Goal: Task Accomplishment & Management: Manage account settings

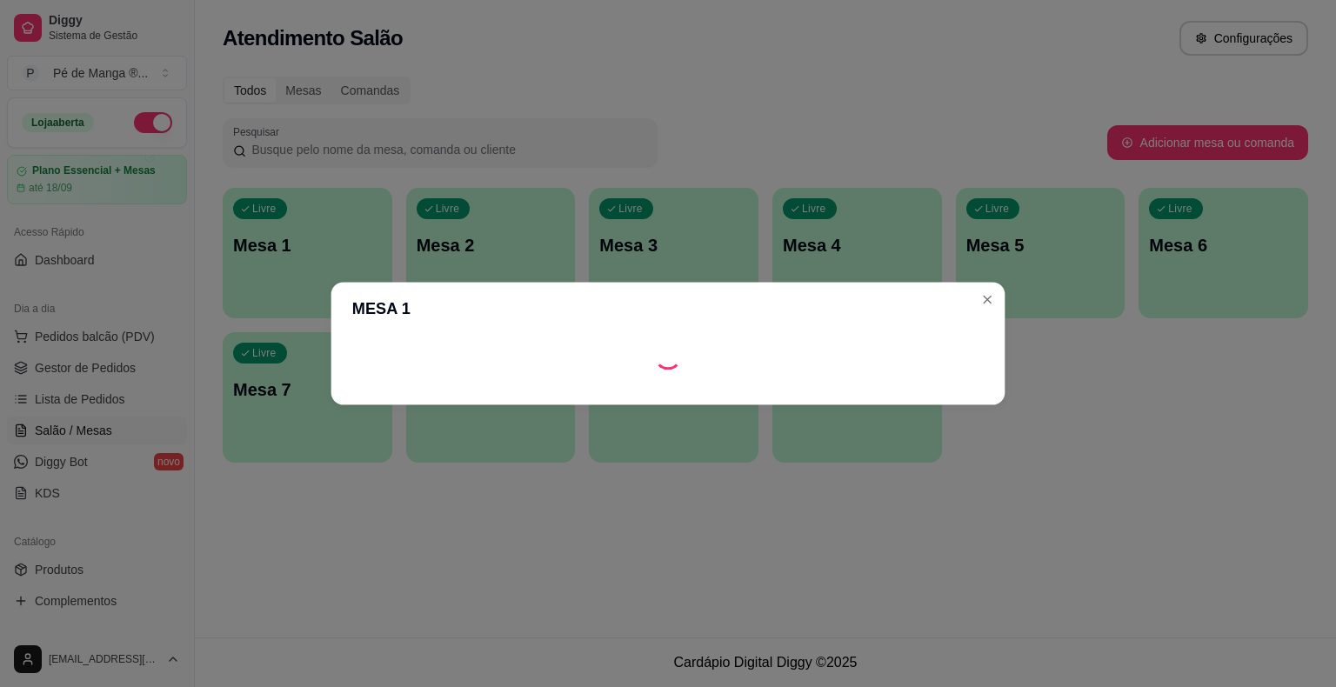
scroll to position [129, 0]
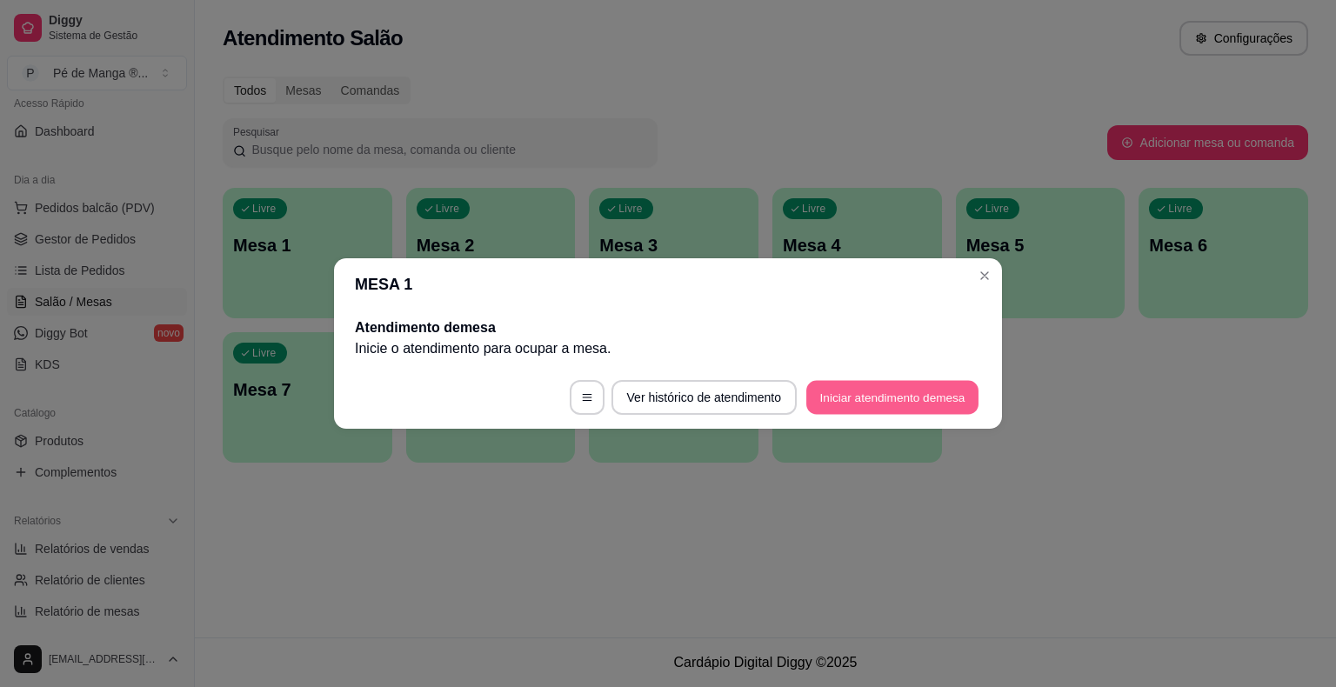
click at [911, 402] on button "Iniciar atendimento de mesa" at bounding box center [892, 398] width 172 height 34
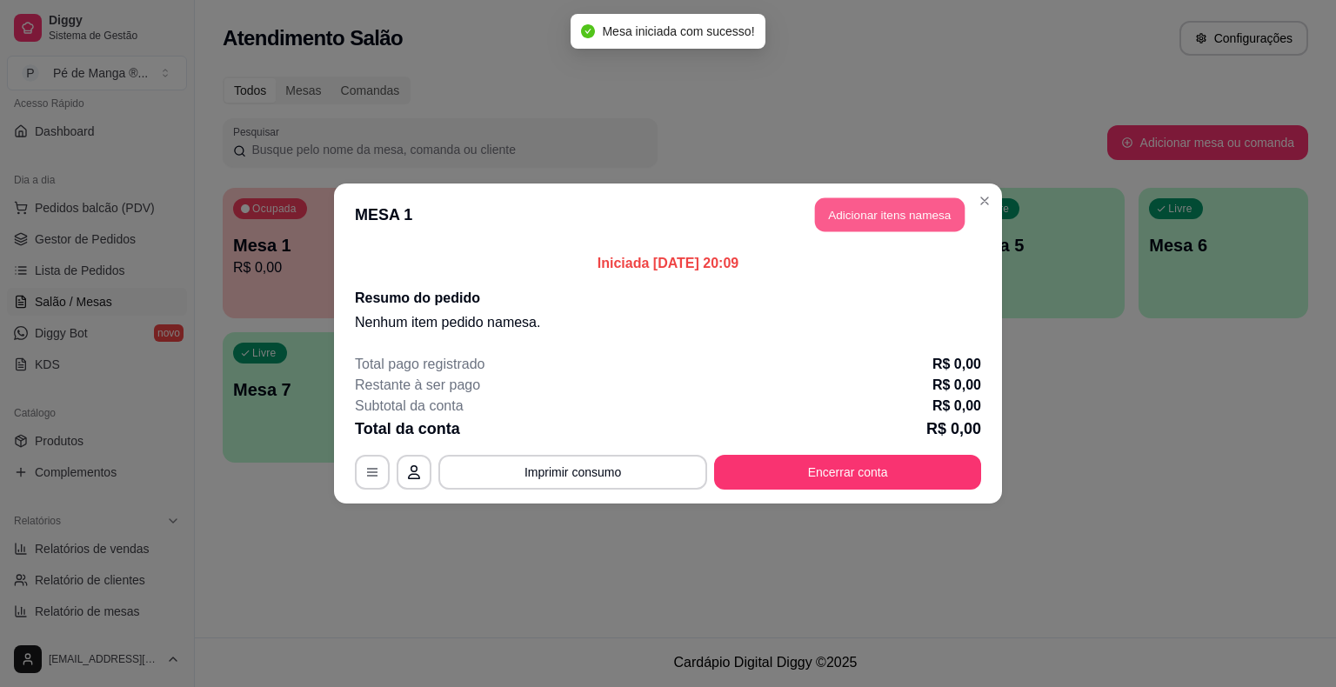
click at [891, 212] on button "Adicionar itens na mesa" at bounding box center [890, 215] width 150 height 34
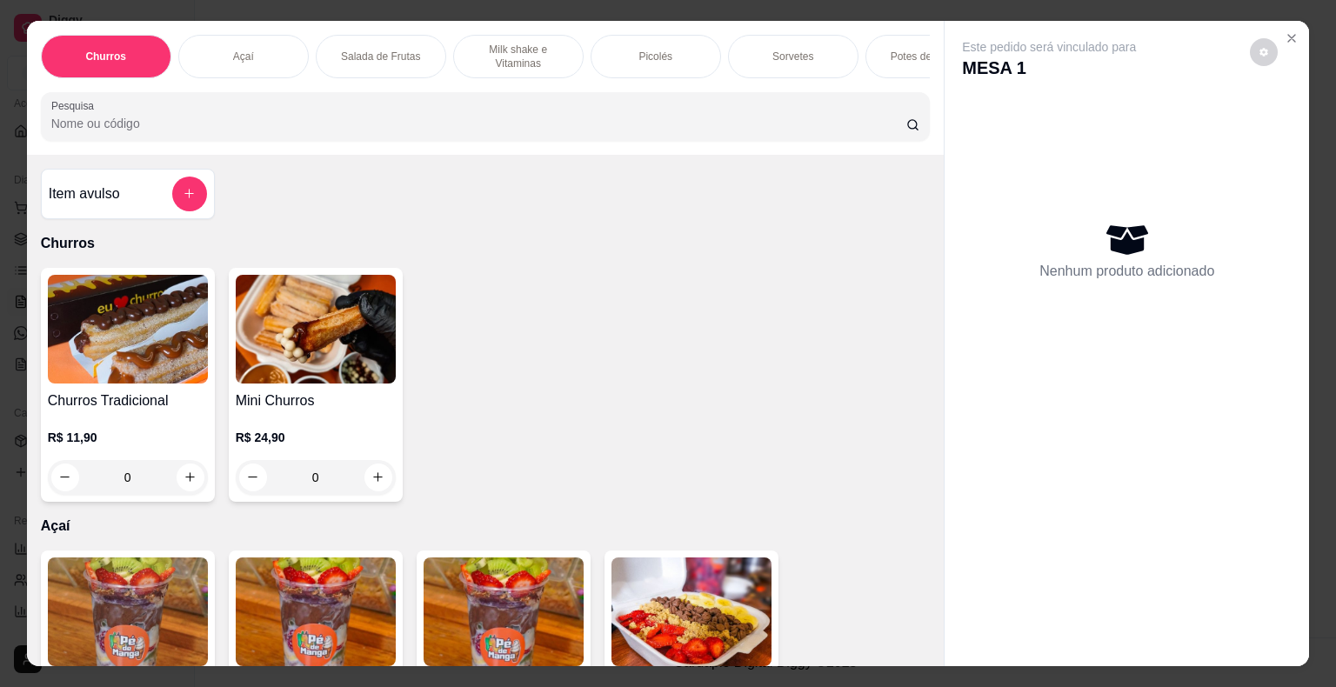
click at [696, 50] on div "Picolés" at bounding box center [656, 56] width 130 height 43
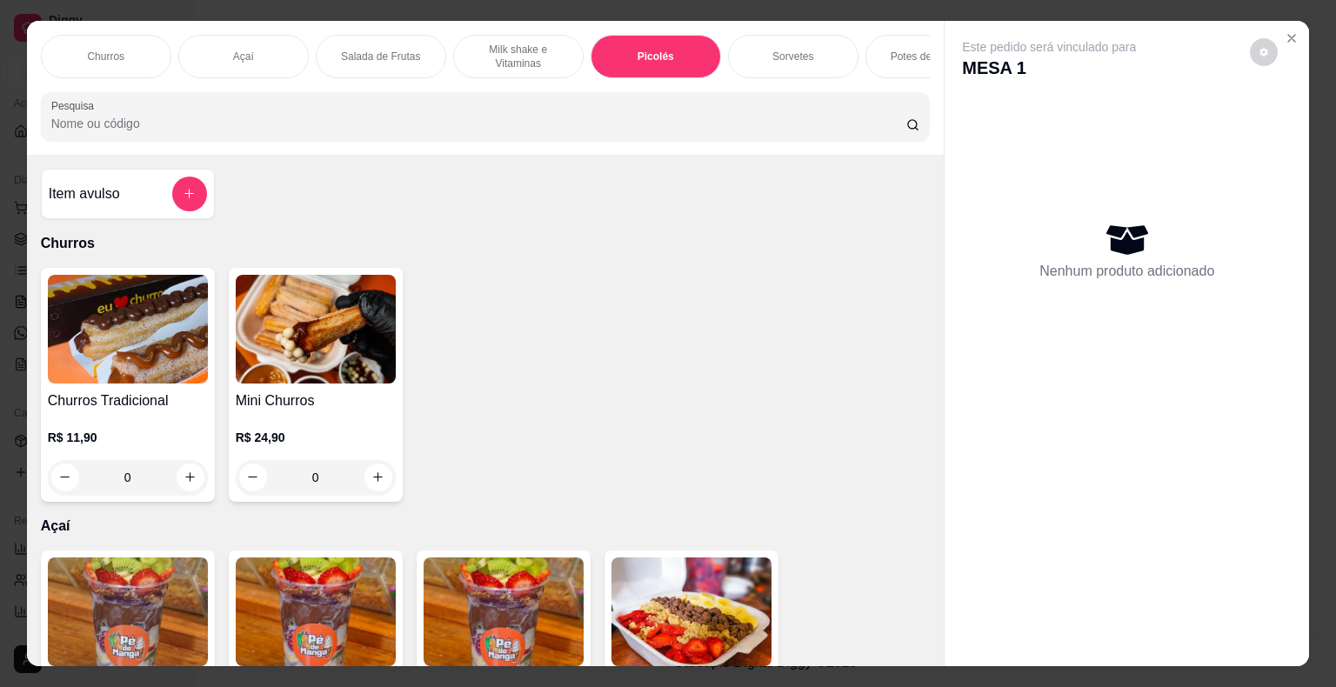
scroll to position [42, 0]
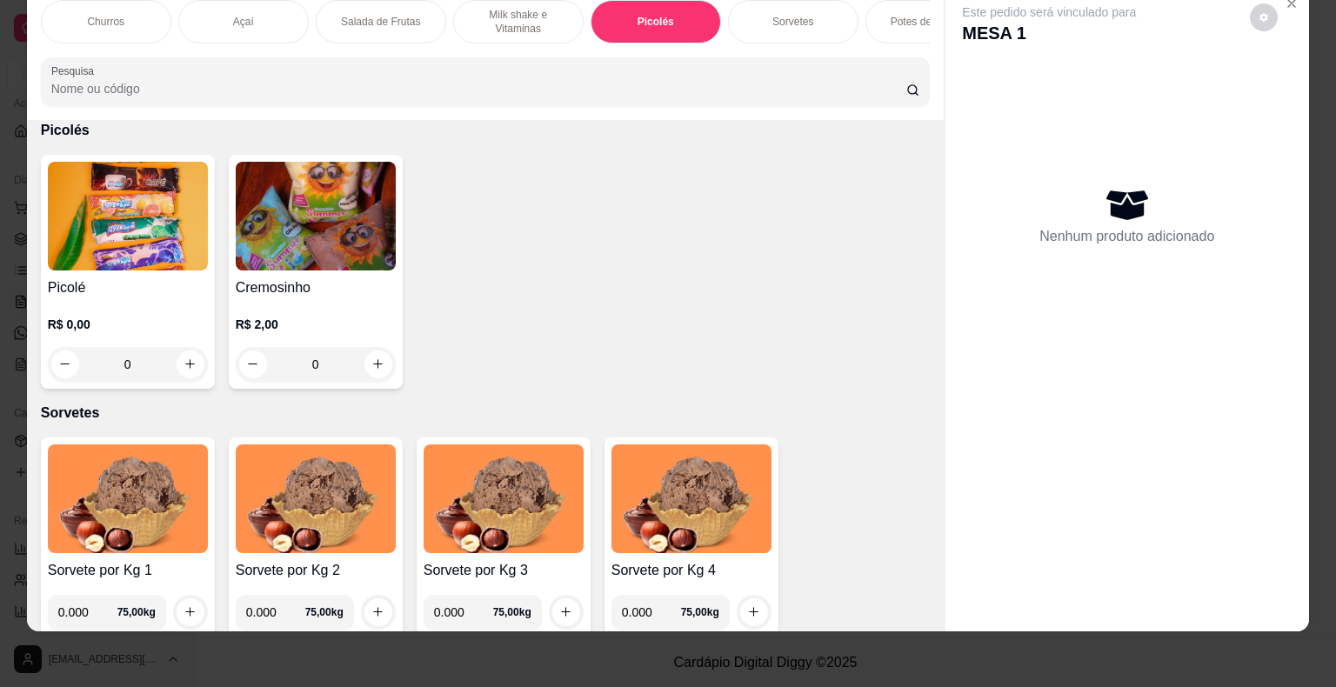
click at [156, 287] on h4 "Picolé" at bounding box center [128, 287] width 160 height 21
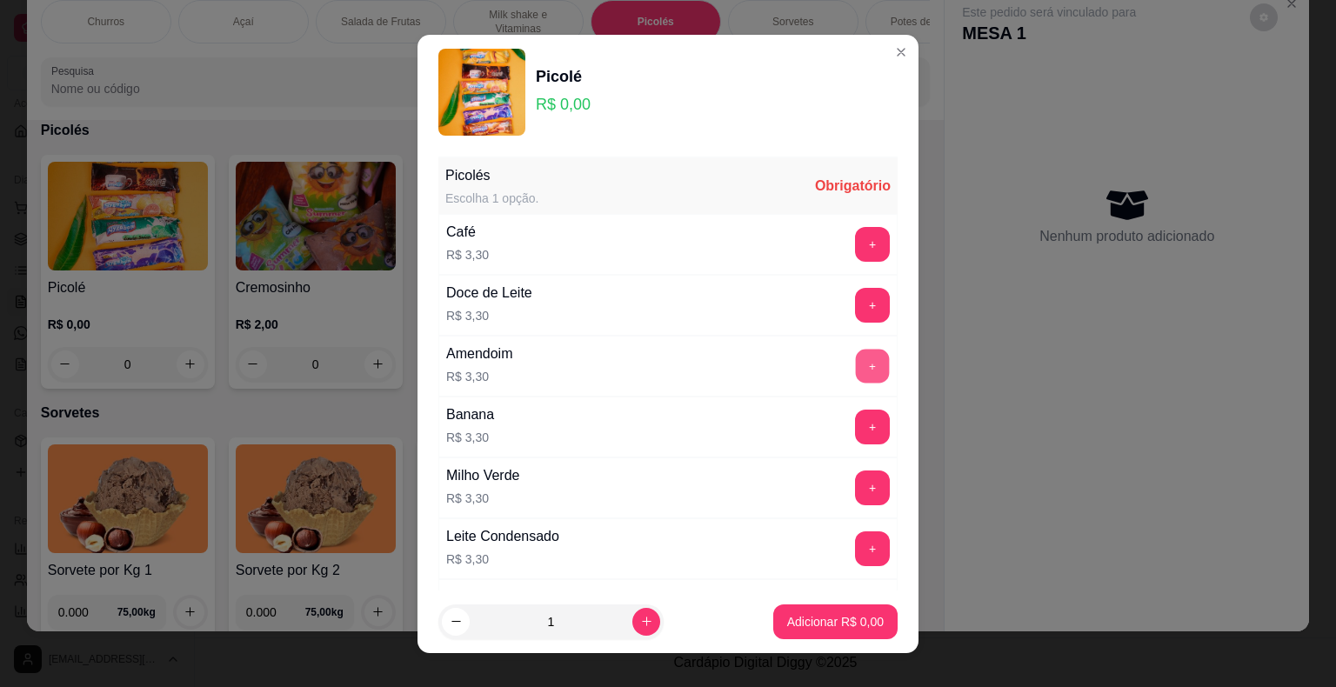
click at [856, 365] on button "+" at bounding box center [873, 366] width 34 height 34
click at [856, 364] on button "+" at bounding box center [873, 366] width 34 height 34
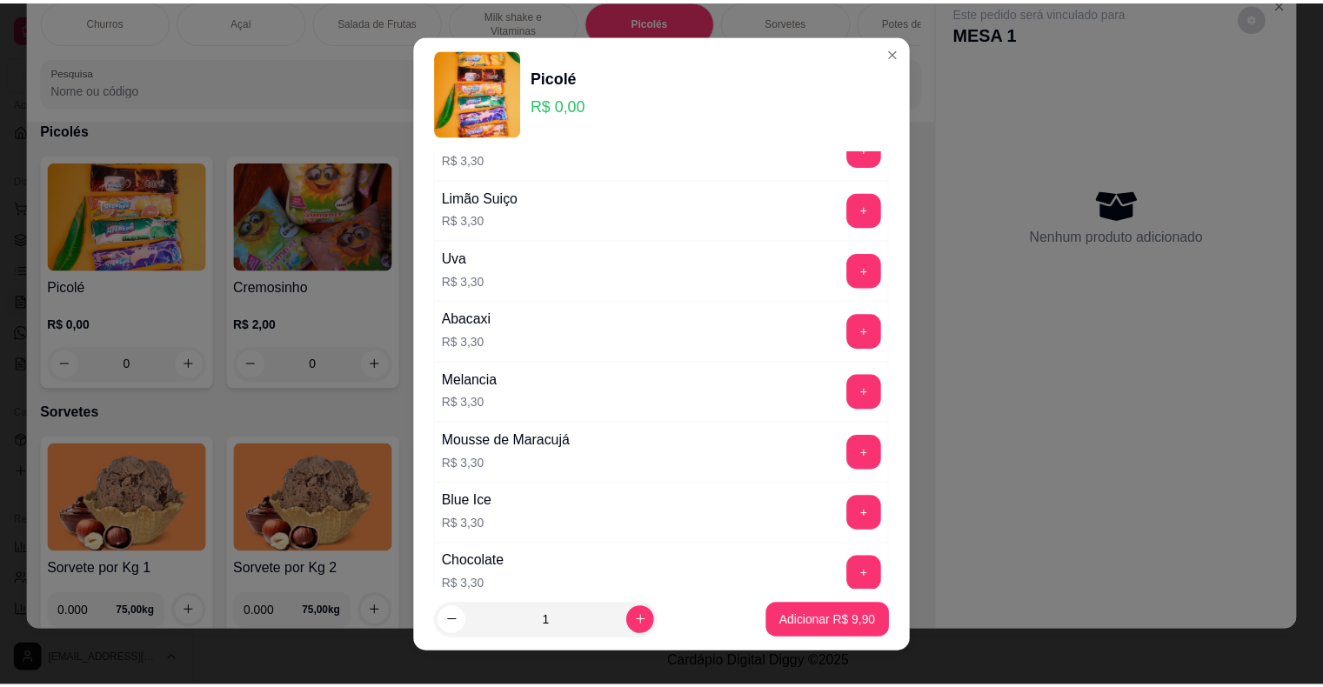
scroll to position [1044, 0]
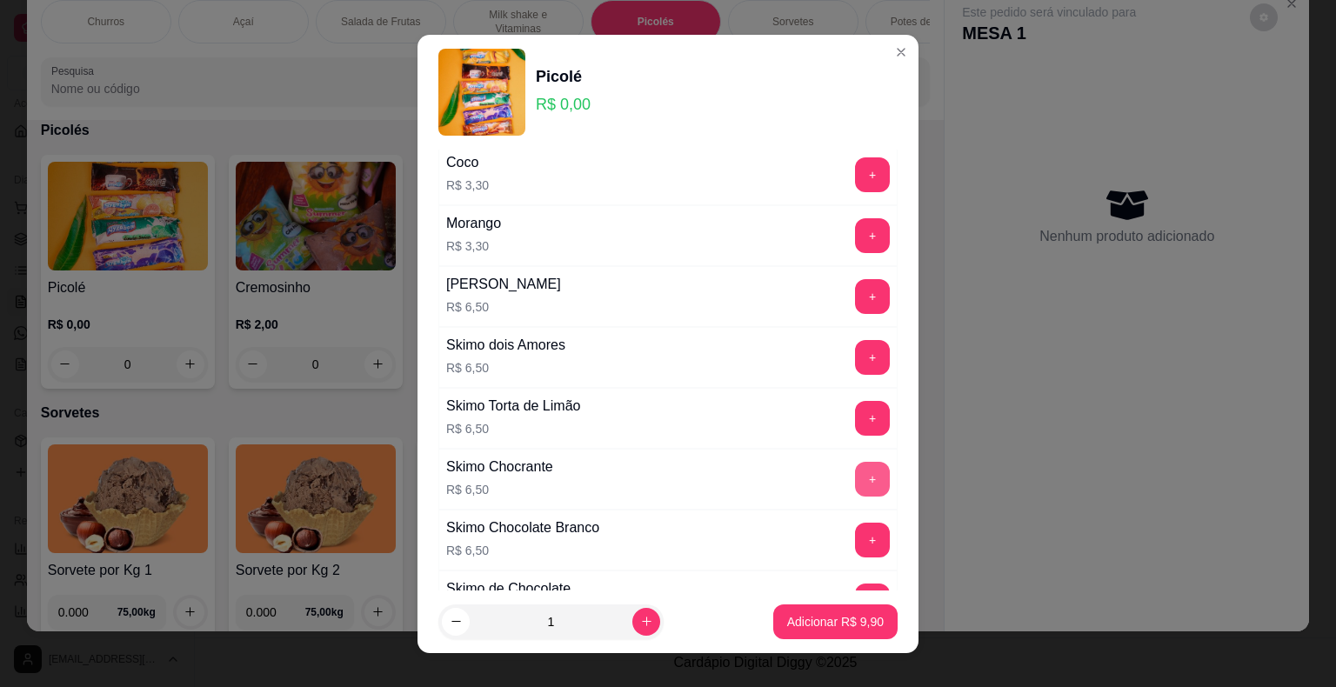
click at [855, 472] on button "+" at bounding box center [872, 479] width 35 height 35
click at [846, 624] on p "Adicionar R$ 16,40" at bounding box center [832, 621] width 104 height 17
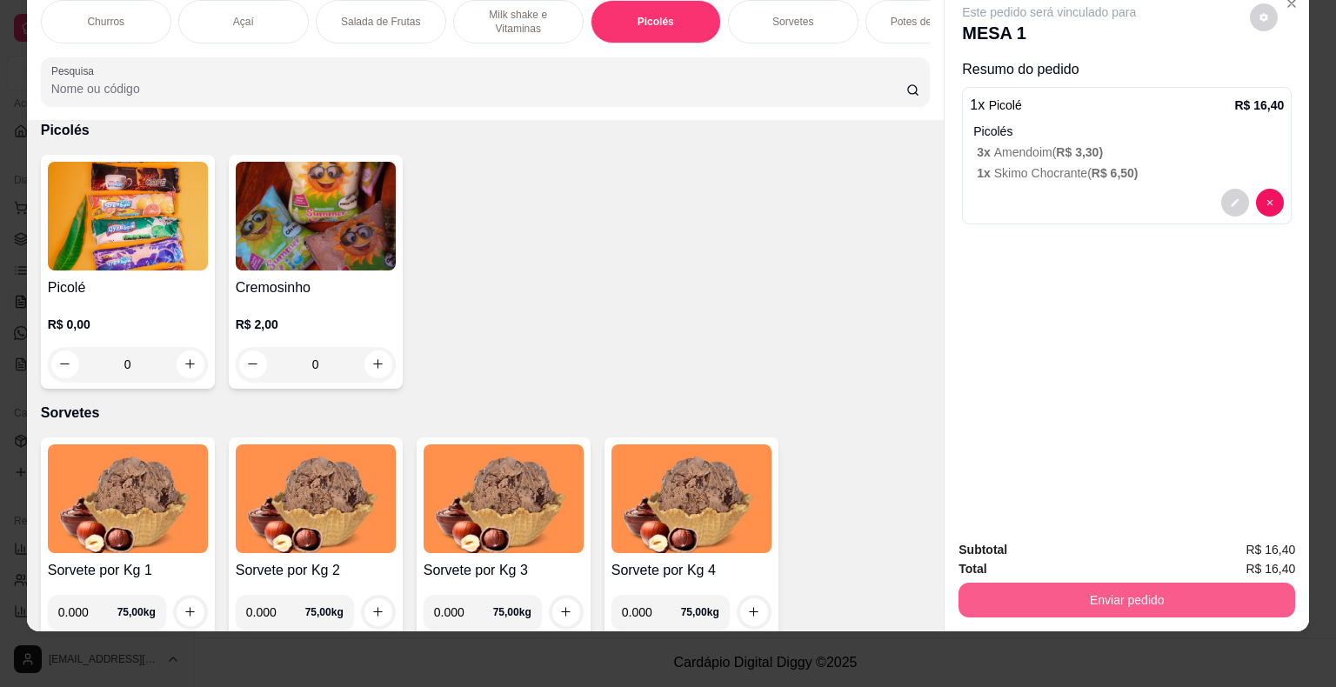
click at [1011, 584] on button "Enviar pedido" at bounding box center [1126, 600] width 337 height 35
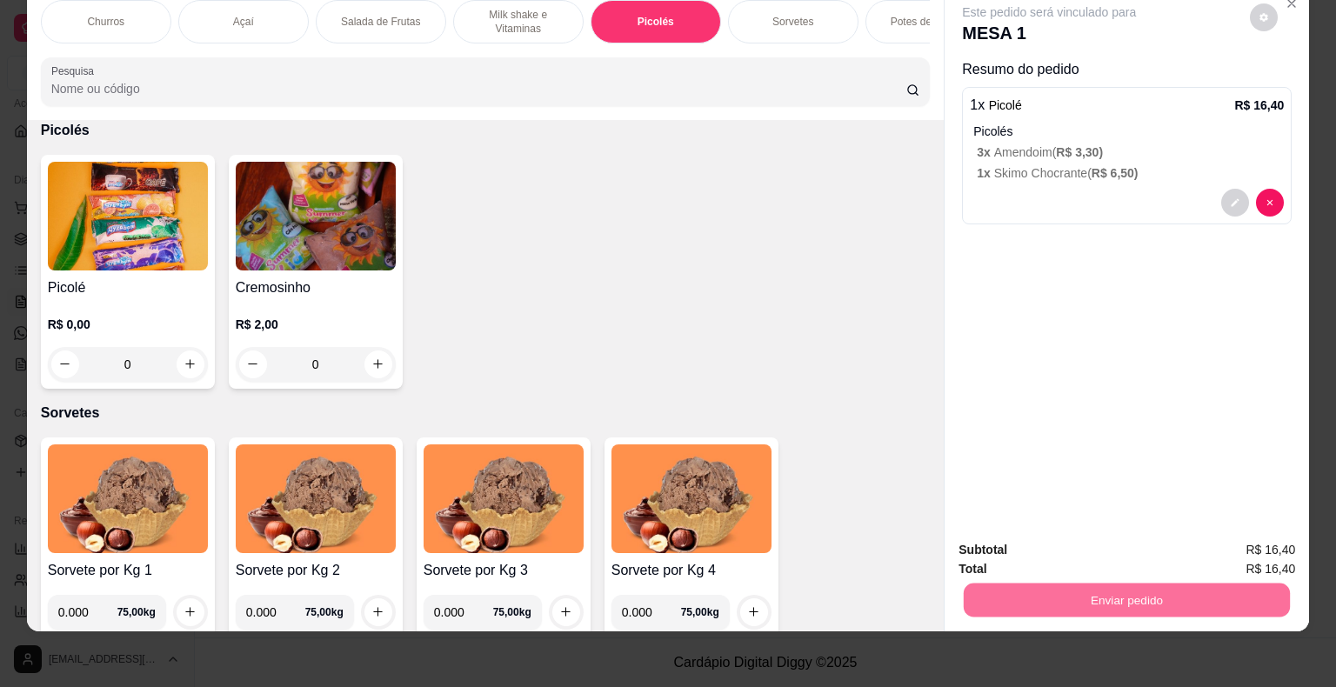
click at [992, 541] on button "Não registrar e enviar pedido" at bounding box center [1068, 544] width 181 height 33
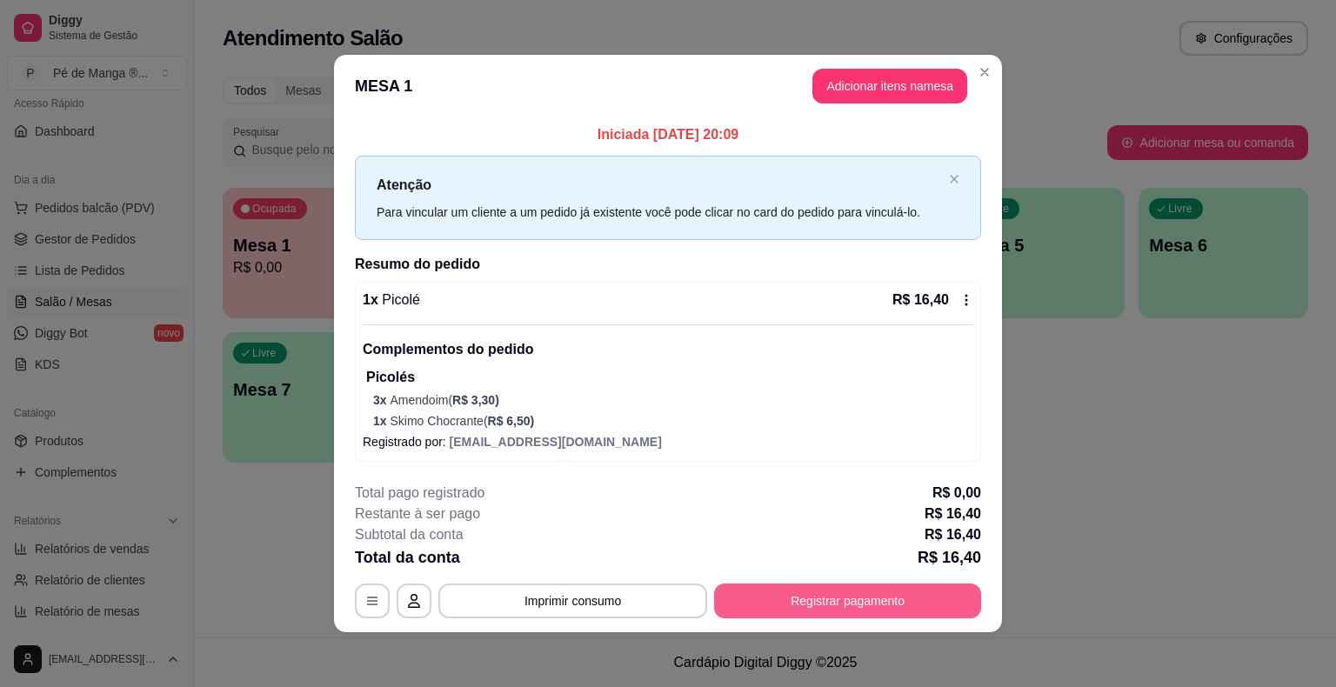
click at [751, 607] on button "Registrar pagamento" at bounding box center [847, 601] width 267 height 35
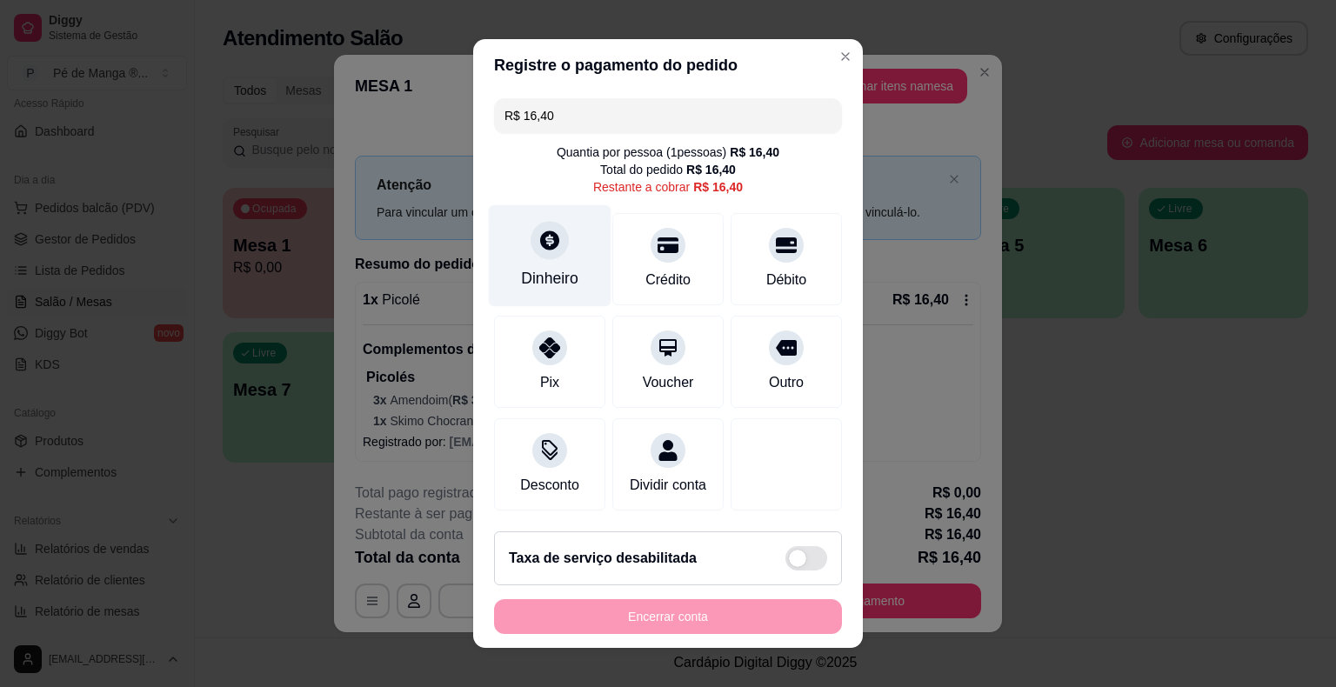
click at [554, 278] on div "Dinheiro" at bounding box center [549, 278] width 57 height 23
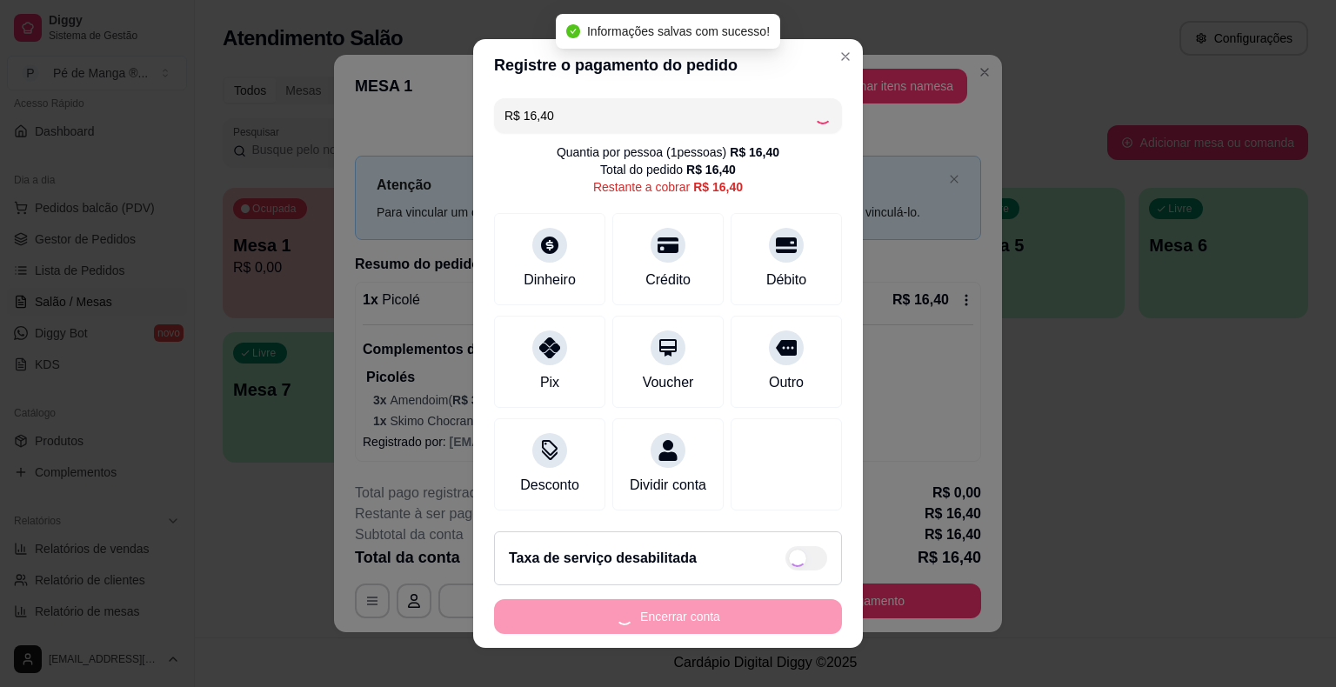
type input "R$ 0,00"
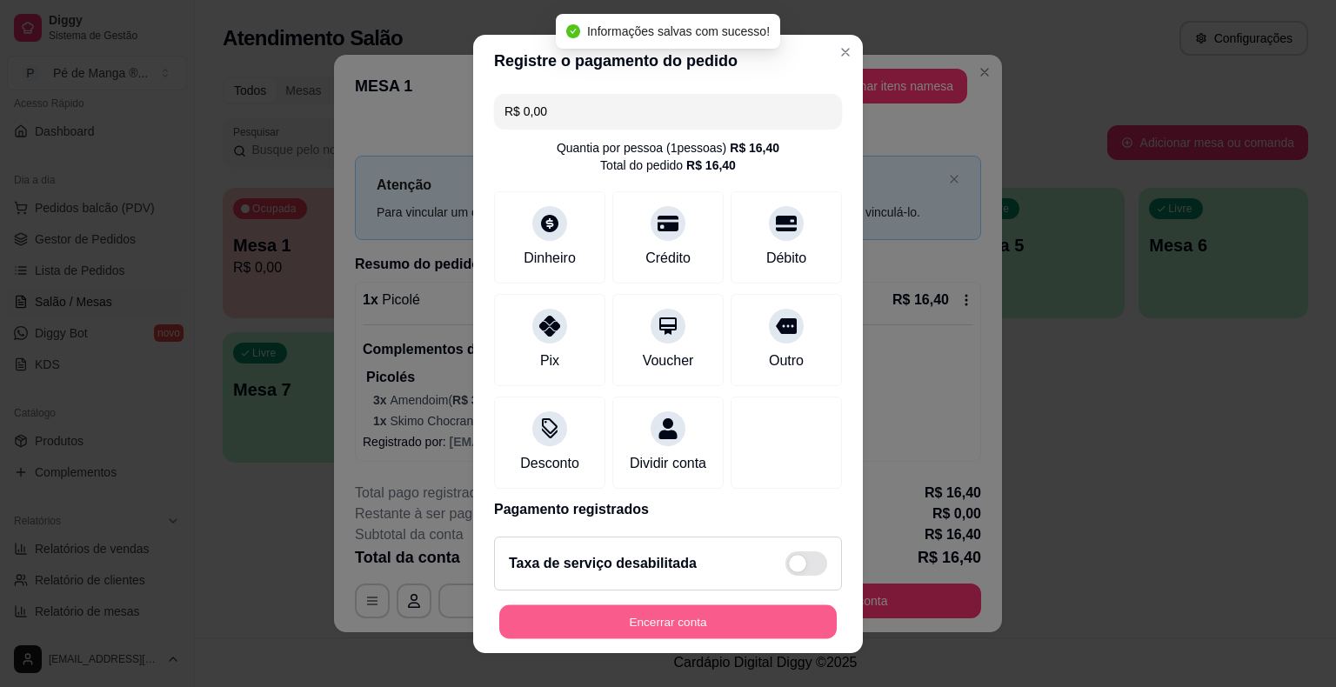
click at [709, 618] on button "Encerrar conta" at bounding box center [667, 621] width 337 height 34
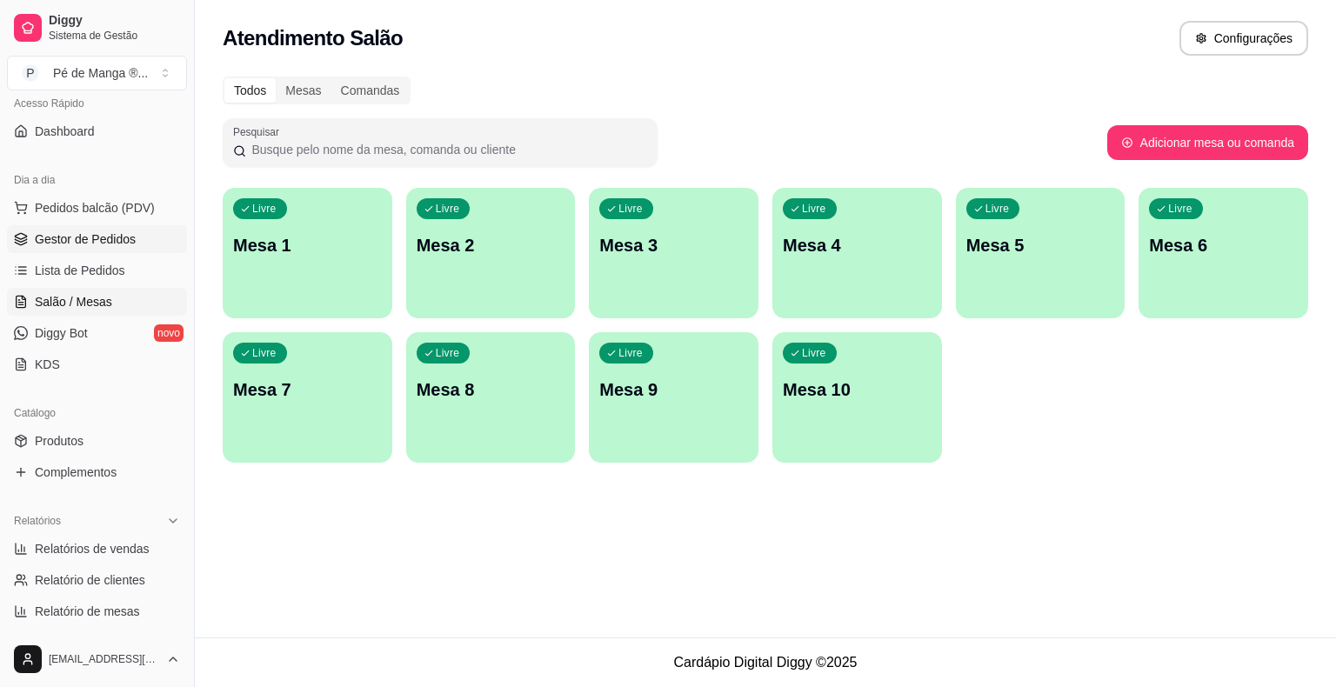
click at [120, 242] on span "Gestor de Pedidos" at bounding box center [85, 238] width 101 height 17
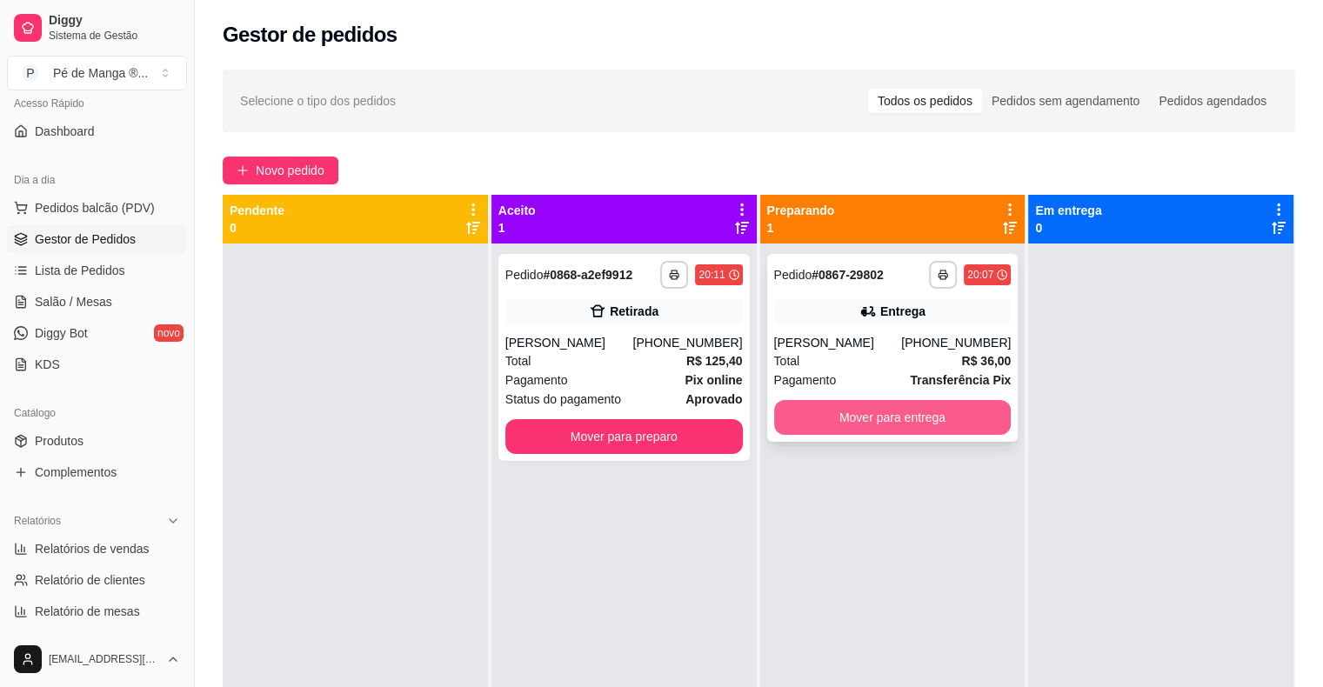
click at [858, 419] on button "Mover para entrega" at bounding box center [892, 417] width 237 height 35
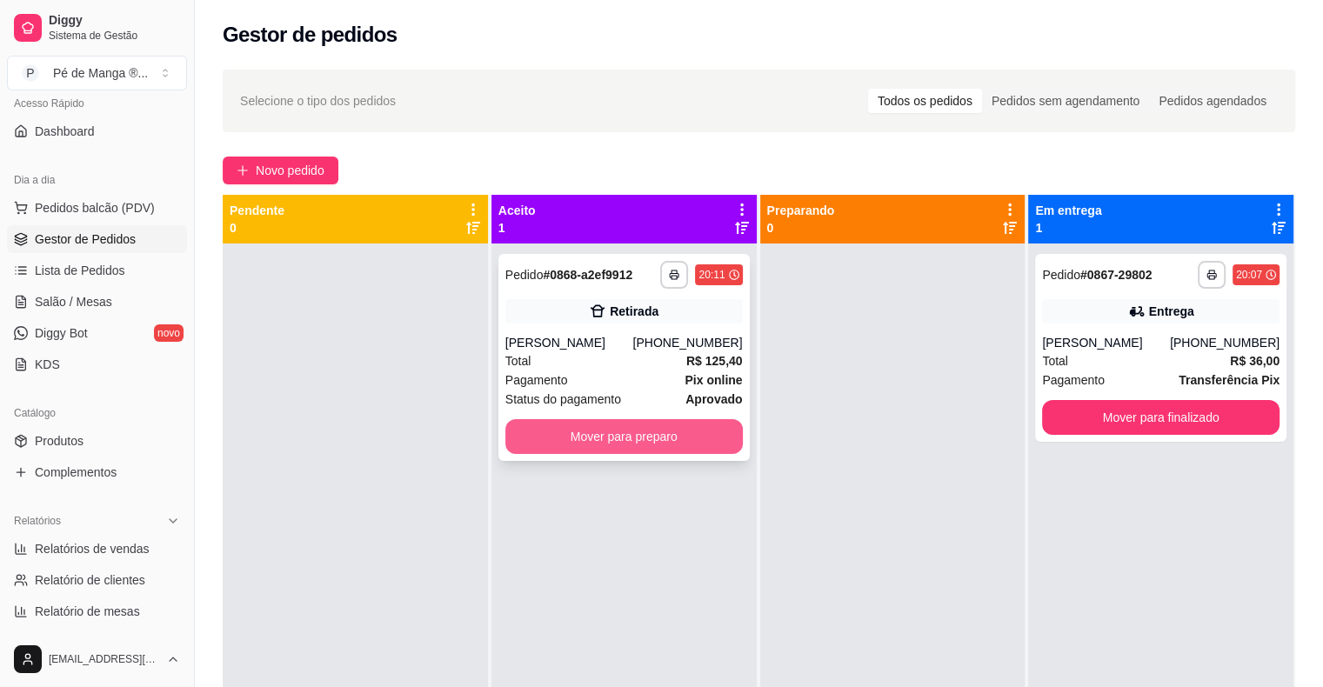
click at [658, 426] on button "Mover para preparo" at bounding box center [623, 436] width 237 height 35
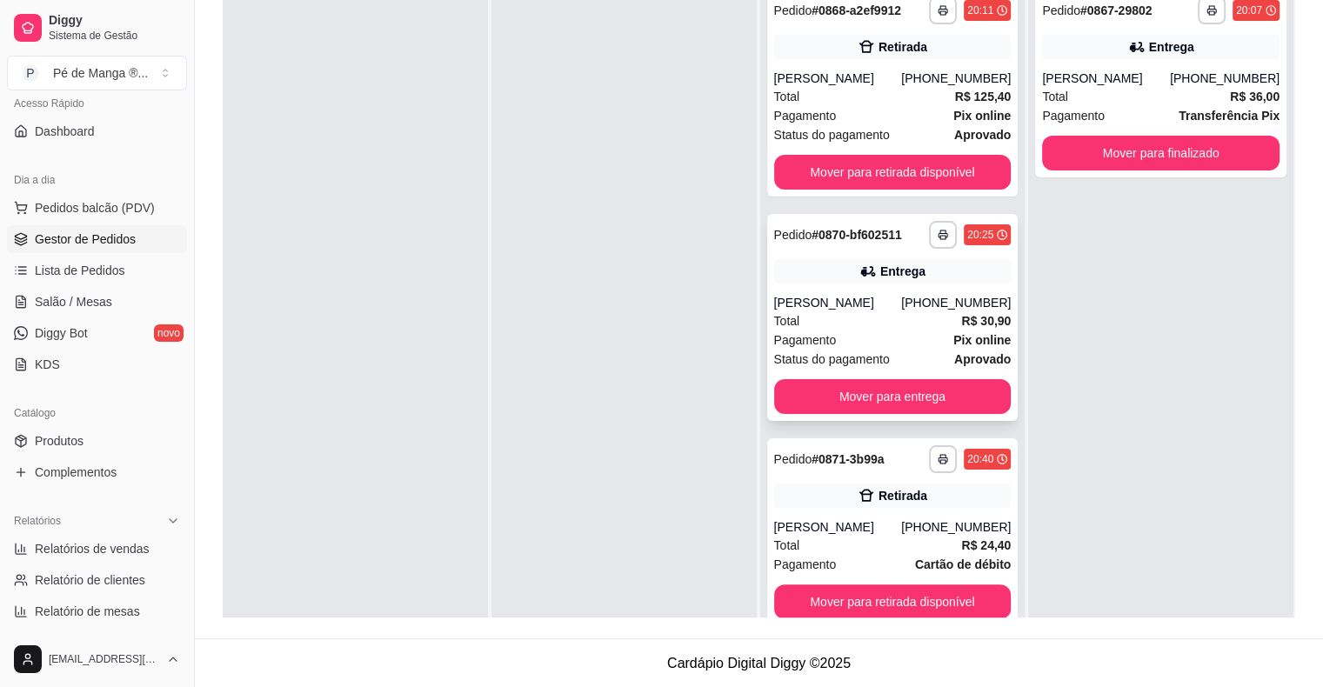
click at [905, 335] on div "Pagamento Pix online" at bounding box center [892, 340] width 237 height 19
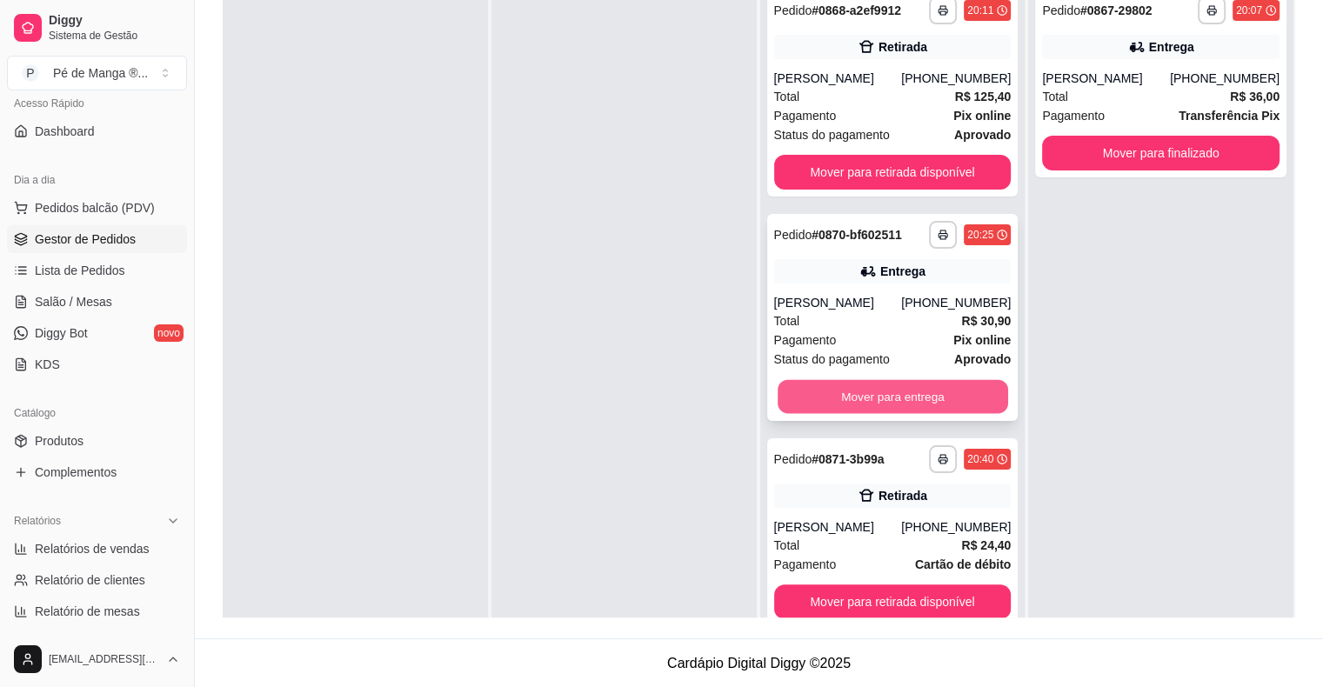
click at [924, 402] on button "Mover para entrega" at bounding box center [893, 397] width 230 height 34
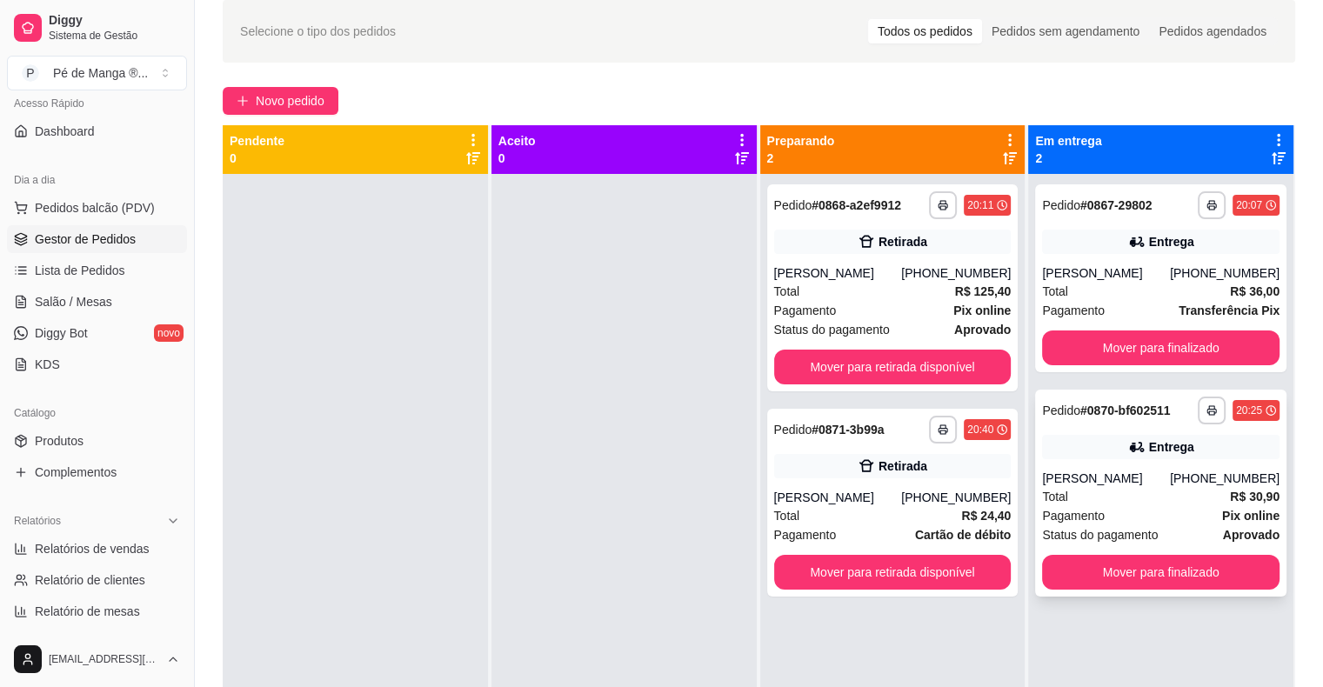
scroll to position [177, 0]
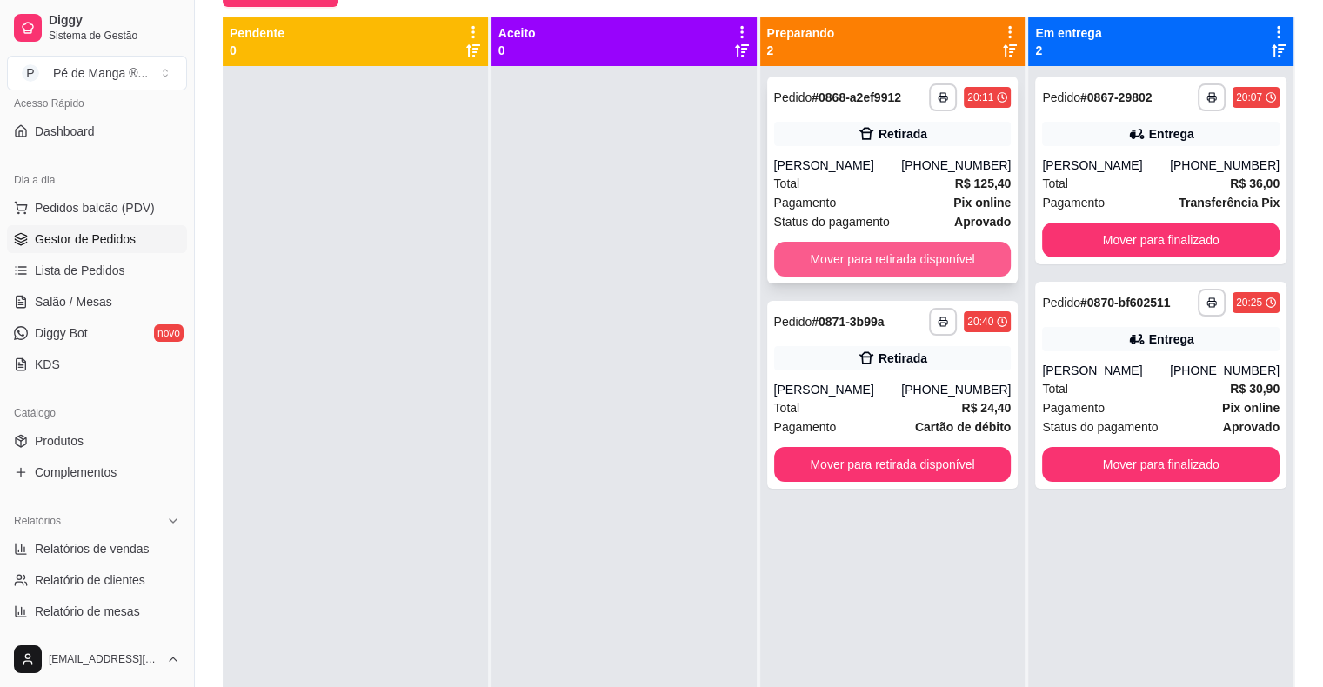
click at [855, 257] on button "Mover para retirada disponível" at bounding box center [892, 259] width 237 height 35
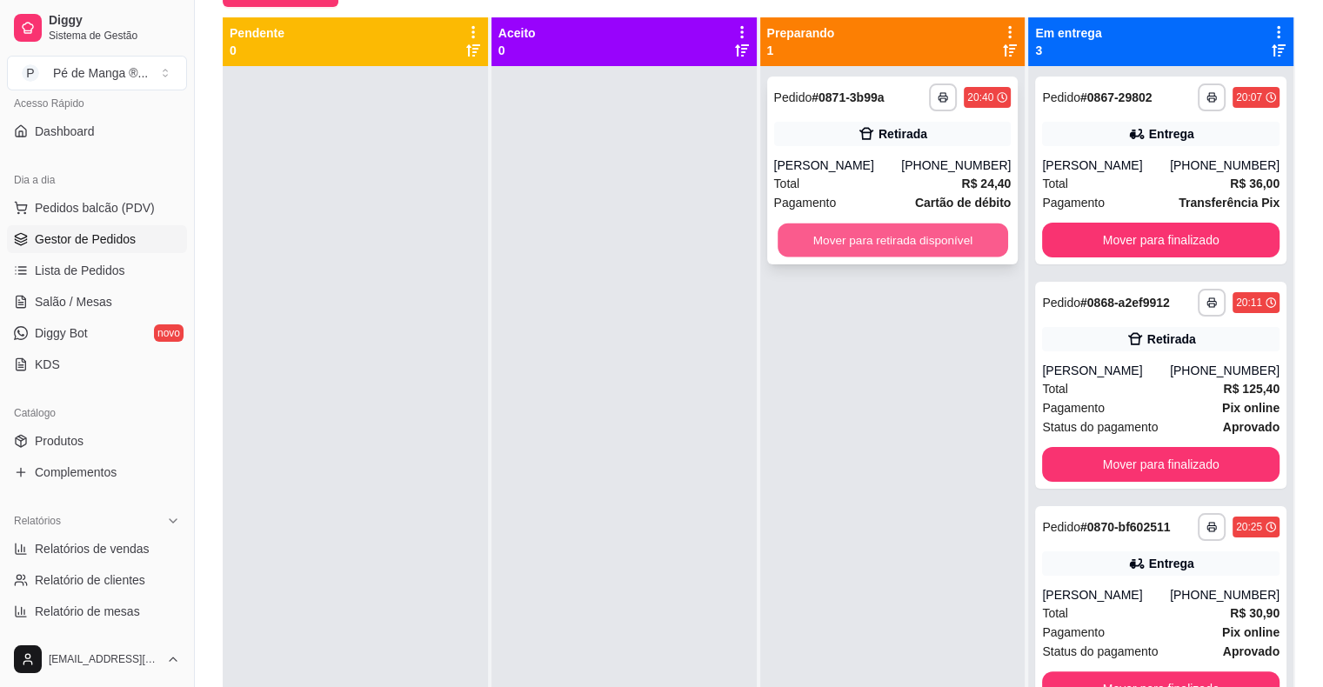
click at [864, 232] on button "Mover para retirada disponível" at bounding box center [893, 241] width 230 height 34
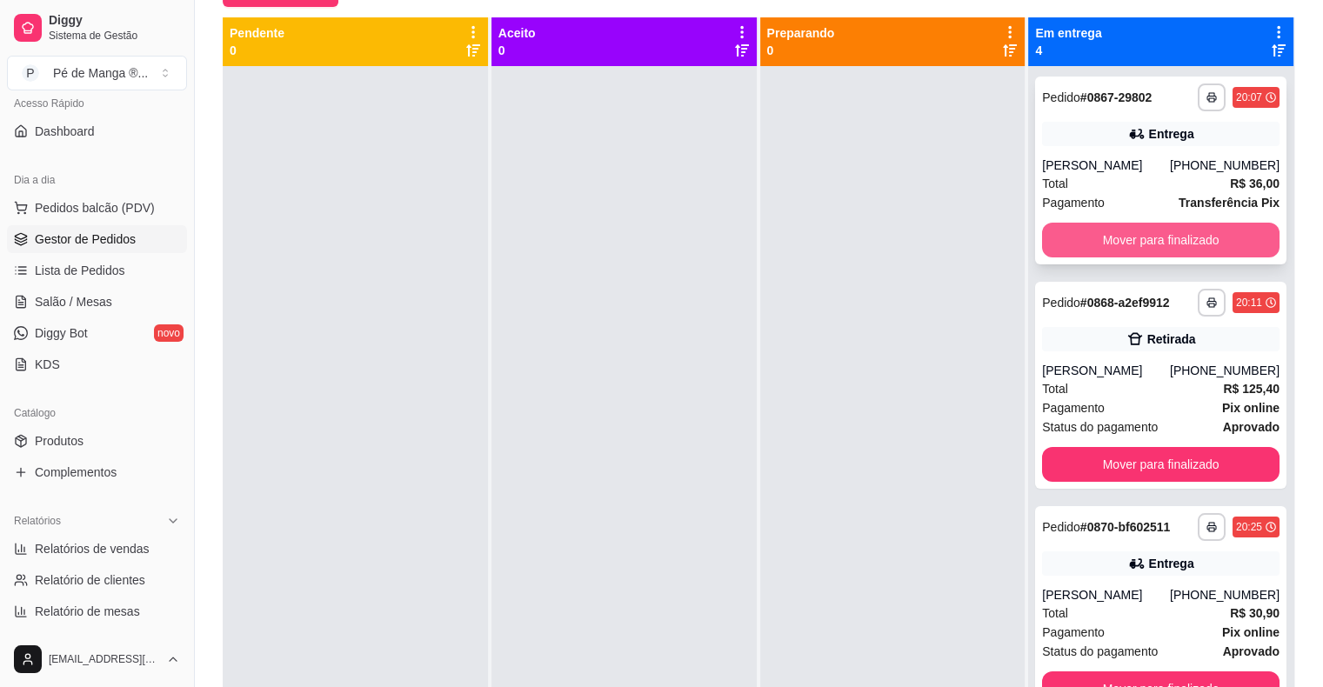
click at [1134, 230] on button "Mover para finalizado" at bounding box center [1160, 240] width 237 height 35
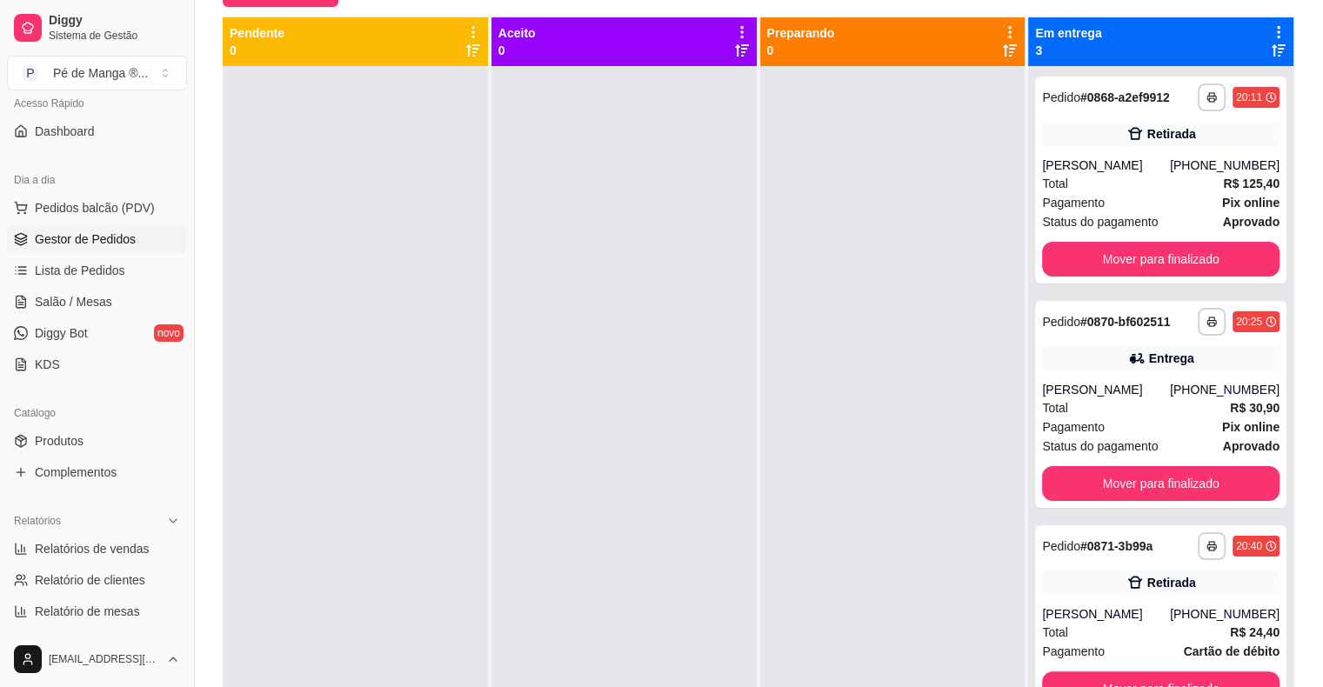
click at [1133, 231] on div "**********" at bounding box center [1160, 180] width 251 height 207
click at [1111, 263] on button "Mover para finalizado" at bounding box center [1160, 260] width 230 height 34
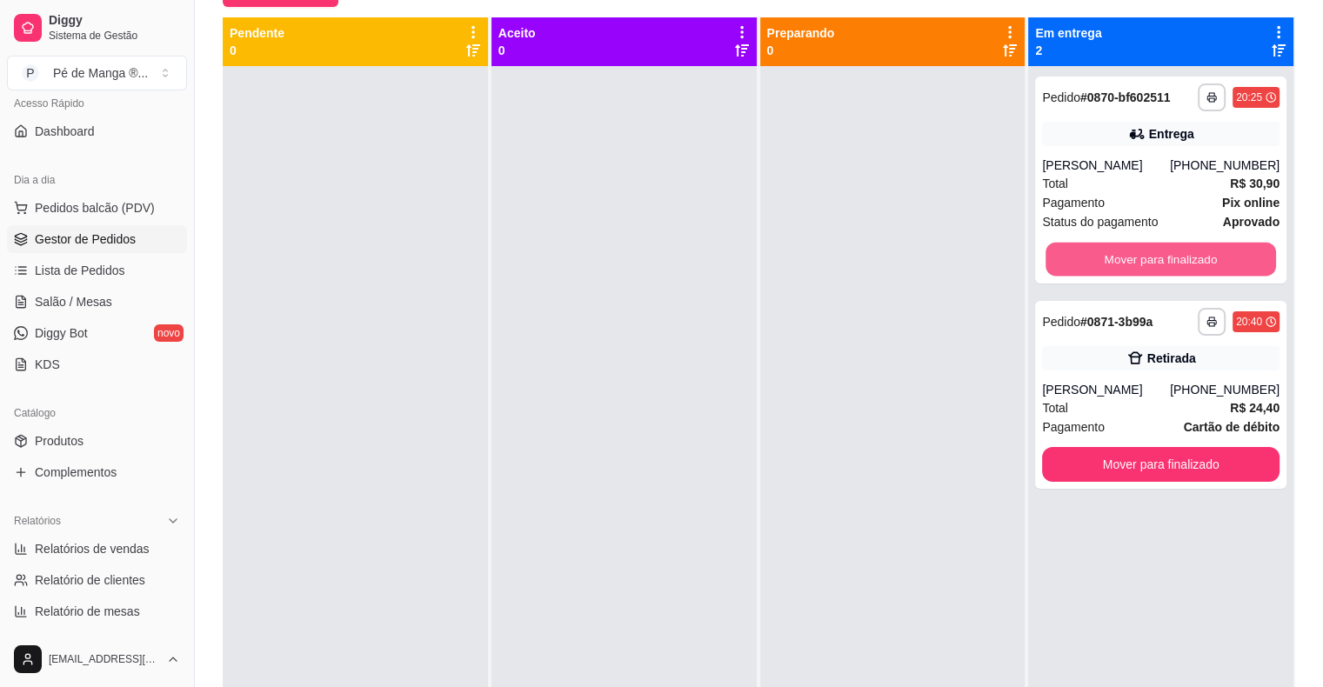
click at [1111, 263] on button "Mover para finalizado" at bounding box center [1160, 260] width 230 height 34
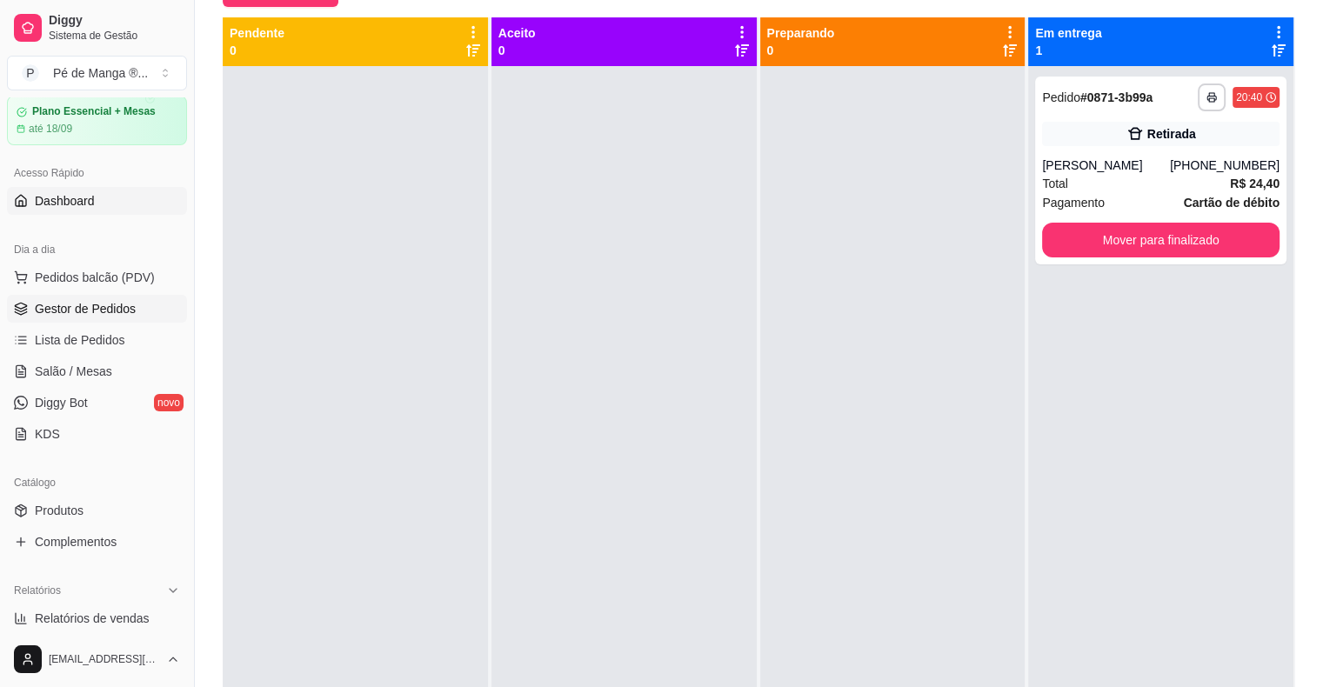
scroll to position [0, 0]
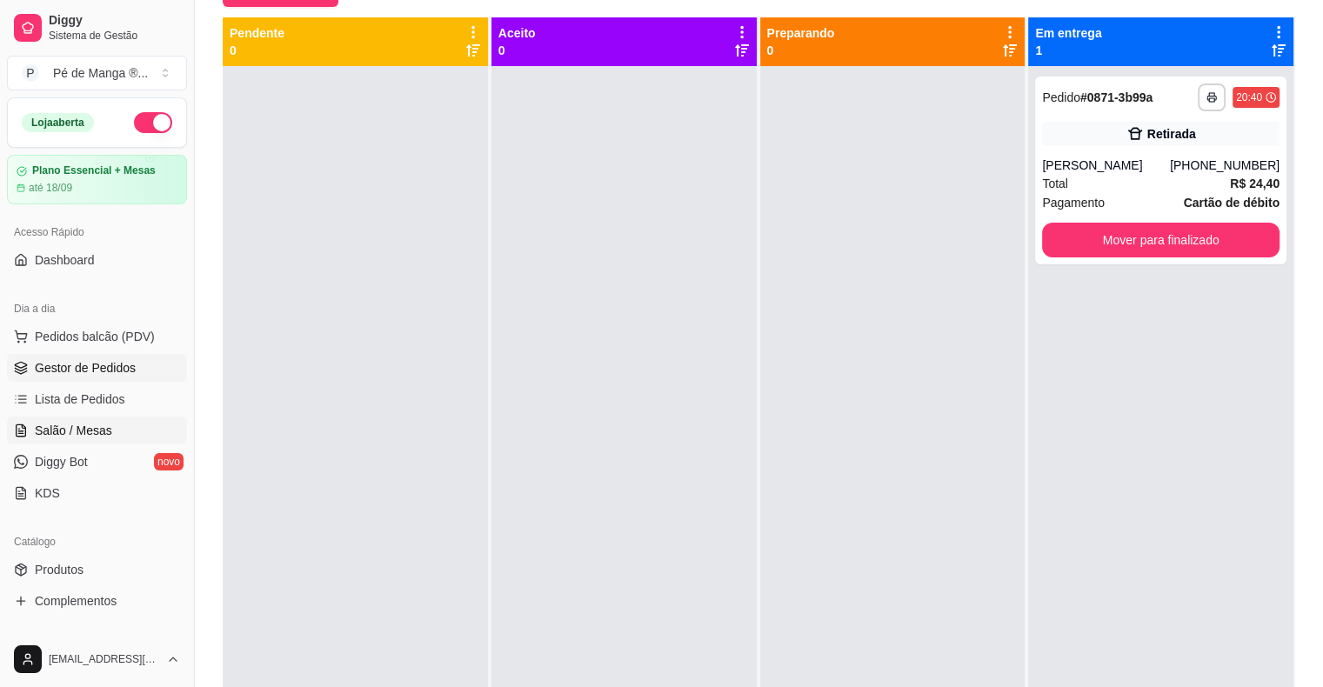
click at [122, 433] on link "Salão / Mesas" at bounding box center [97, 431] width 180 height 28
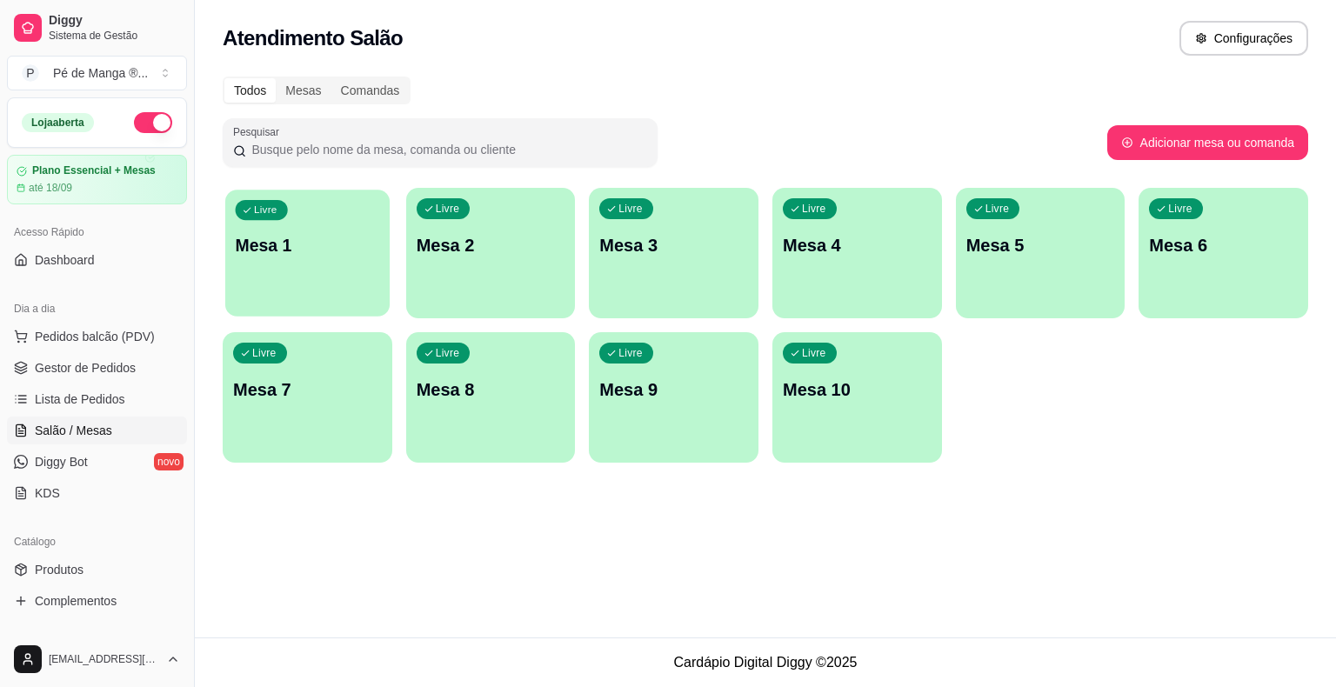
click at [385, 280] on div "Livre Mesa 1" at bounding box center [307, 243] width 164 height 106
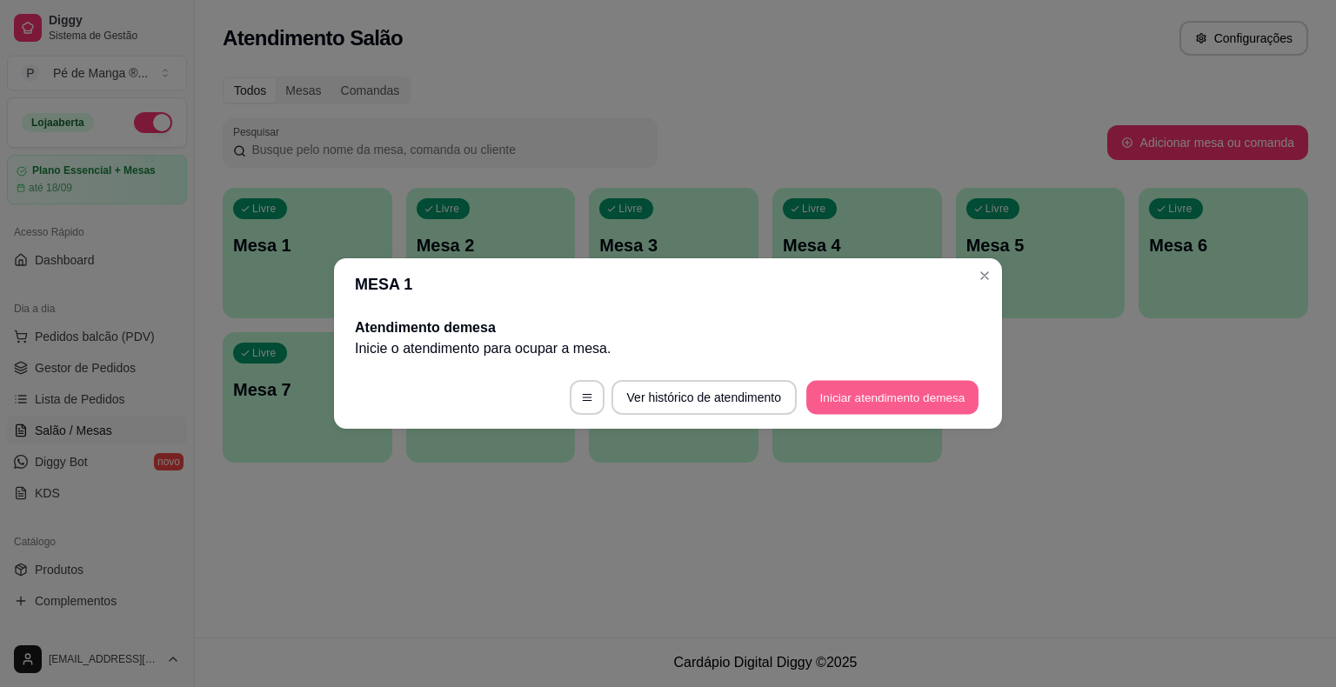
click at [841, 403] on button "Iniciar atendimento de mesa" at bounding box center [892, 398] width 172 height 34
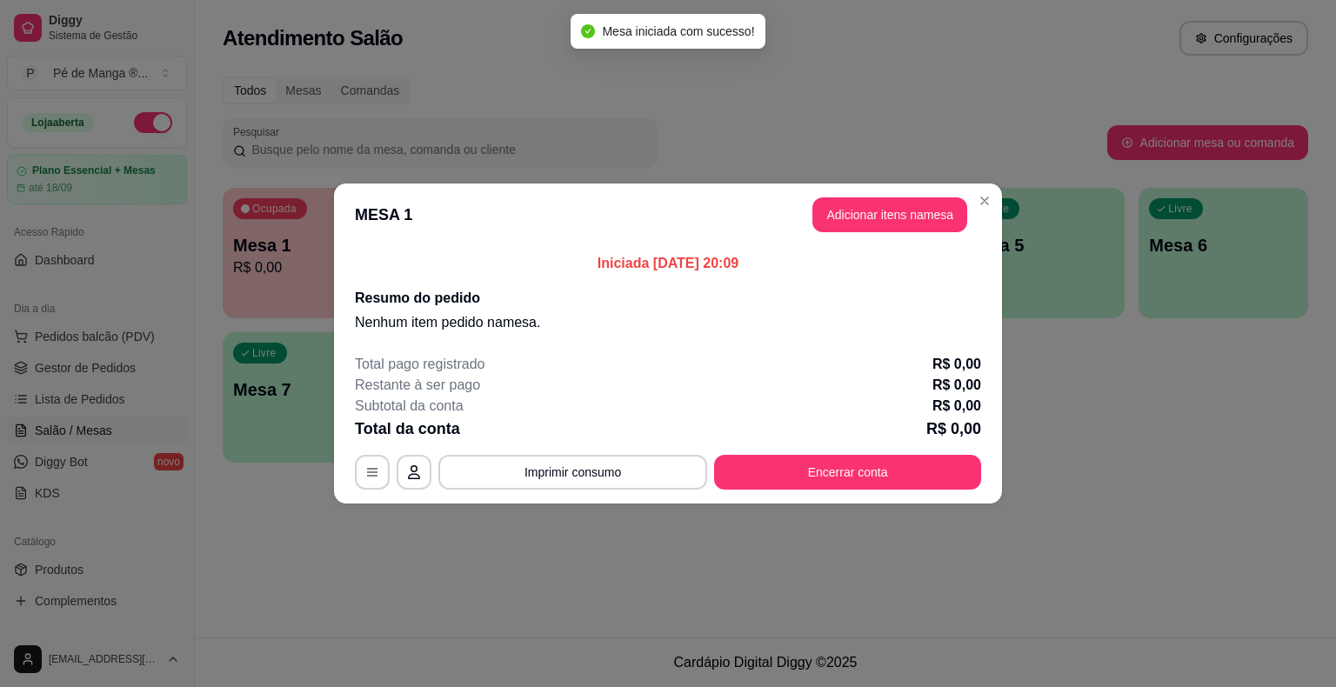
click at [871, 220] on button "Adicionar itens na mesa" at bounding box center [889, 214] width 155 height 35
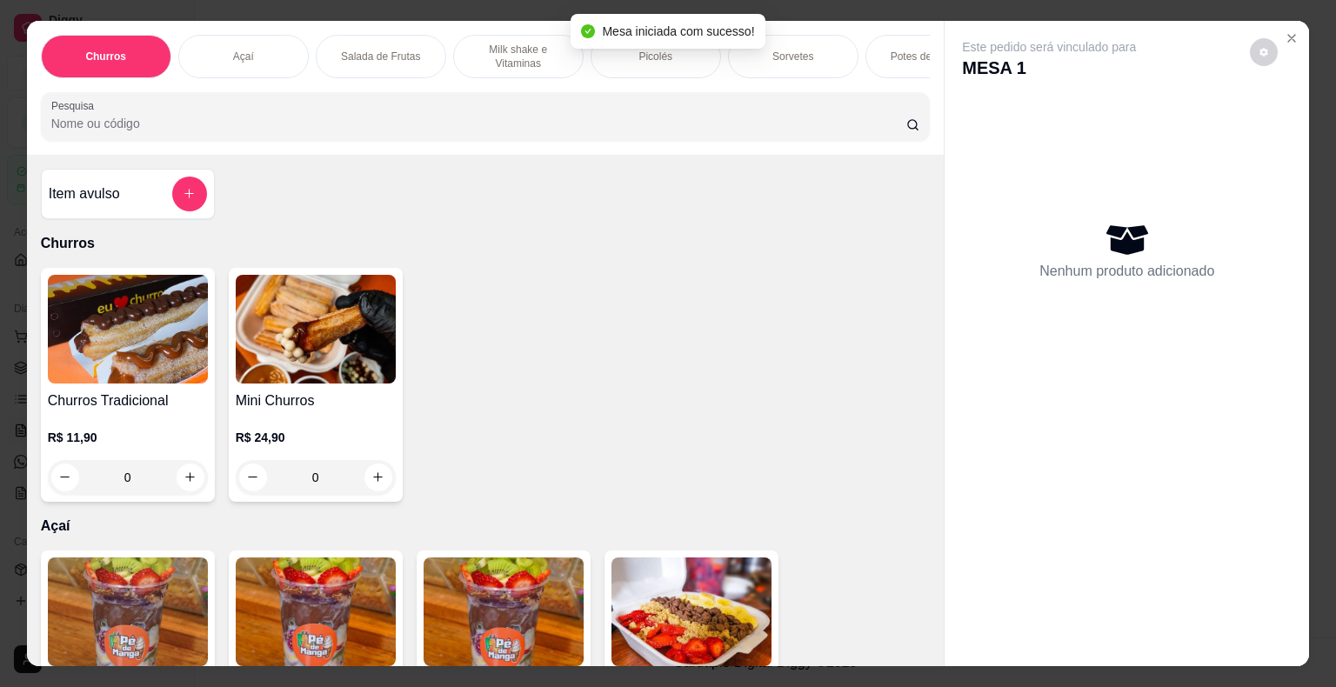
click at [655, 61] on div "Picolés" at bounding box center [656, 56] width 130 height 43
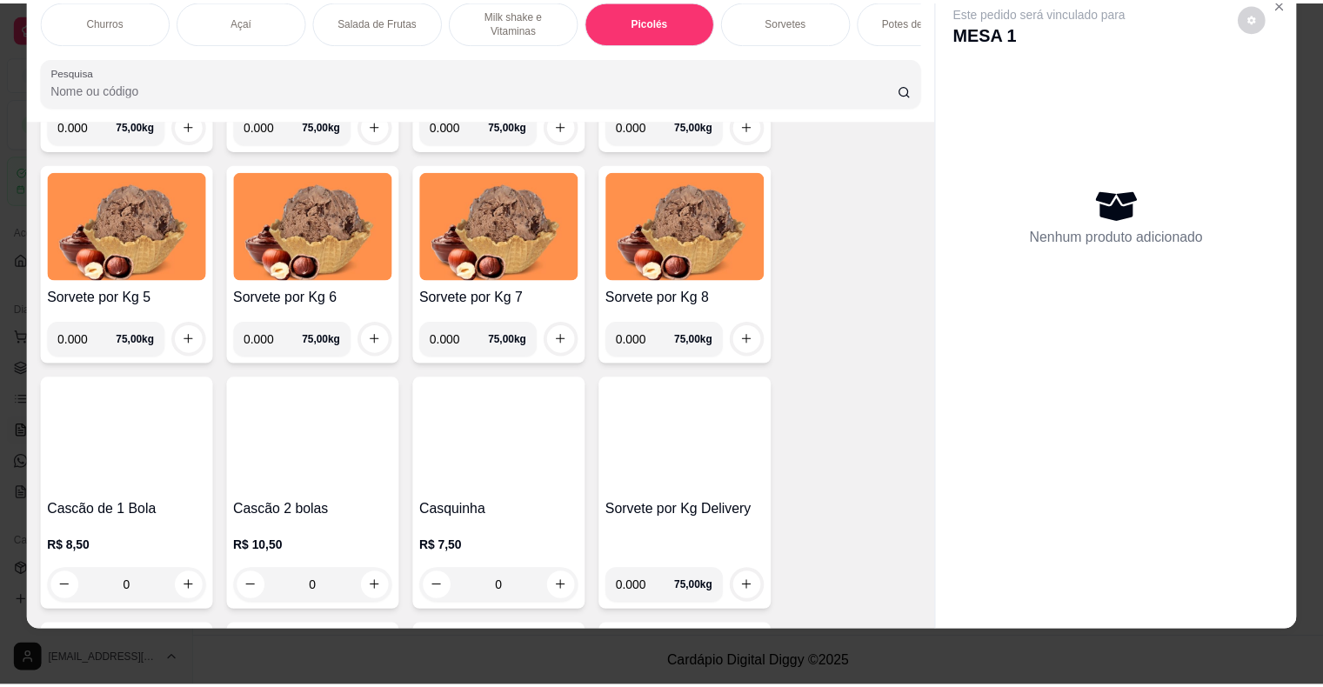
scroll to position [1705, 0]
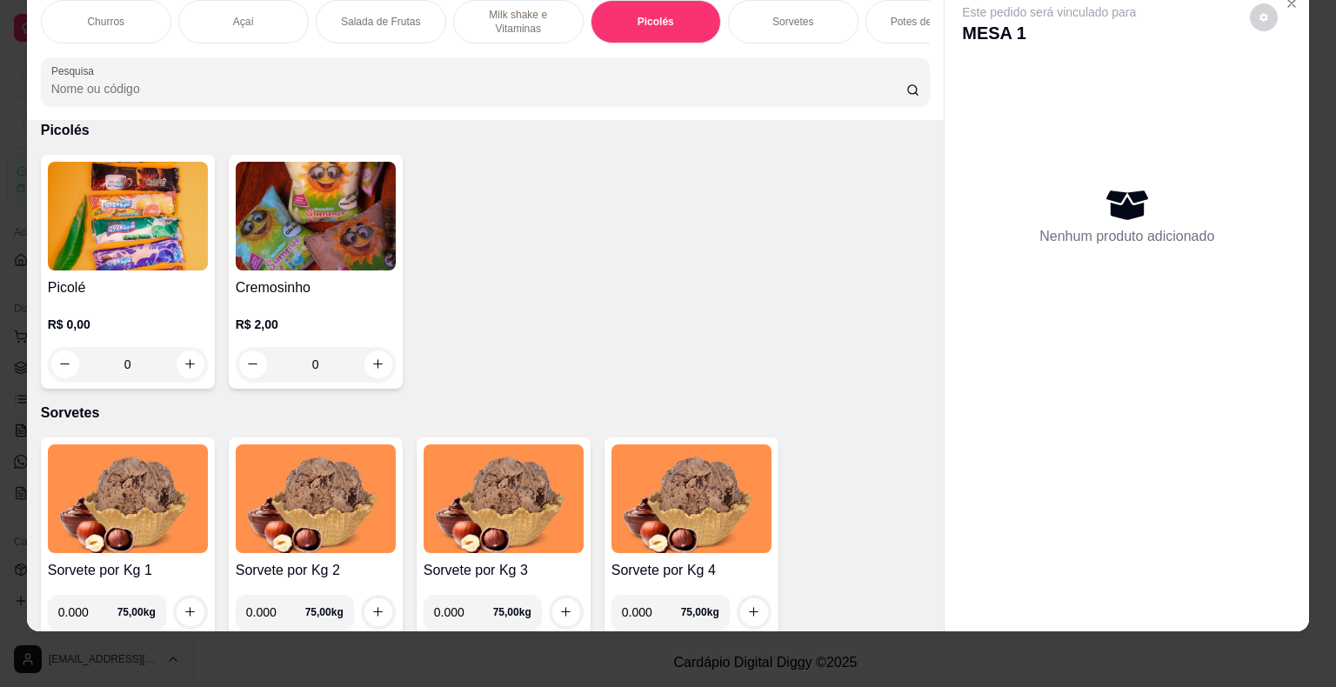
click at [144, 277] on h4 "Picolé" at bounding box center [128, 287] width 160 height 21
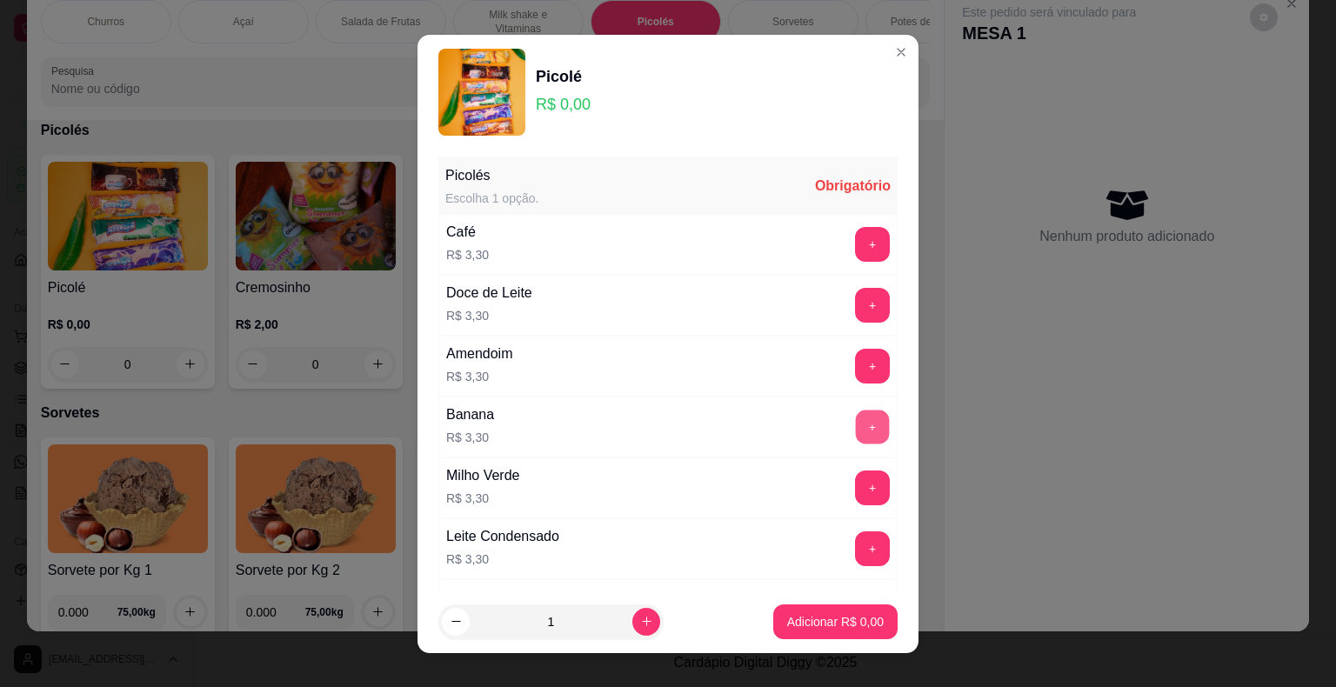
click at [856, 421] on button "+" at bounding box center [873, 427] width 34 height 34
click at [856, 419] on button "+" at bounding box center [873, 427] width 34 height 34
click at [807, 618] on p "Adicionar R$ 9,90" at bounding box center [835, 621] width 97 height 17
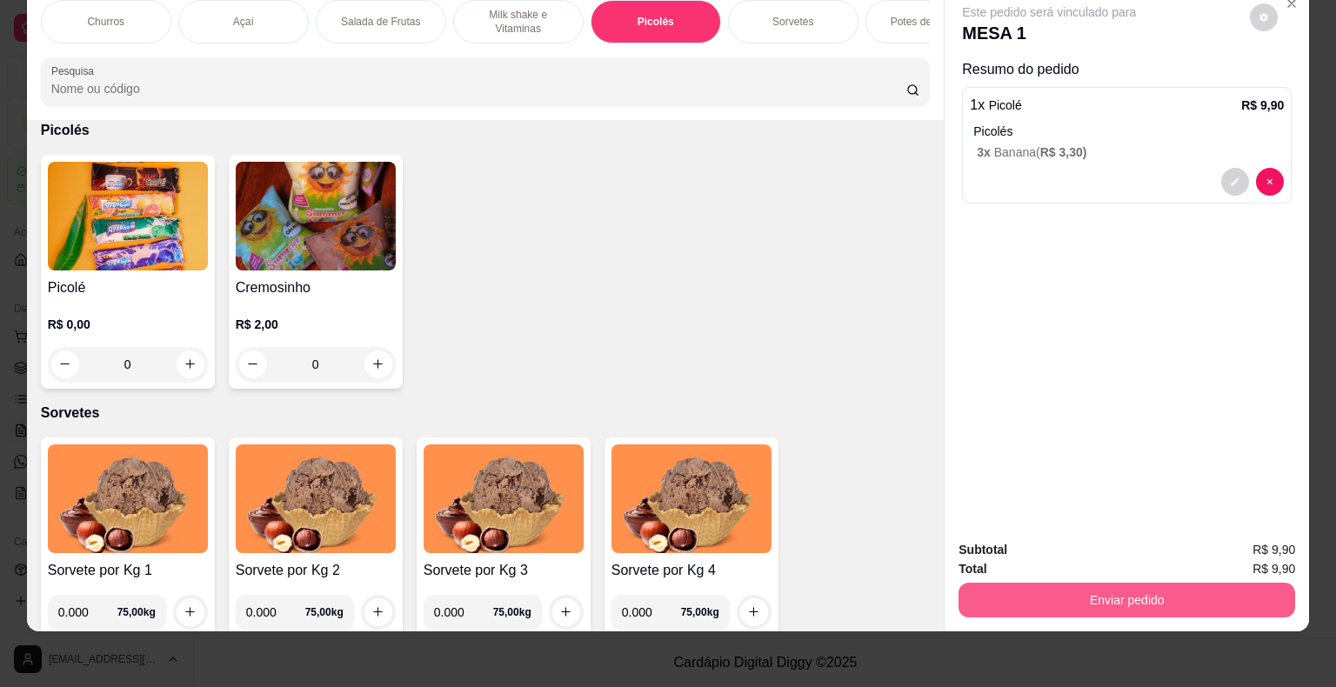
click at [1097, 590] on button "Enviar pedido" at bounding box center [1126, 600] width 337 height 35
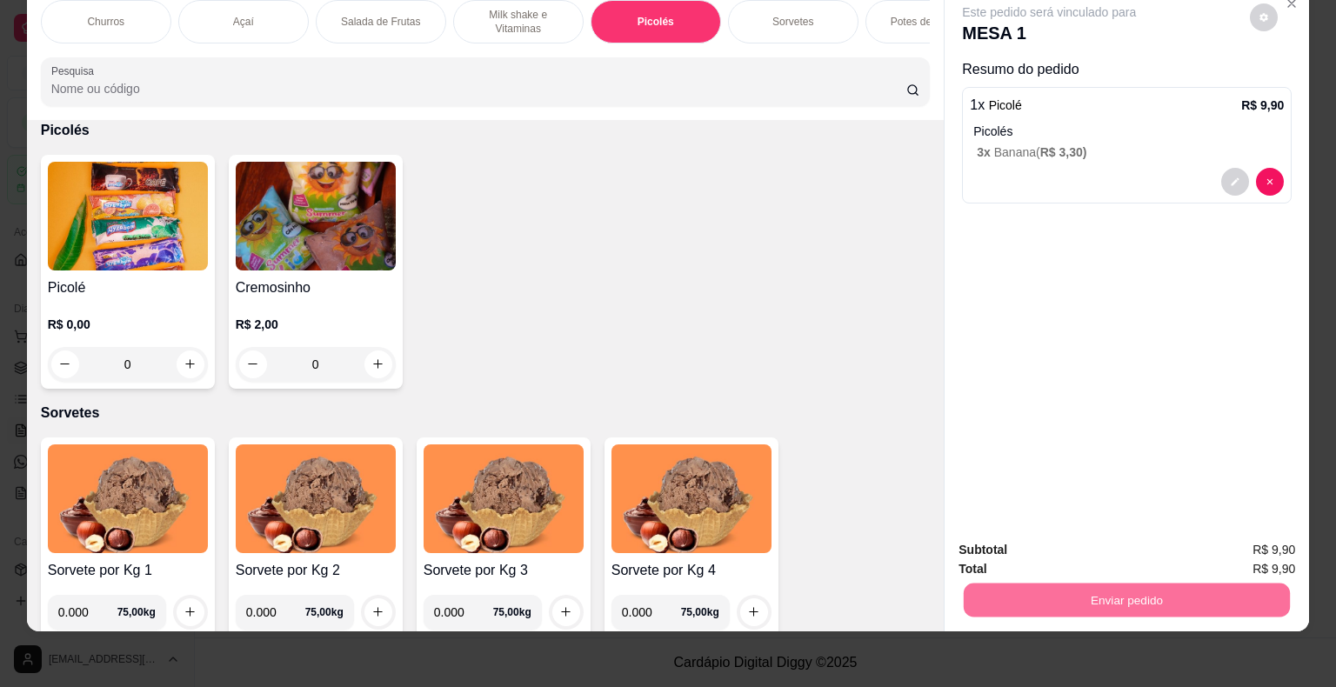
click at [1072, 551] on button "Não registrar e enviar pedido" at bounding box center [1069, 544] width 176 height 32
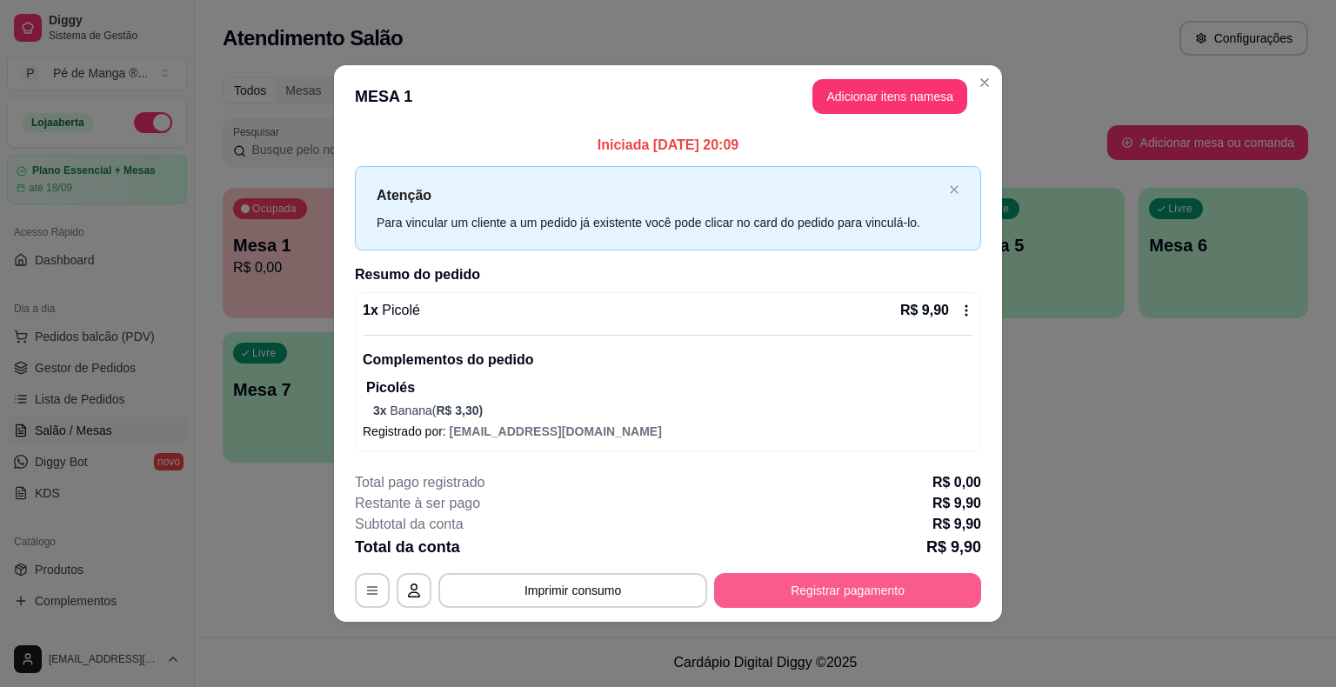
click at [783, 591] on button "Registrar pagamento" at bounding box center [847, 590] width 267 height 35
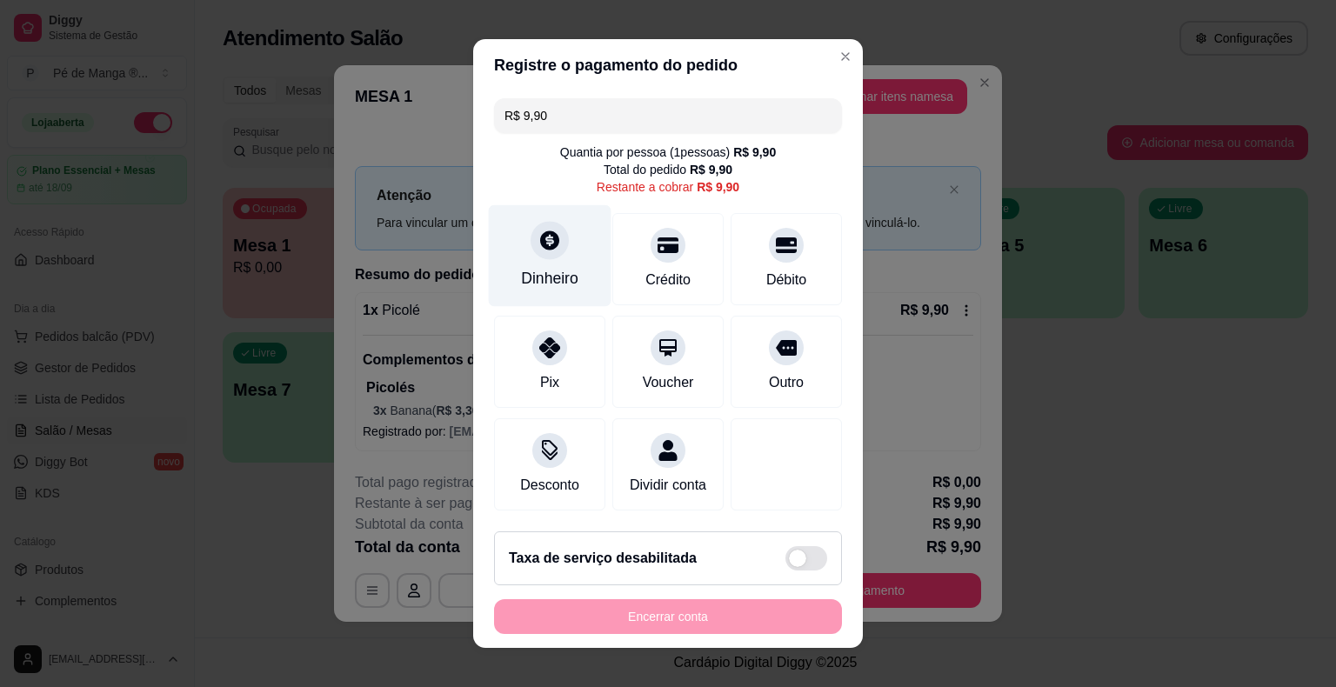
click at [538, 263] on div "Dinheiro" at bounding box center [550, 256] width 123 height 102
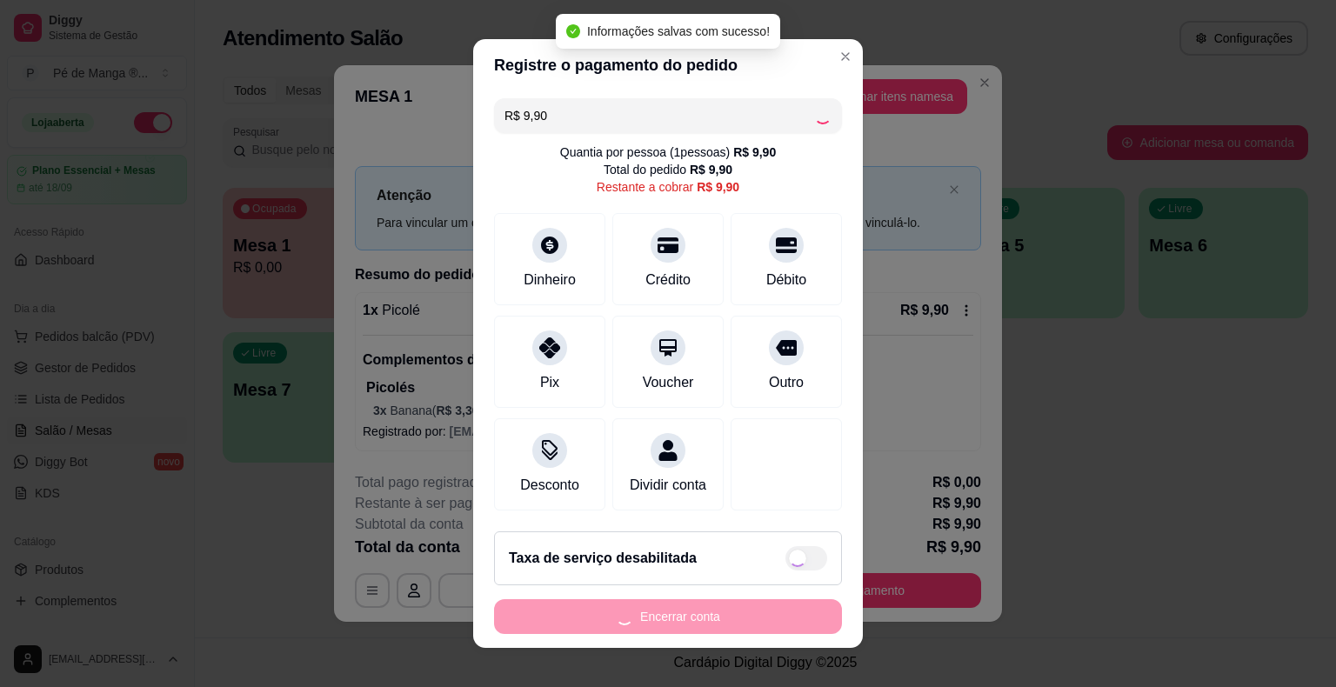
type input "R$ 0,00"
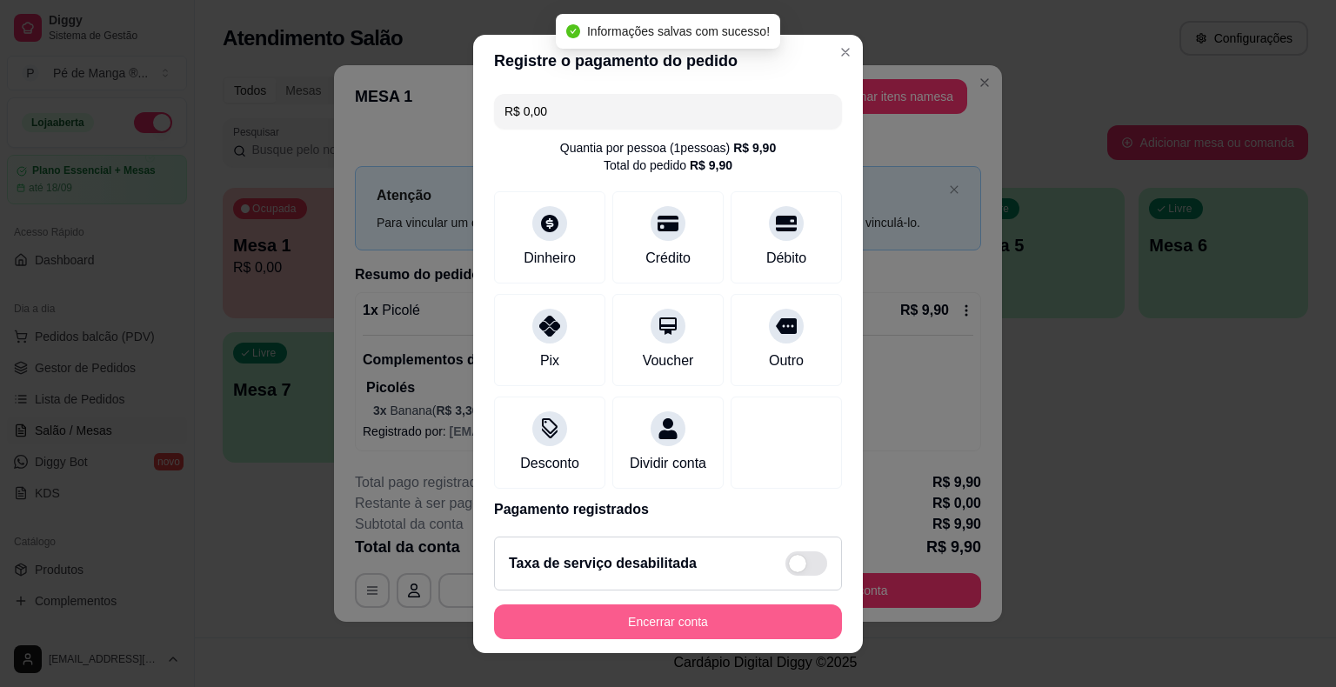
click at [740, 618] on button "Encerrar conta" at bounding box center [668, 621] width 348 height 35
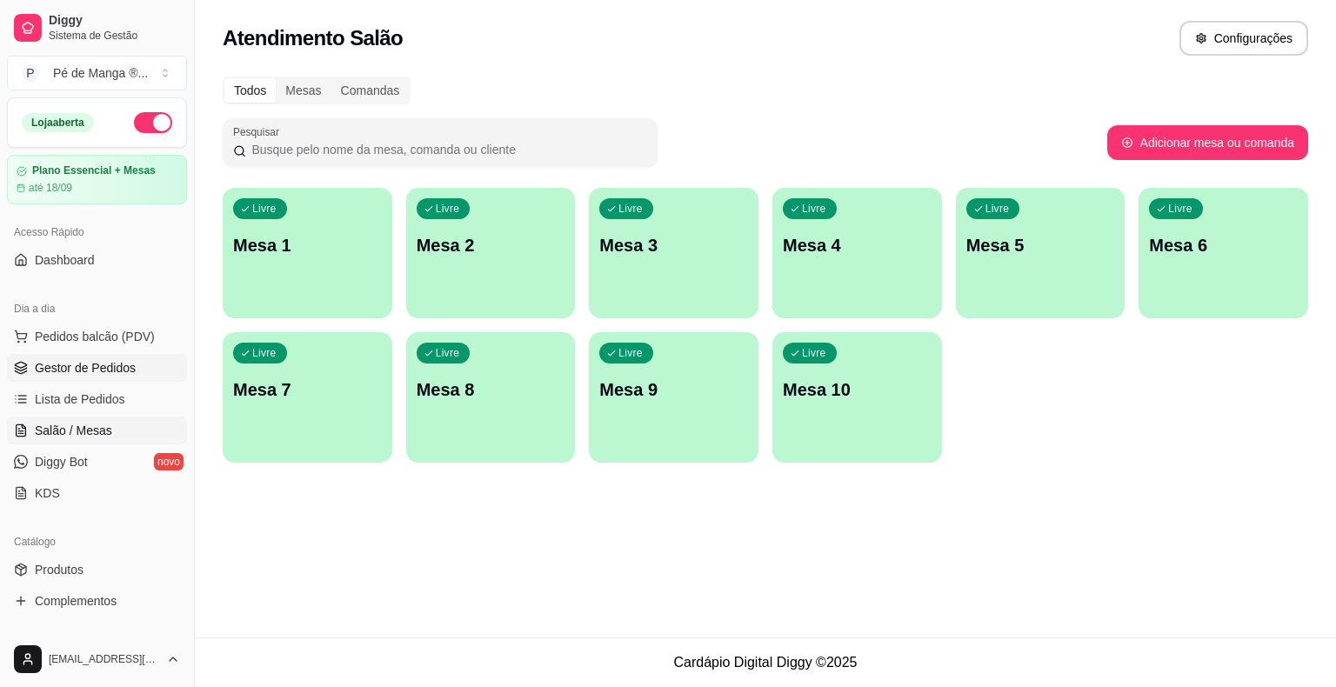
click at [95, 371] on span "Gestor de Pedidos" at bounding box center [85, 367] width 101 height 17
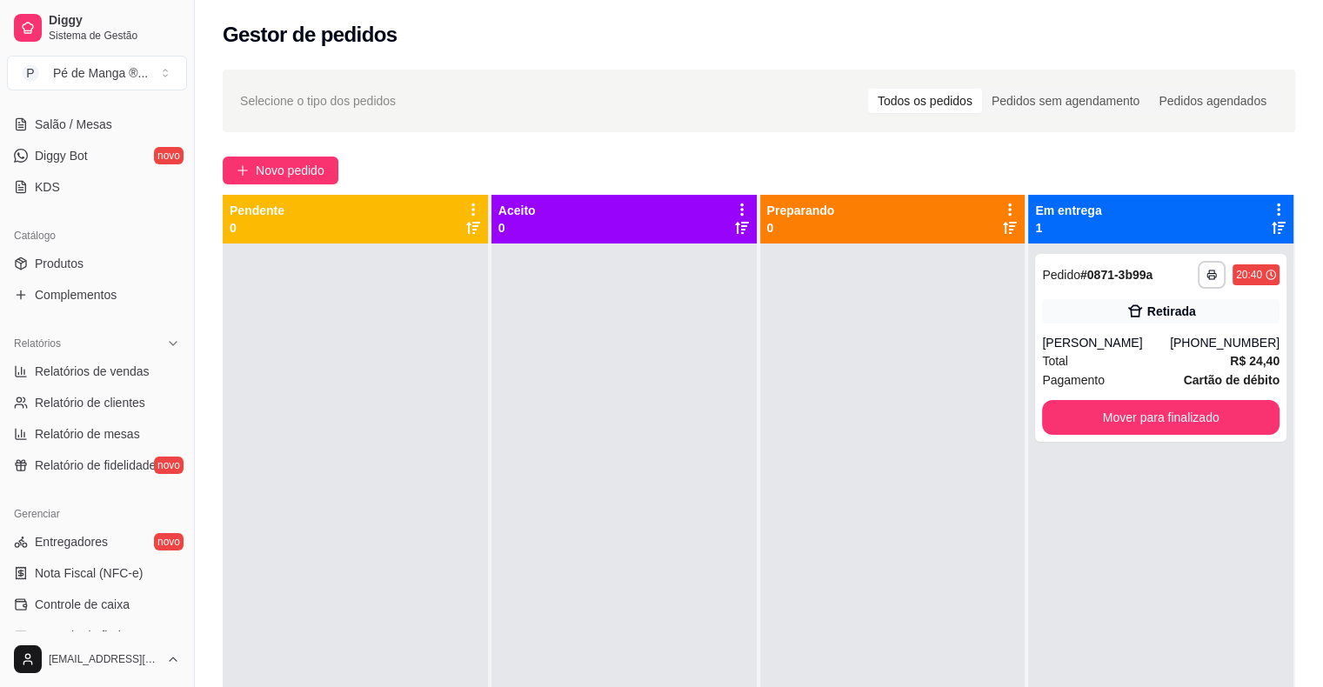
scroll to position [348, 0]
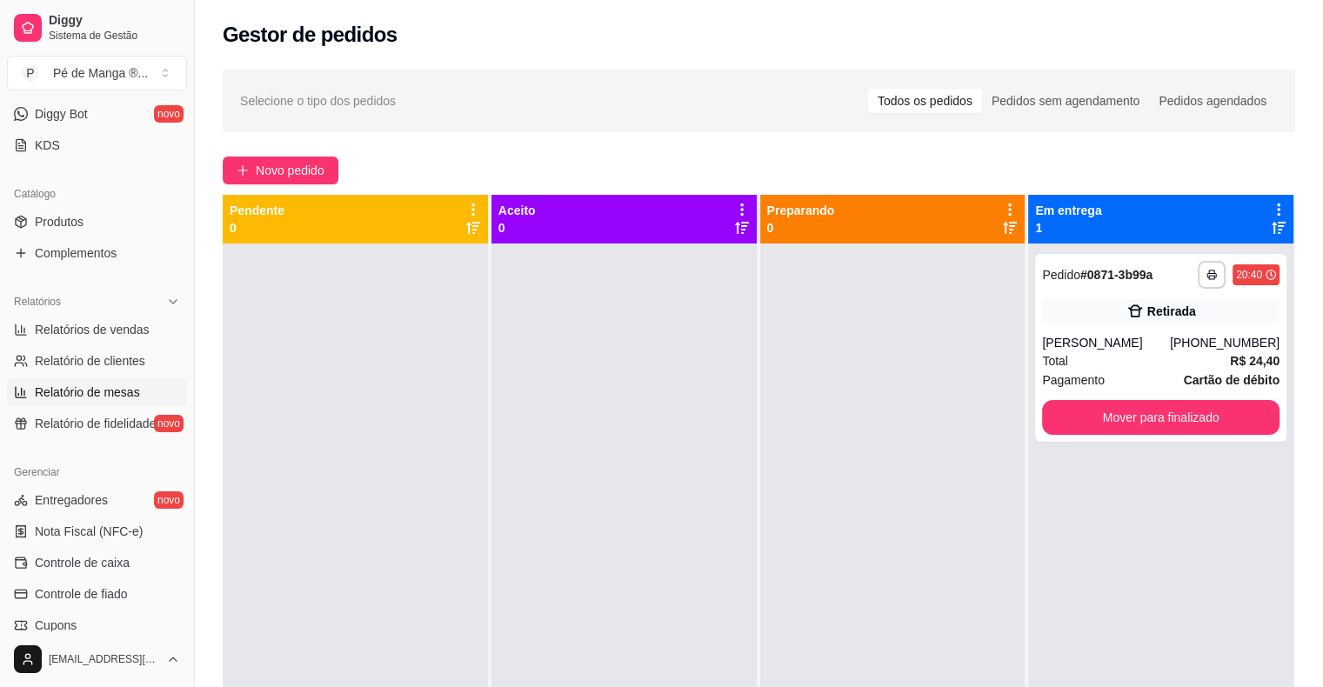
click at [125, 391] on span "Relatório de mesas" at bounding box center [87, 392] width 105 height 17
select select "TOTAL_OF_ORDERS"
select select "7"
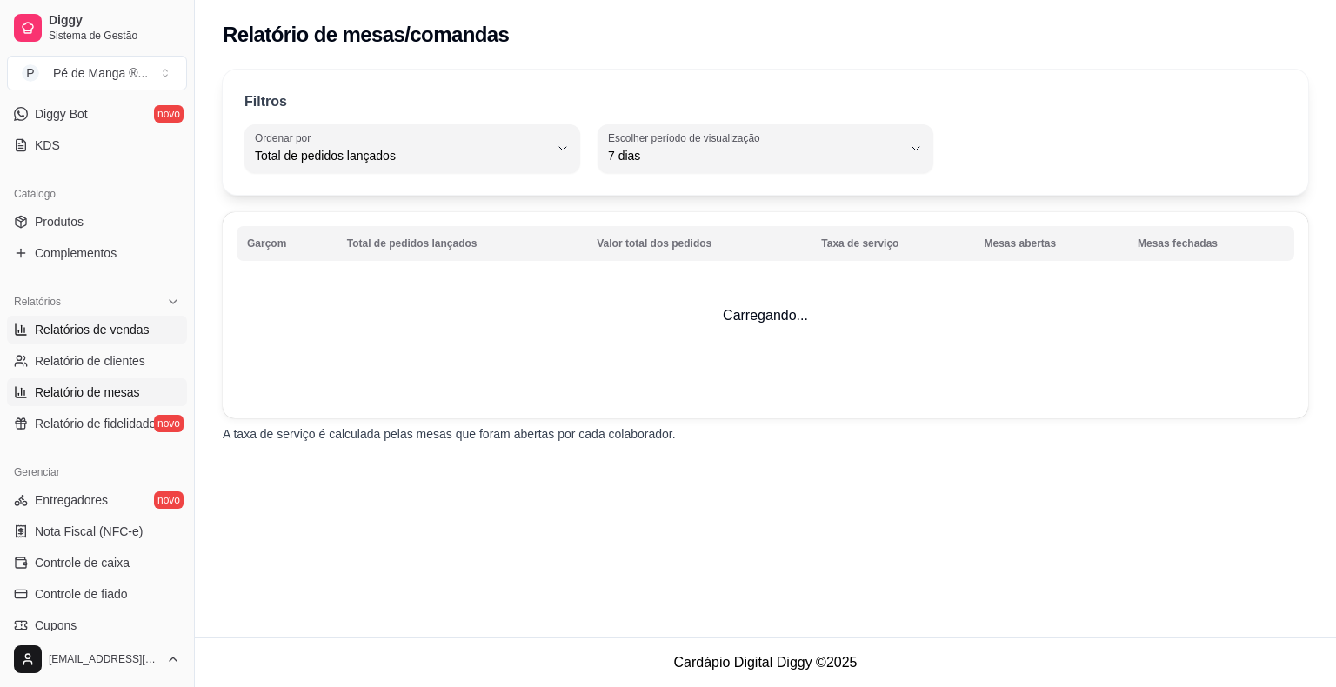
click at [133, 330] on span "Relatórios de vendas" at bounding box center [92, 329] width 115 height 17
select select "ALL"
select select "0"
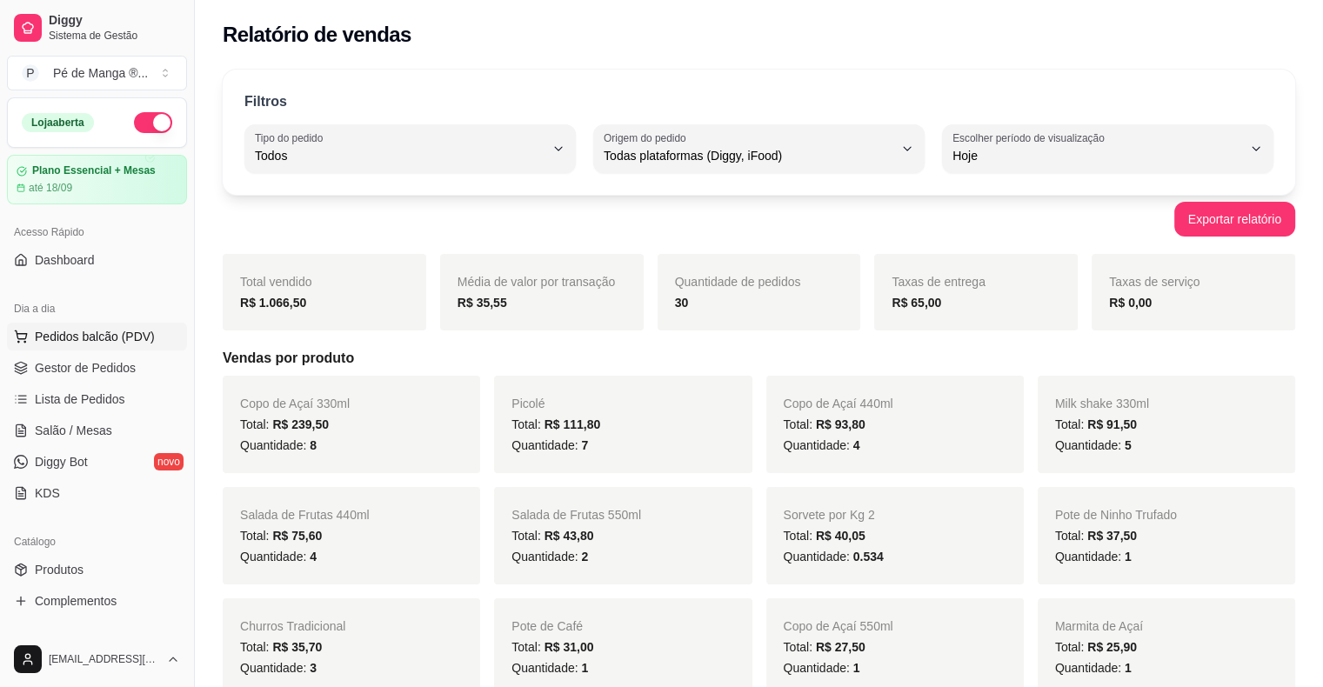
click at [52, 338] on span "Pedidos balcão (PDV)" at bounding box center [95, 336] width 120 height 17
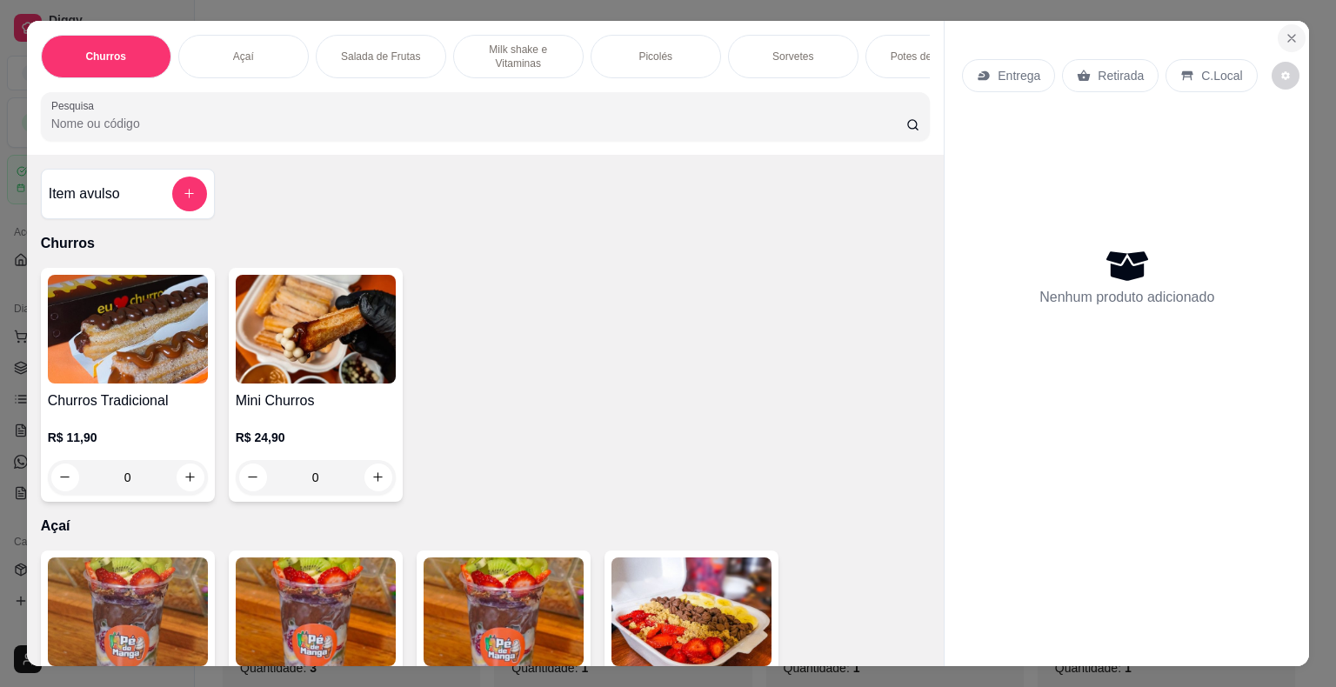
click at [1285, 36] on icon "Close" at bounding box center [1292, 38] width 14 height 14
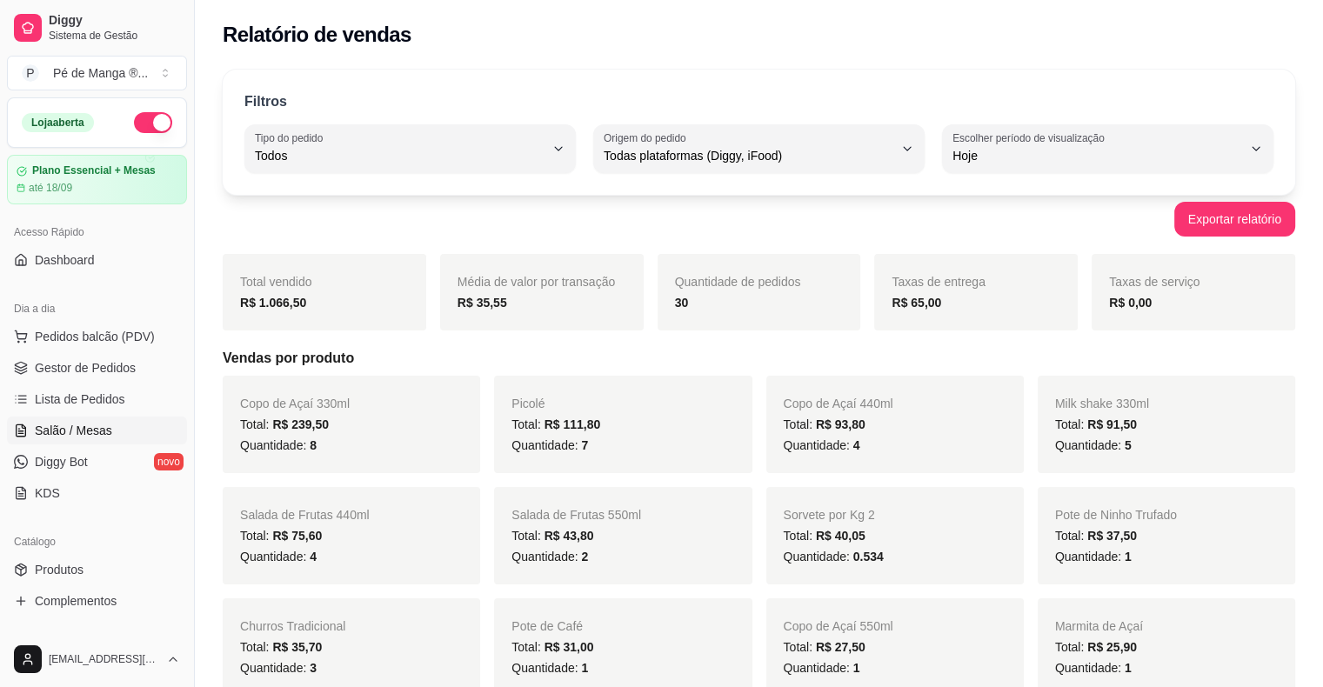
click at [91, 423] on span "Salão / Mesas" at bounding box center [73, 430] width 77 height 17
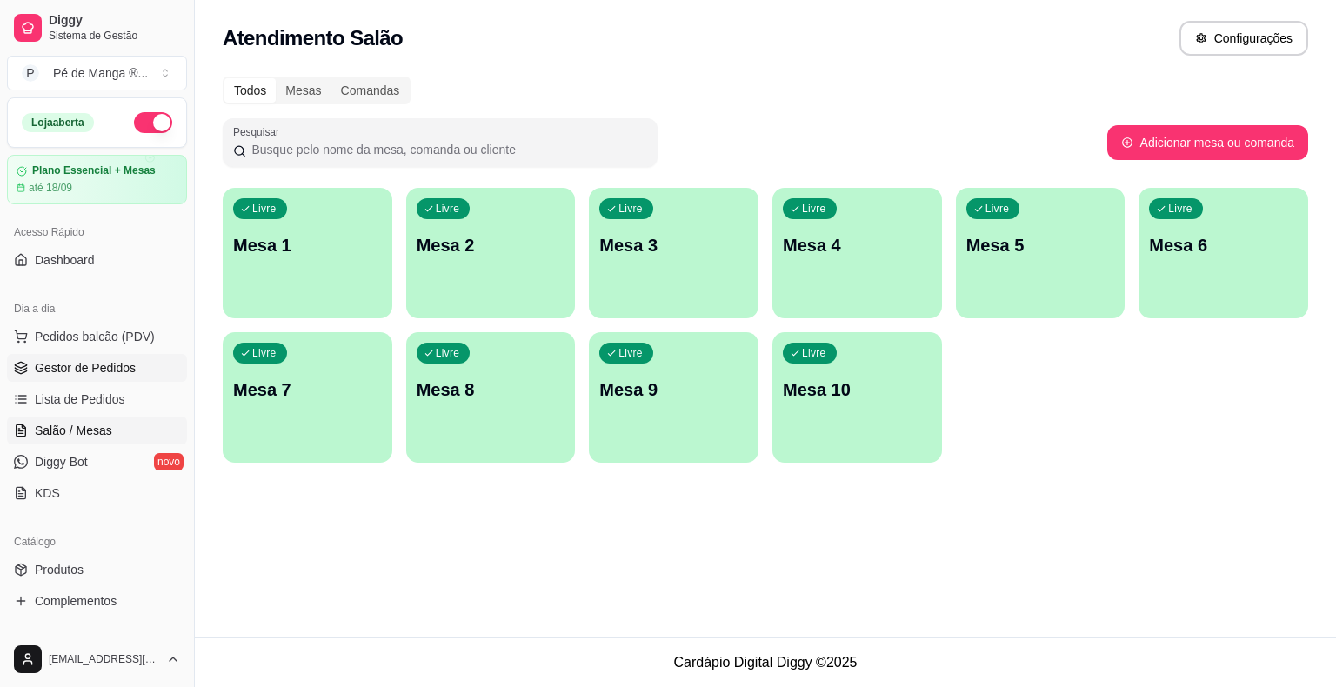
click at [137, 371] on link "Gestor de Pedidos" at bounding box center [97, 368] width 180 height 28
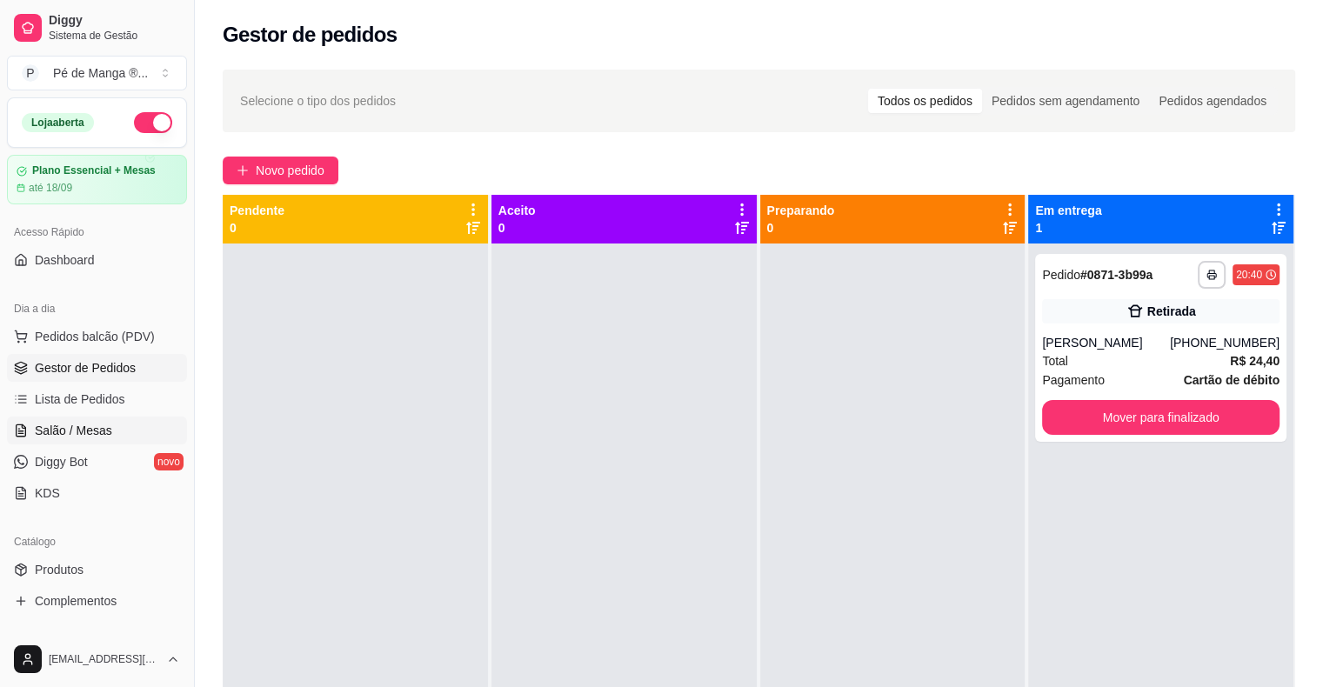
click at [116, 430] on link "Salão / Mesas" at bounding box center [97, 431] width 180 height 28
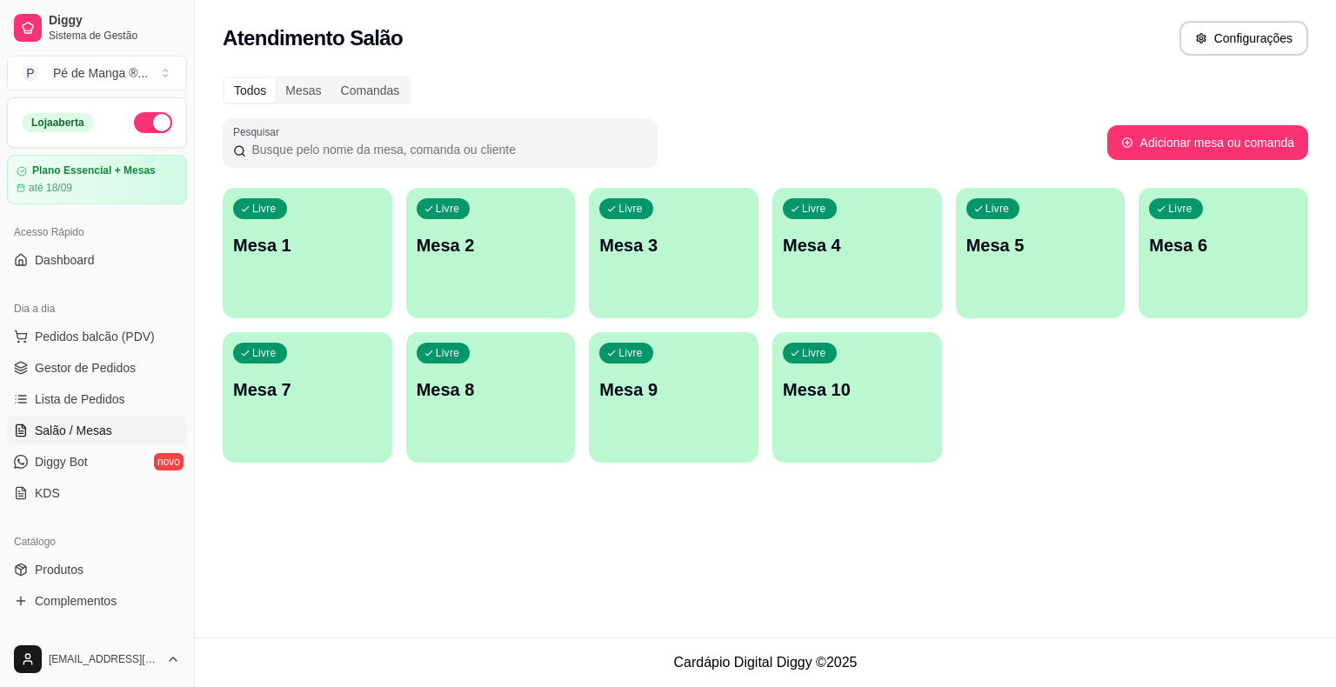
click at [352, 274] on div "Livre Mesa 1" at bounding box center [308, 243] width 170 height 110
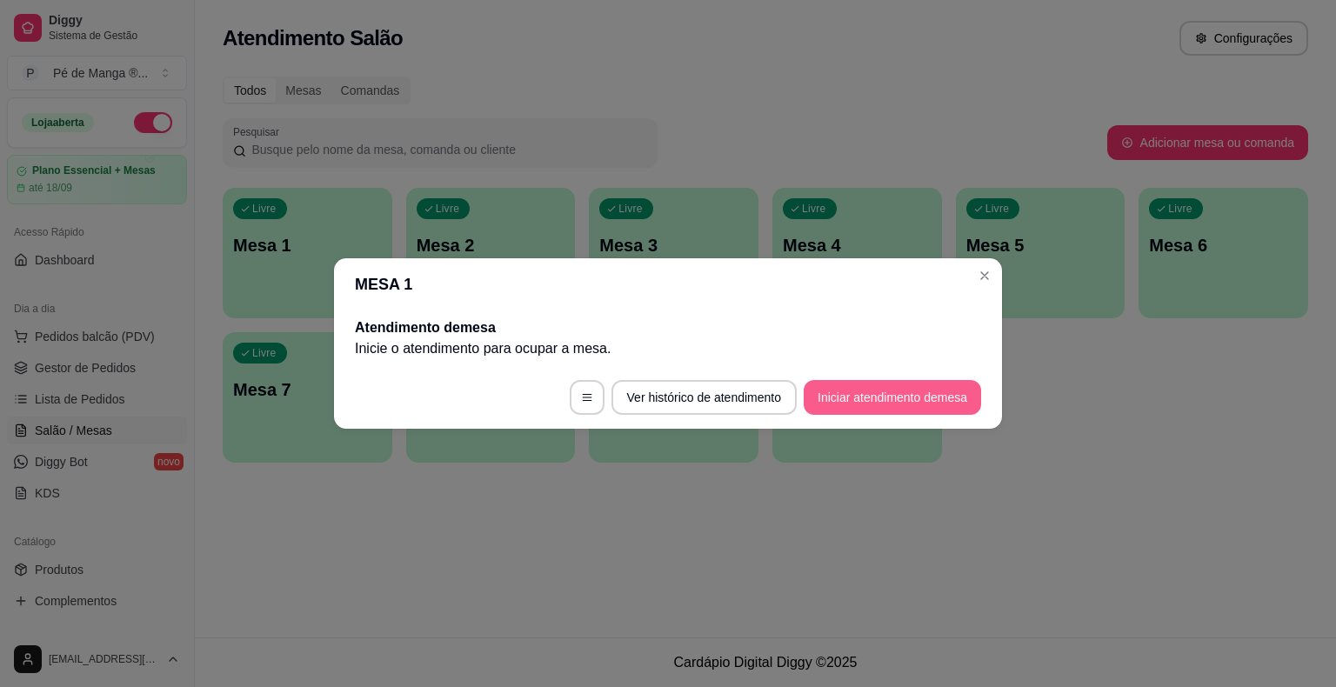
click at [858, 396] on button "Iniciar atendimento de mesa" at bounding box center [892, 397] width 177 height 35
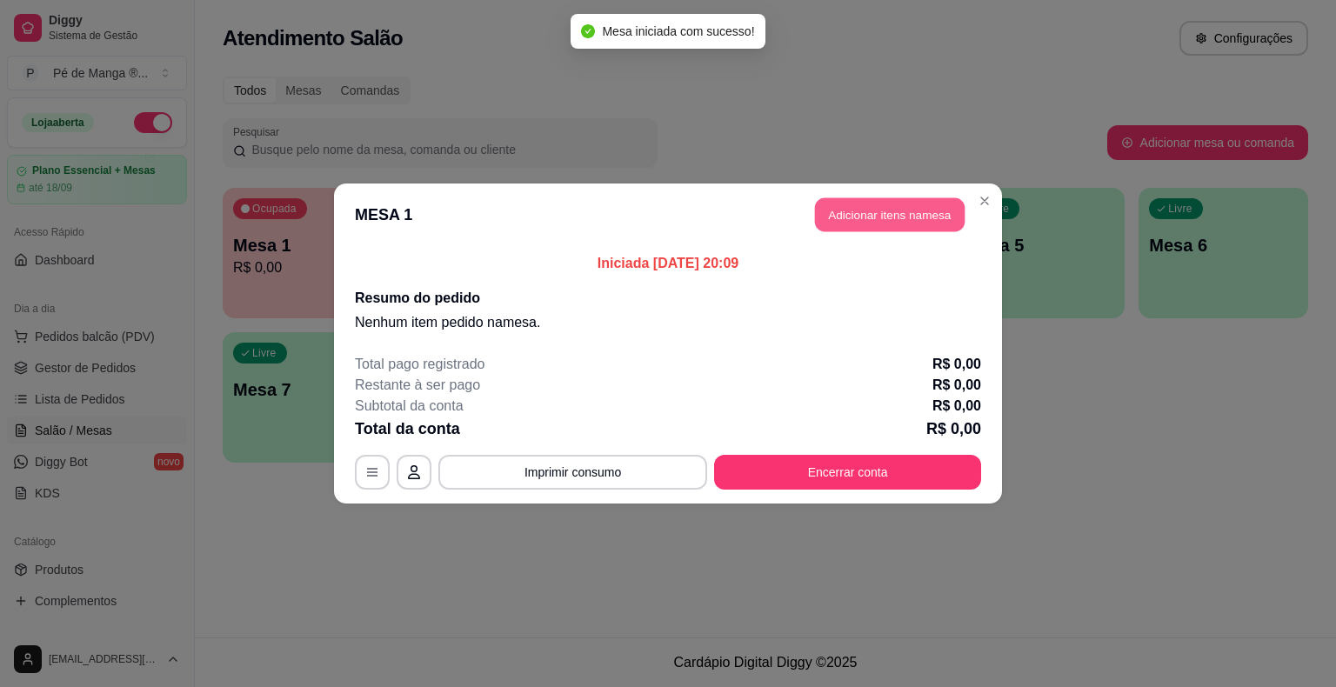
click at [879, 225] on button "Adicionar itens na mesa" at bounding box center [890, 215] width 150 height 34
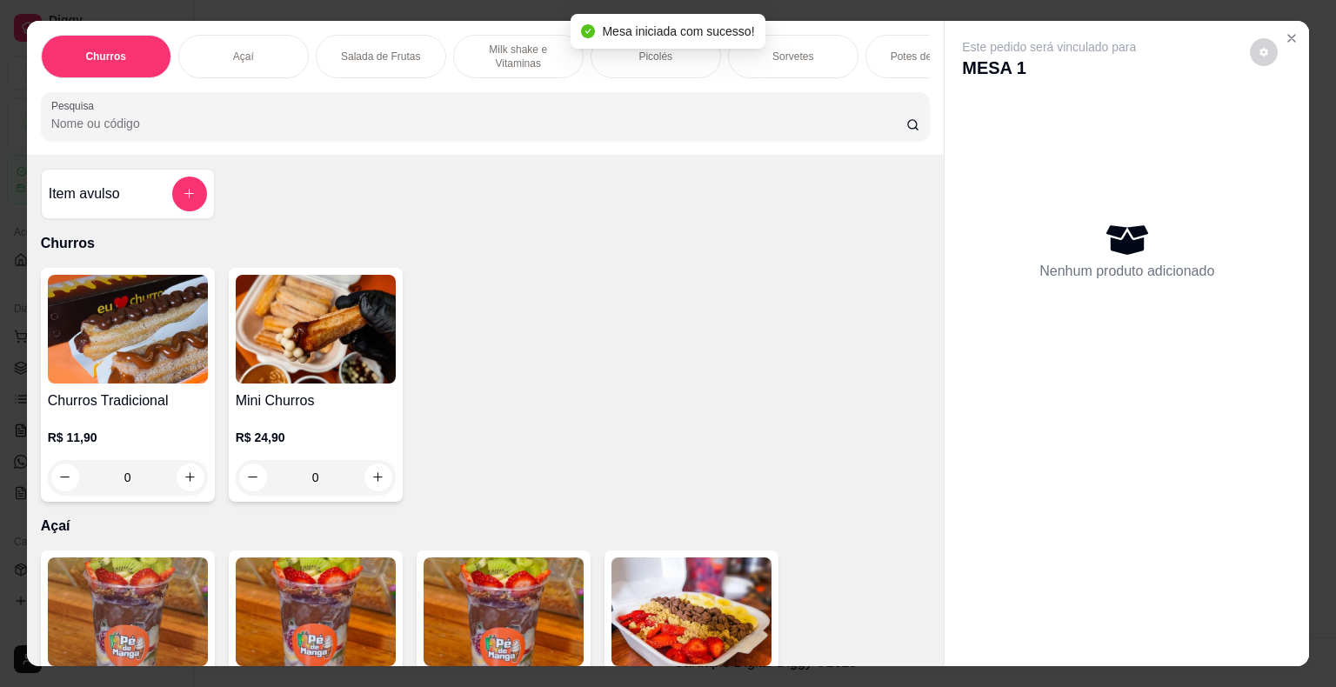
click at [821, 53] on div "Sorvetes" at bounding box center [793, 56] width 130 height 43
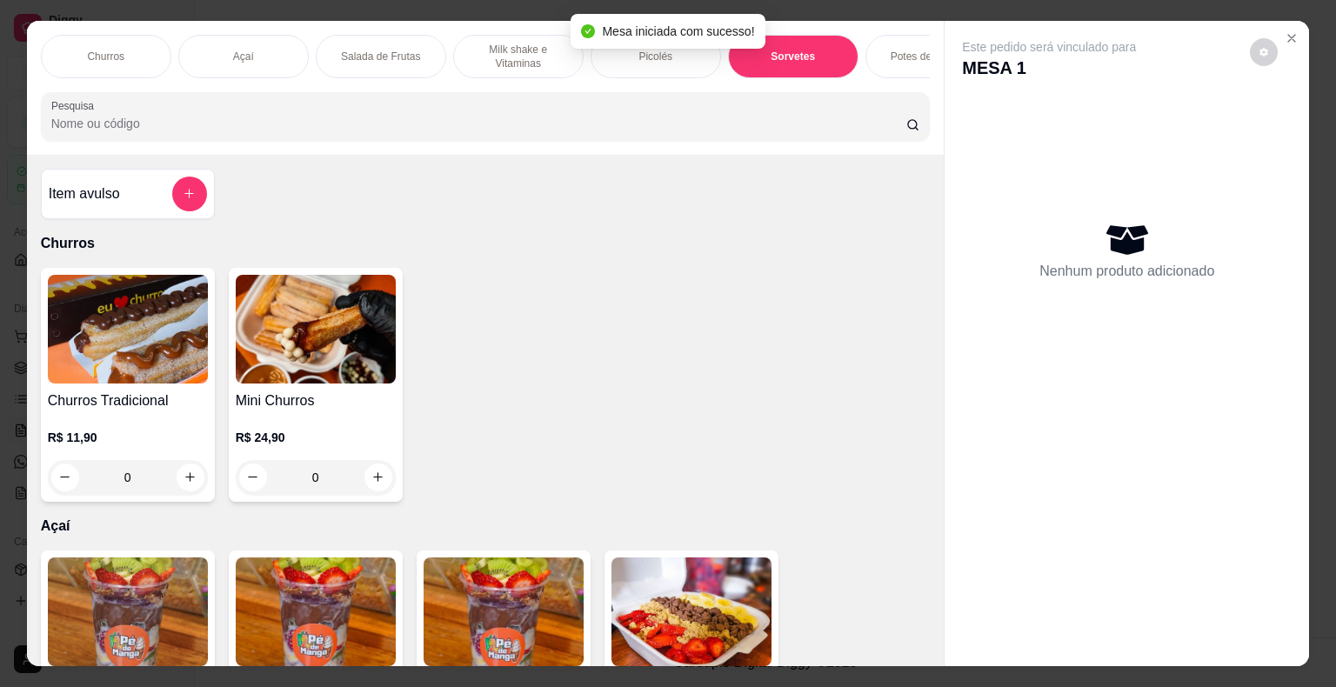
scroll to position [42, 0]
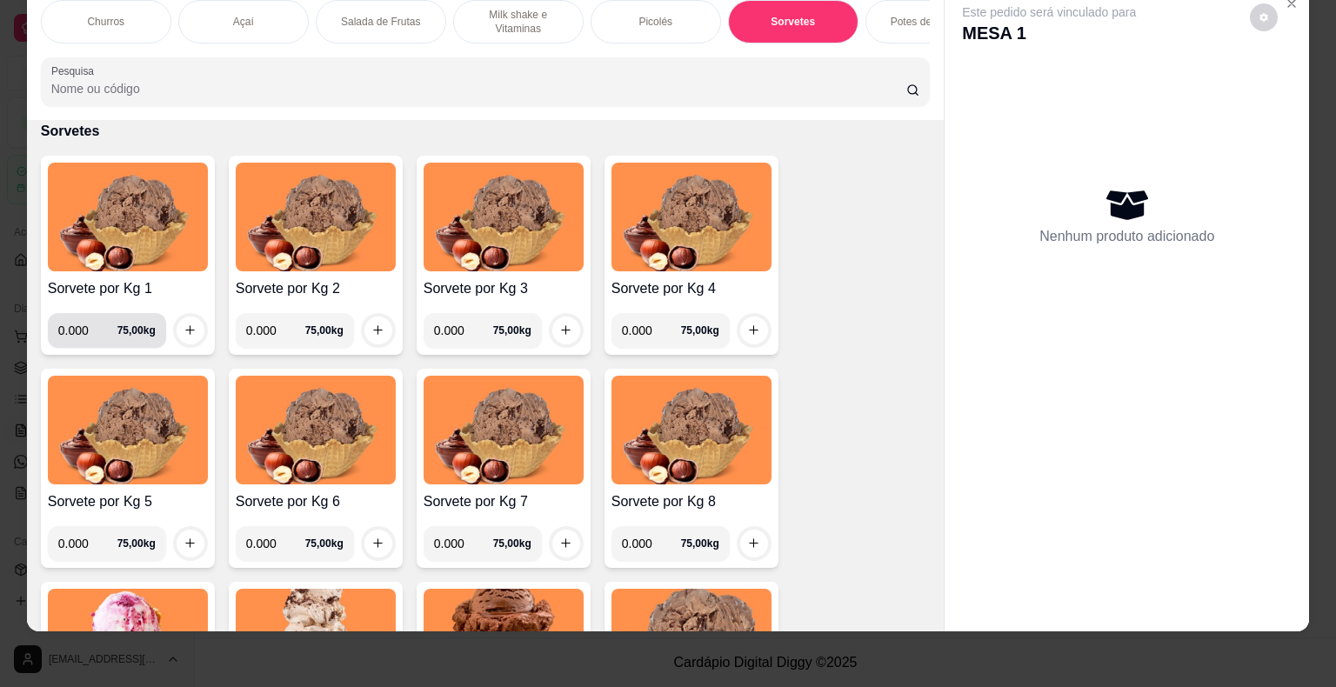
click at [83, 337] on input "0.000" at bounding box center [87, 330] width 59 height 35
type input "0.406"
click at [184, 328] on icon "increase-product-quantity" at bounding box center [190, 330] width 13 height 13
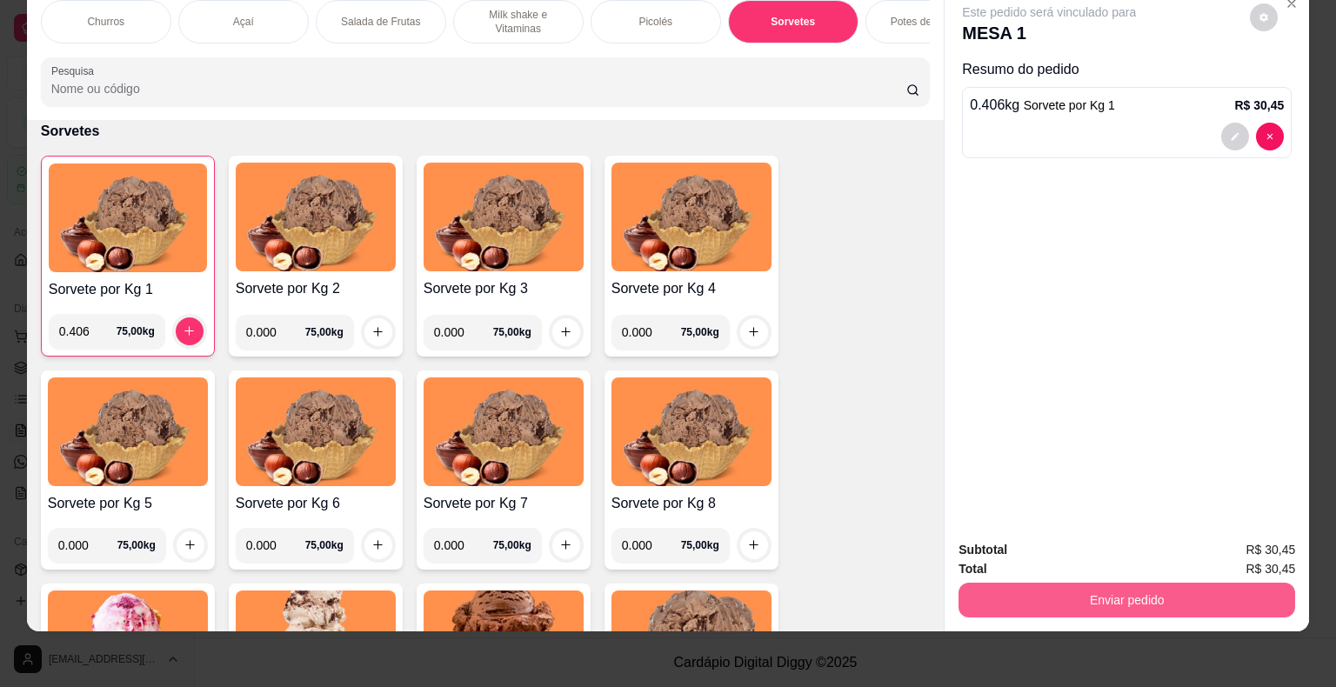
click at [1105, 598] on button "Enviar pedido" at bounding box center [1126, 600] width 337 height 35
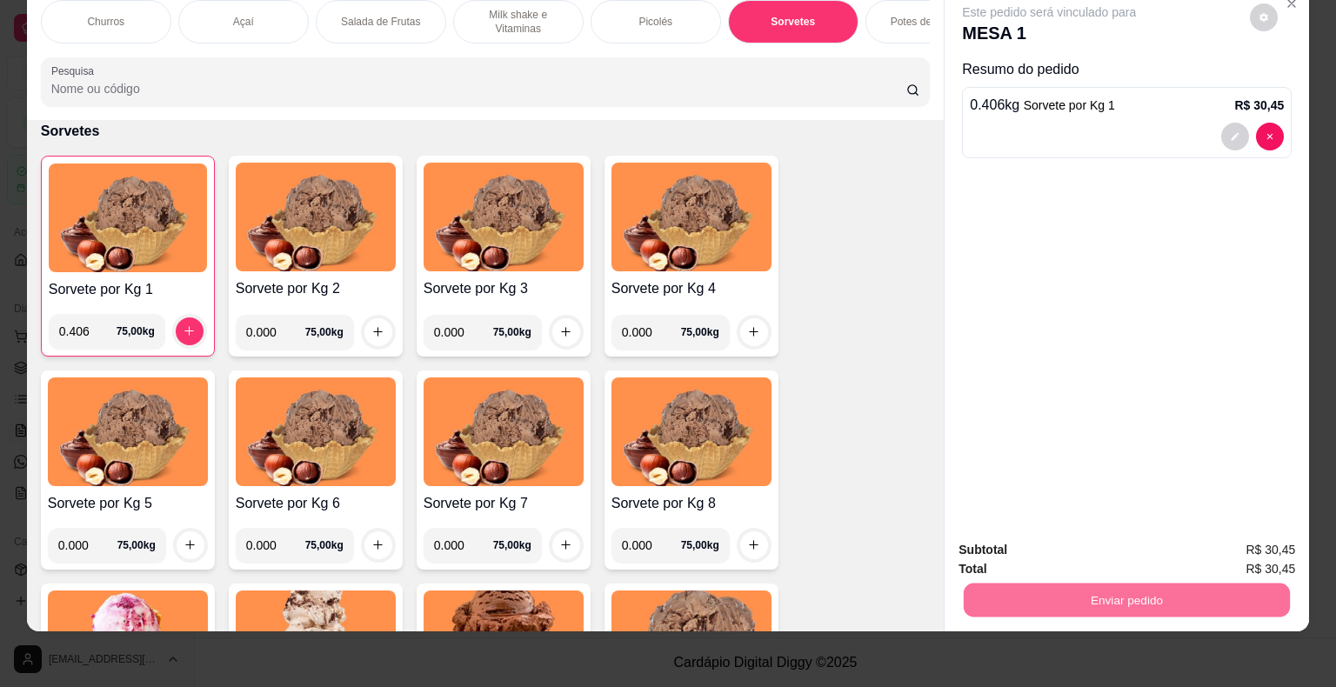
click at [1085, 542] on button "Não registrar e enviar pedido" at bounding box center [1068, 544] width 181 height 33
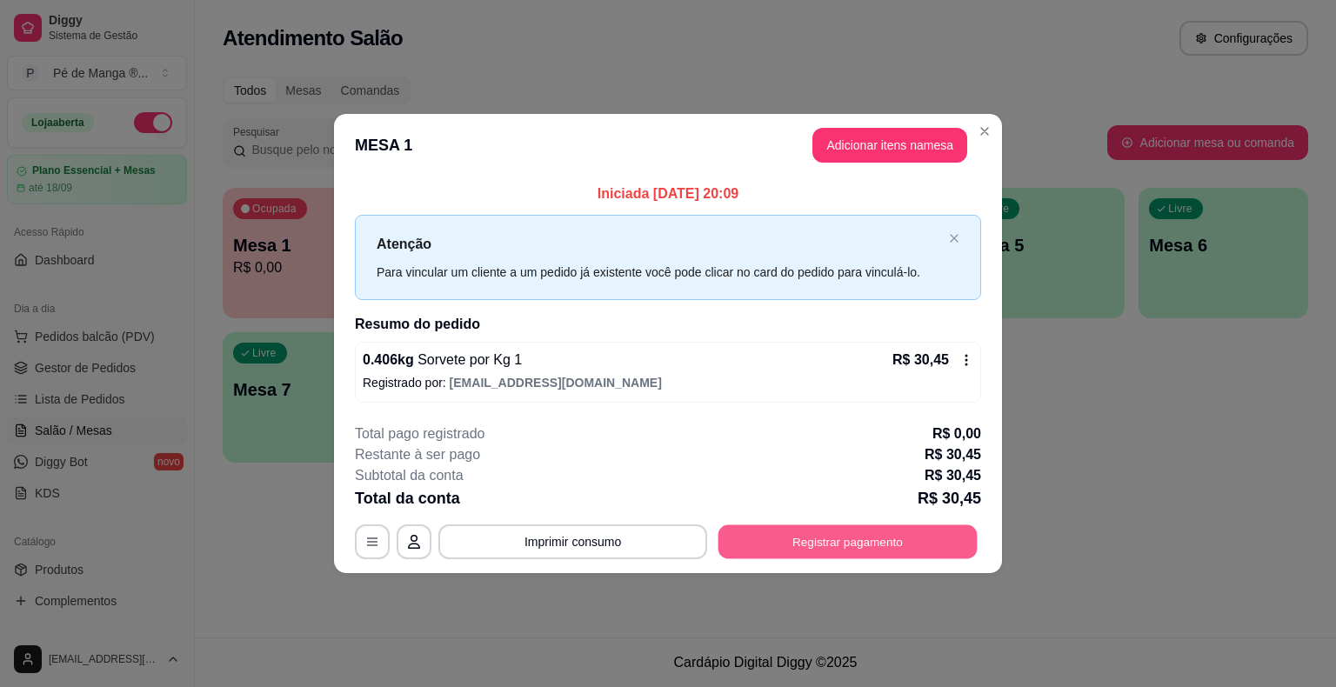
click at [779, 544] on button "Registrar pagamento" at bounding box center [847, 541] width 259 height 34
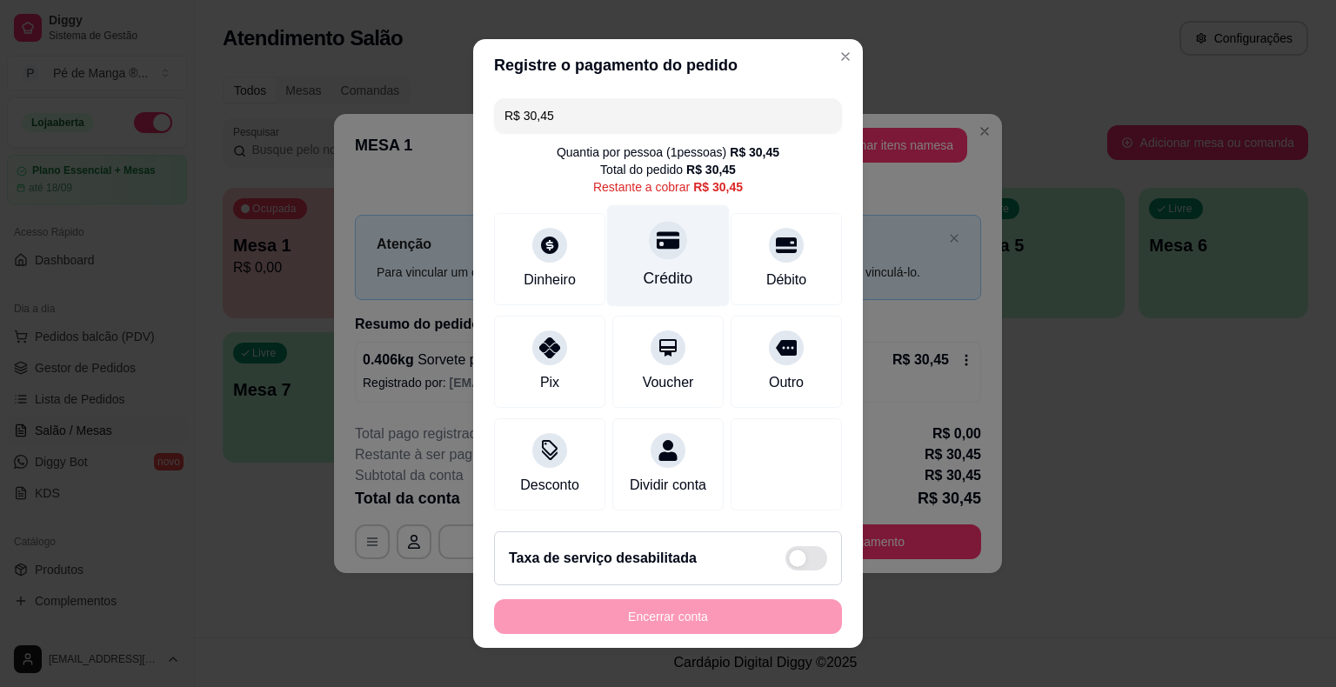
click at [651, 277] on div "Crédito" at bounding box center [669, 278] width 50 height 23
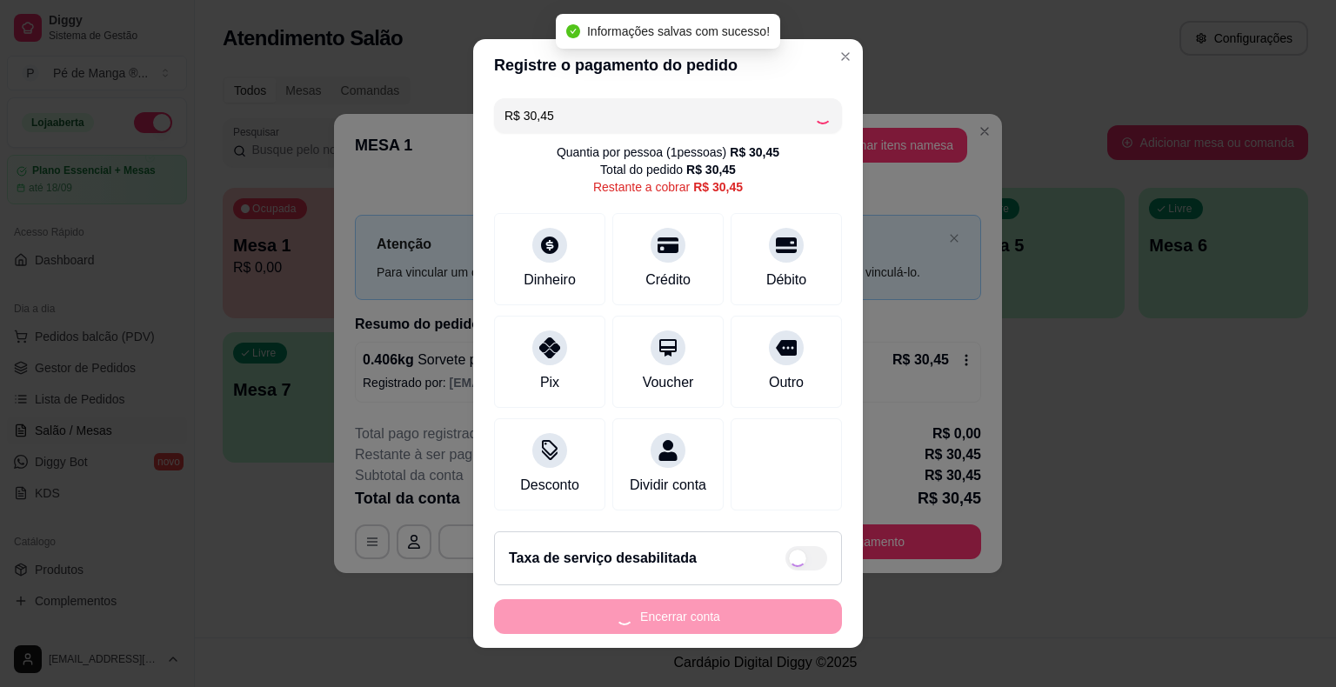
type input "R$ 0,00"
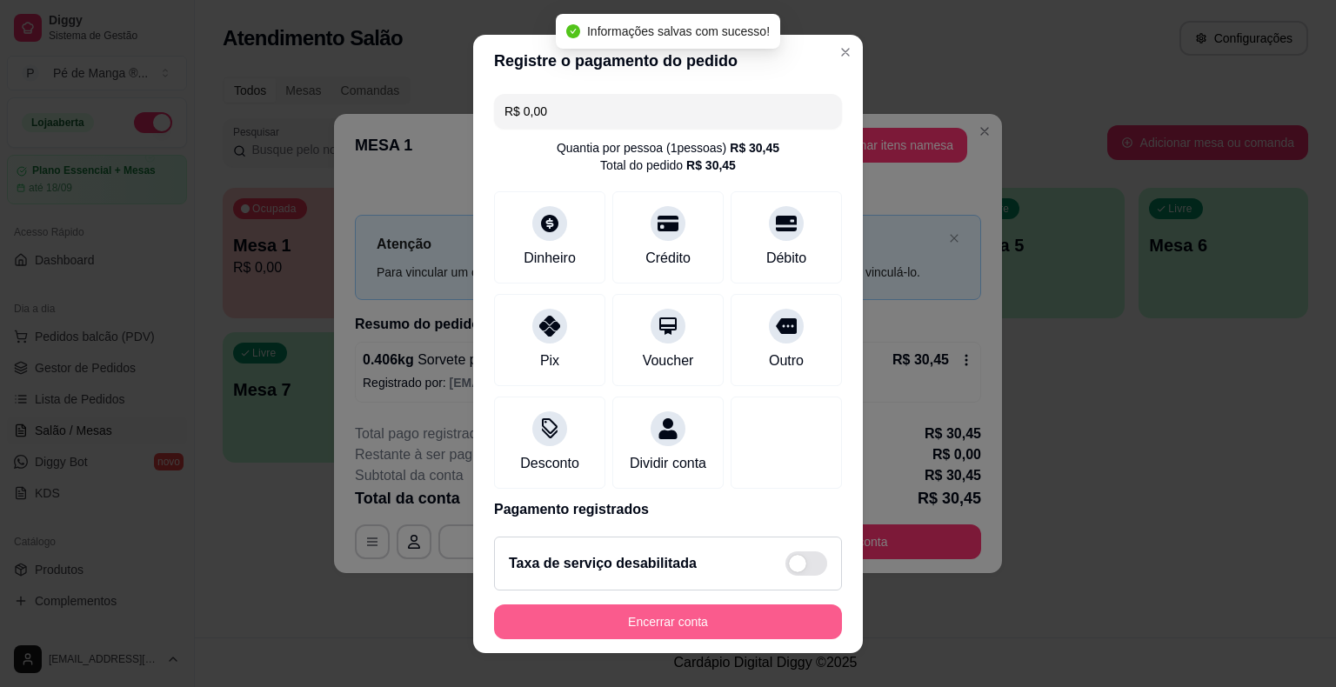
click at [674, 620] on button "Encerrar conta" at bounding box center [668, 621] width 348 height 35
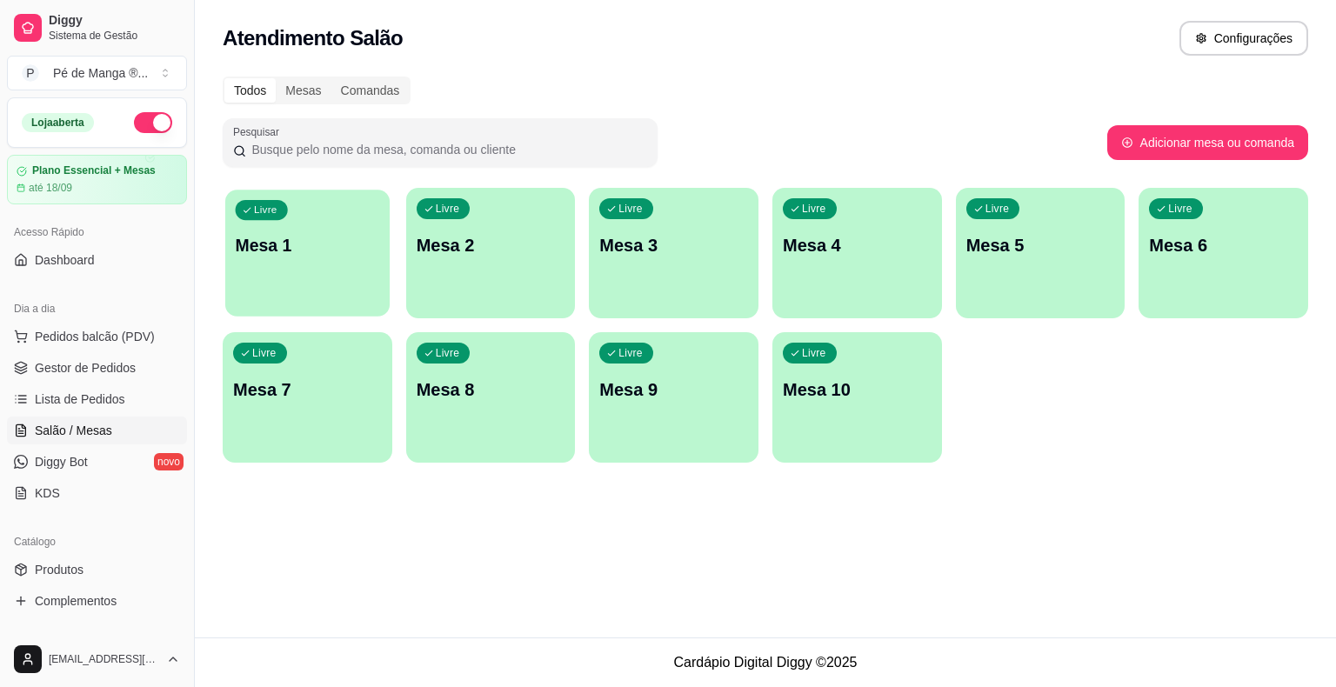
click at [311, 274] on div "Livre Mesa 1" at bounding box center [307, 243] width 164 height 106
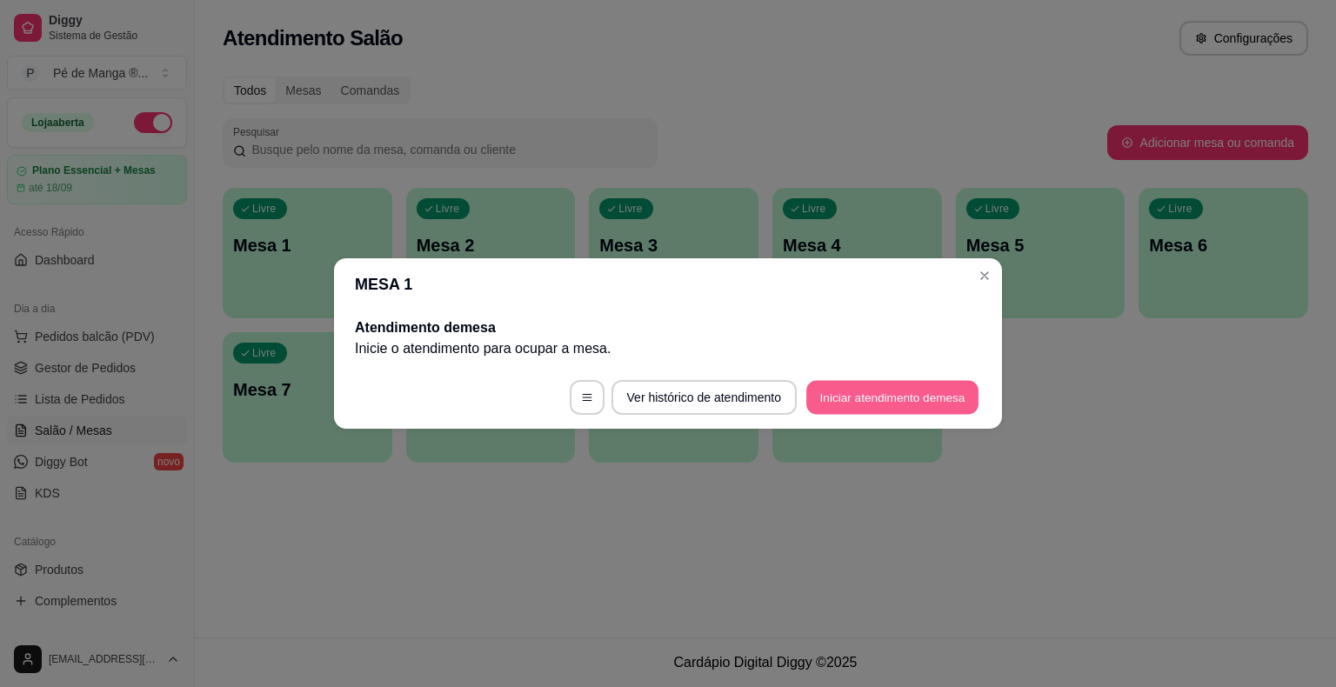
click at [859, 410] on button "Iniciar atendimento de mesa" at bounding box center [892, 398] width 172 height 34
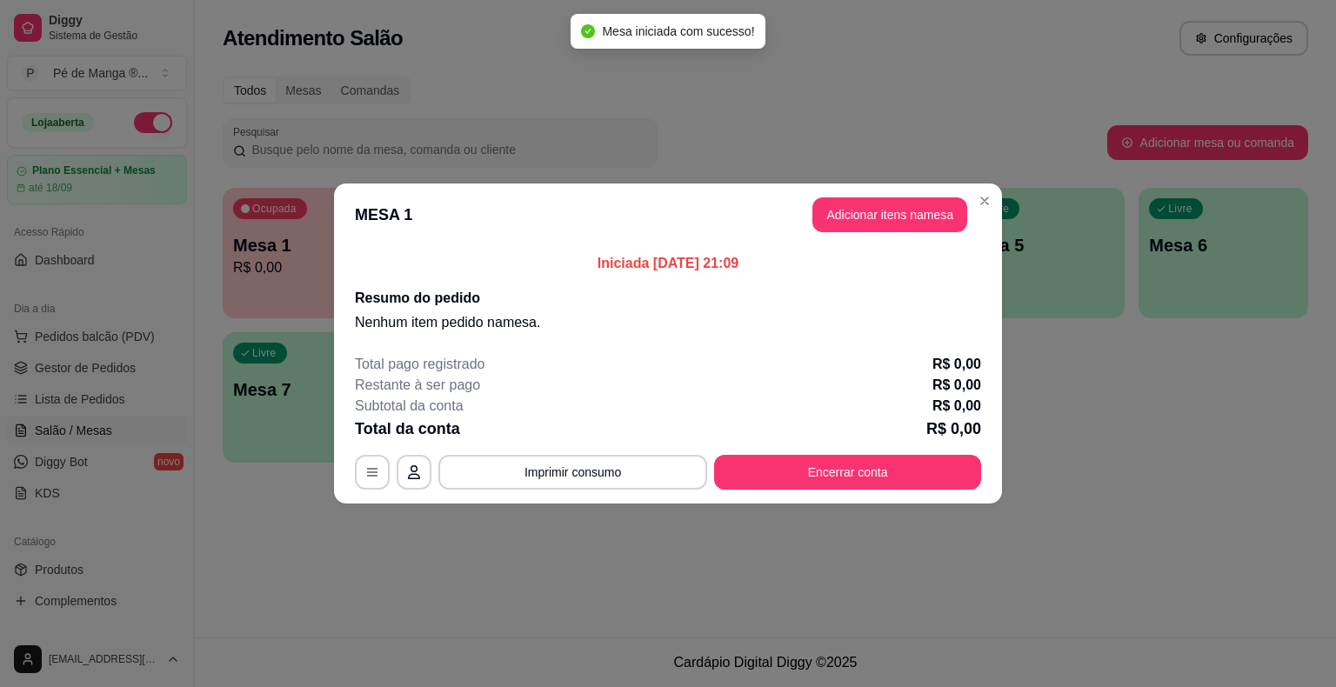
click at [884, 224] on button "Adicionar itens na mesa" at bounding box center [889, 214] width 155 height 35
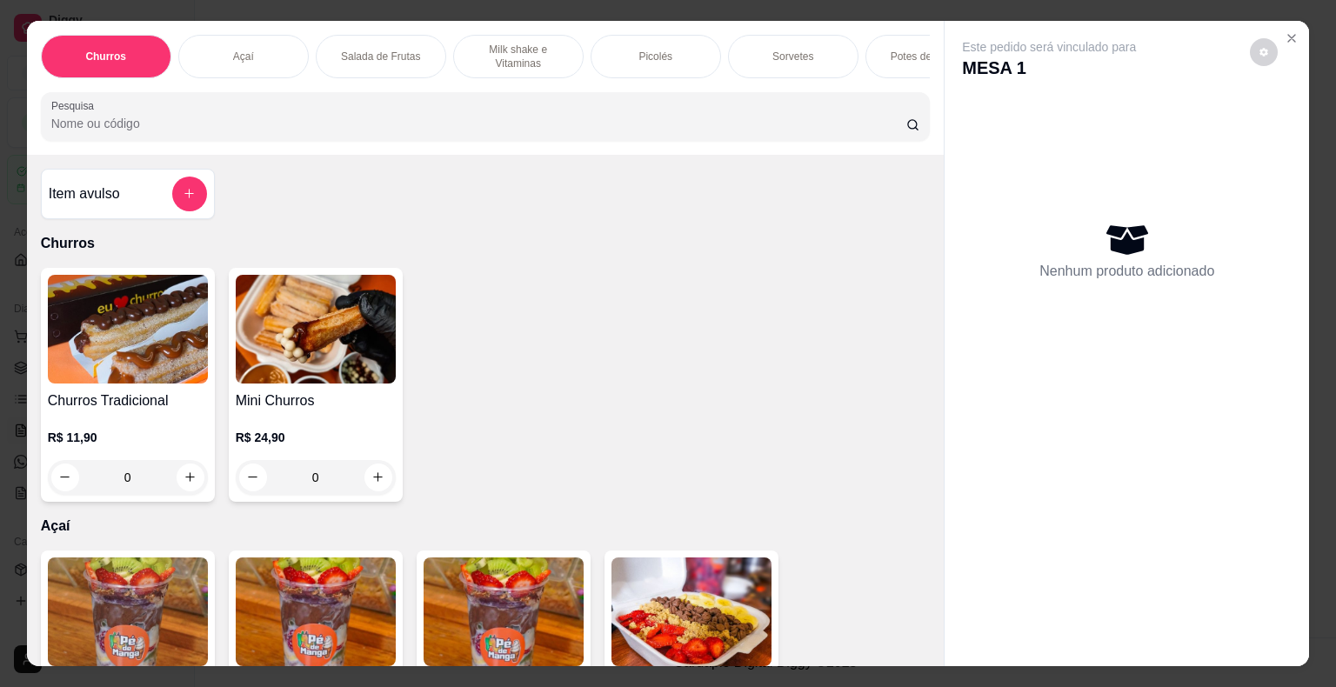
click at [229, 35] on div "Açaí" at bounding box center [243, 56] width 130 height 43
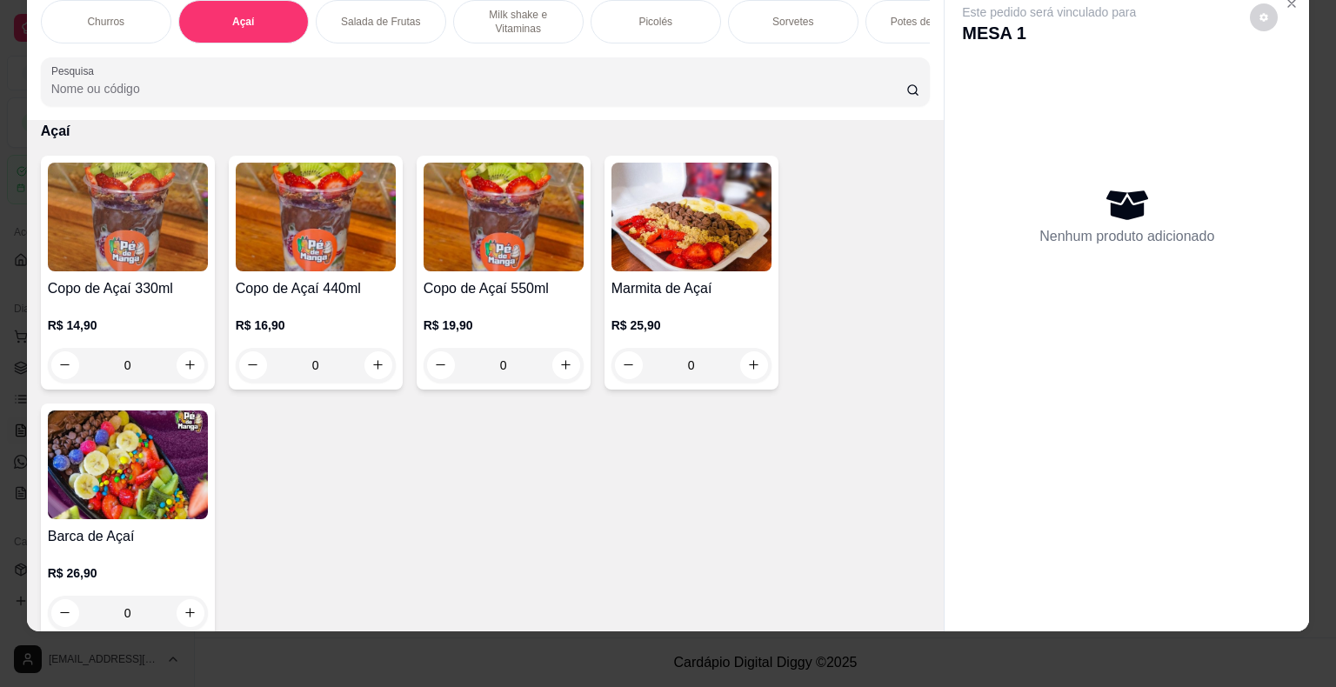
click at [137, 282] on h4 "Copo de Açaí 330ml" at bounding box center [128, 288] width 160 height 21
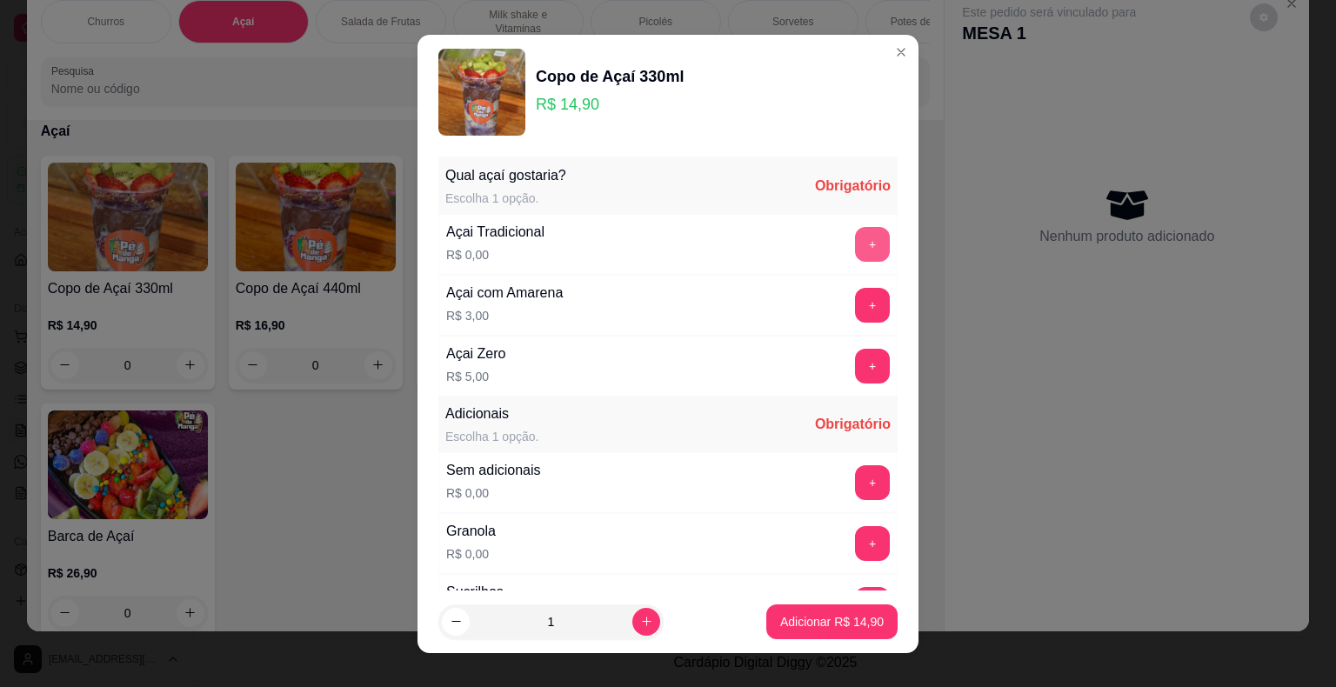
click at [855, 249] on button "+" at bounding box center [872, 244] width 35 height 35
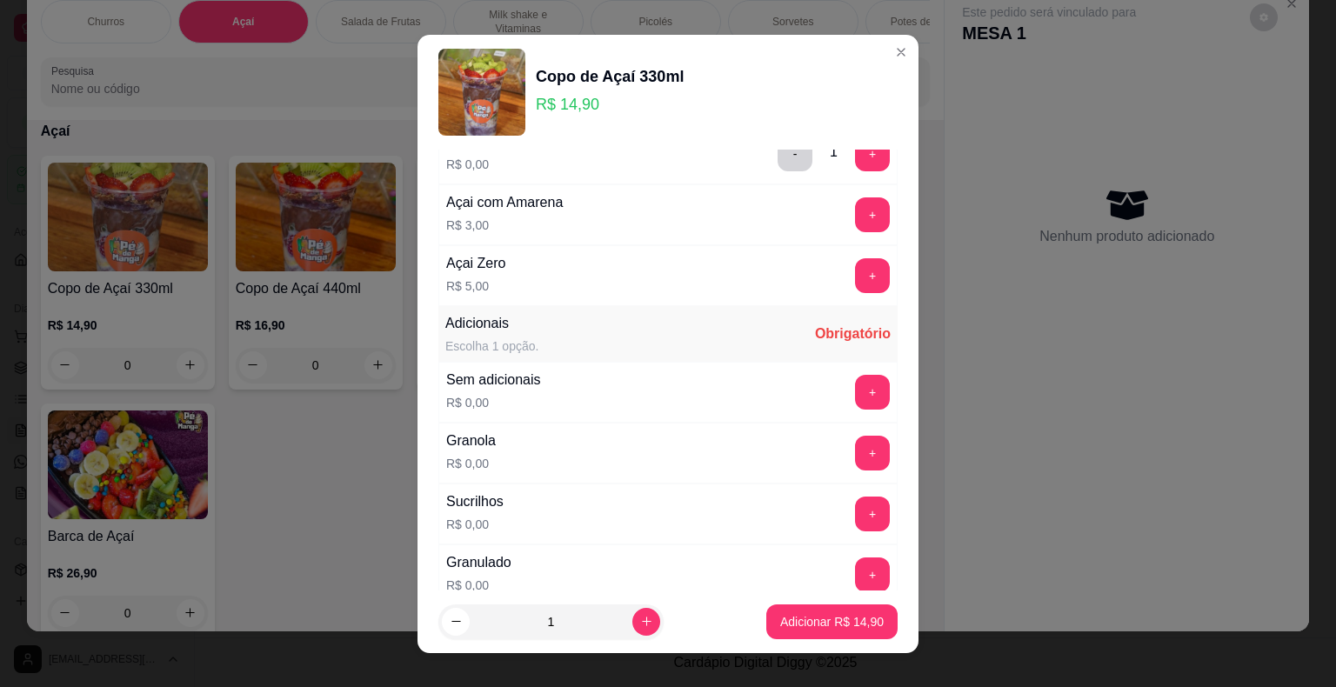
scroll to position [261, 0]
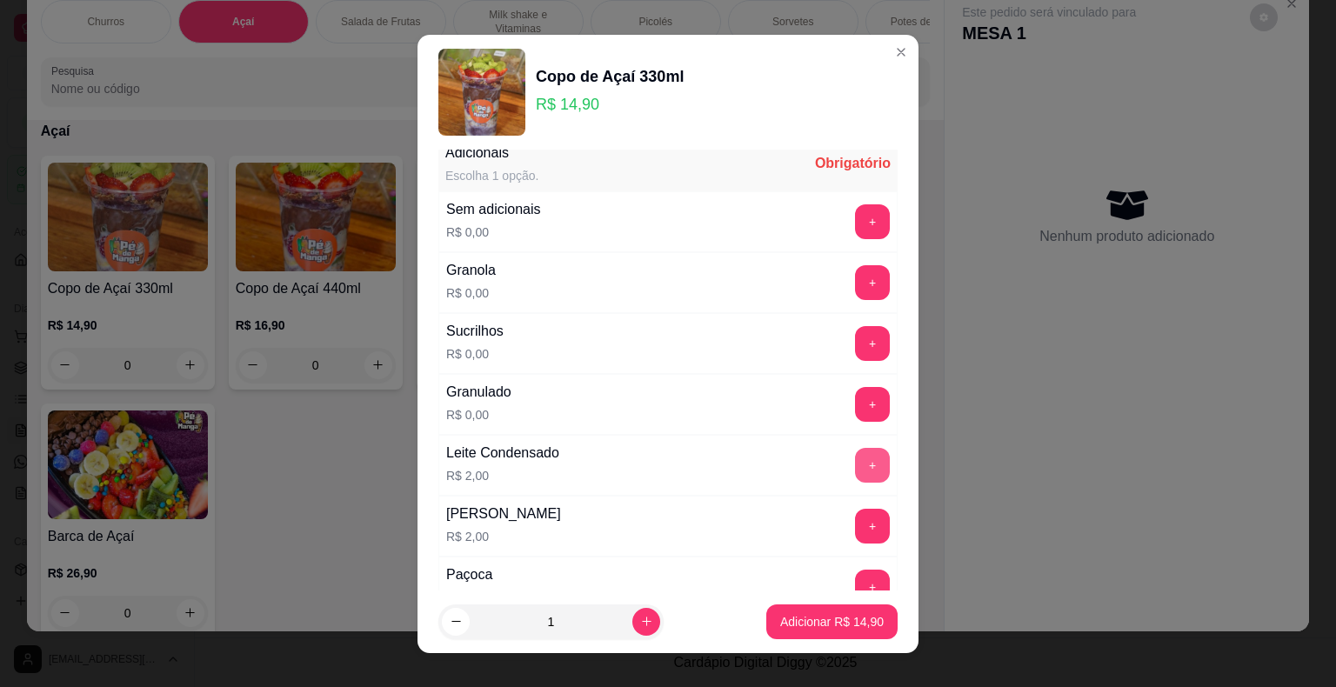
click at [855, 461] on button "+" at bounding box center [872, 465] width 35 height 35
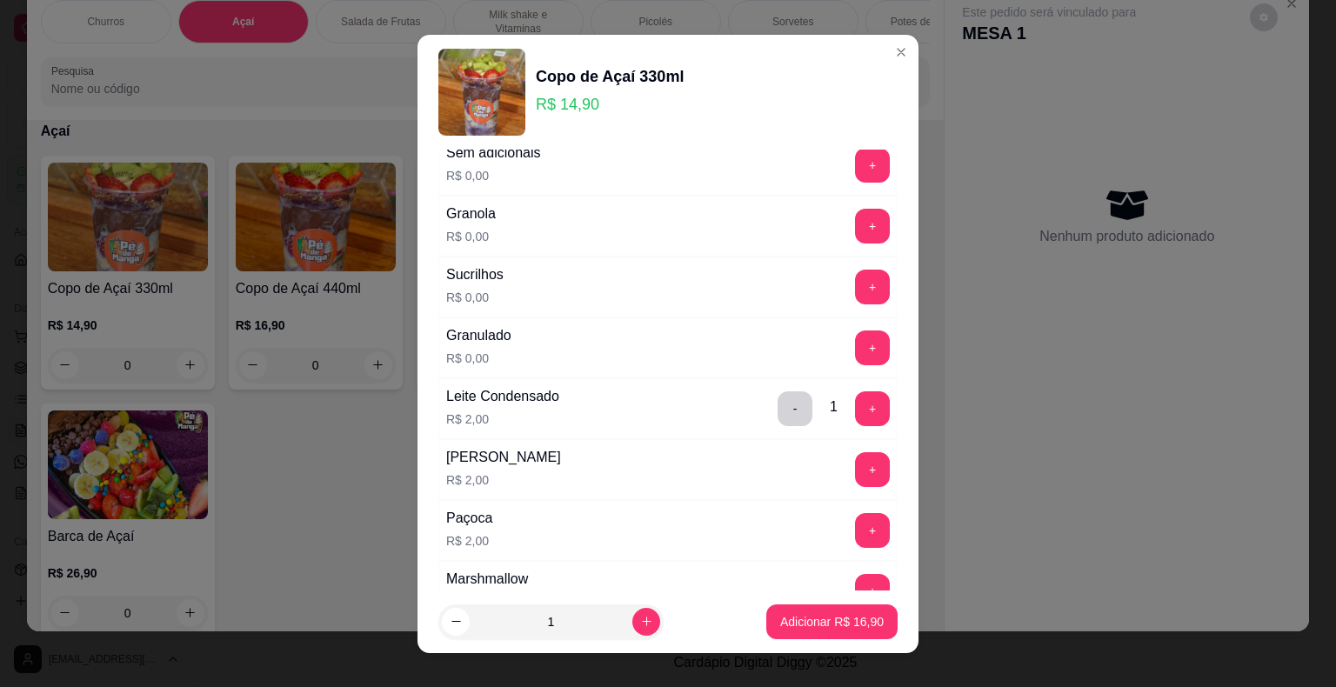
scroll to position [348, 0]
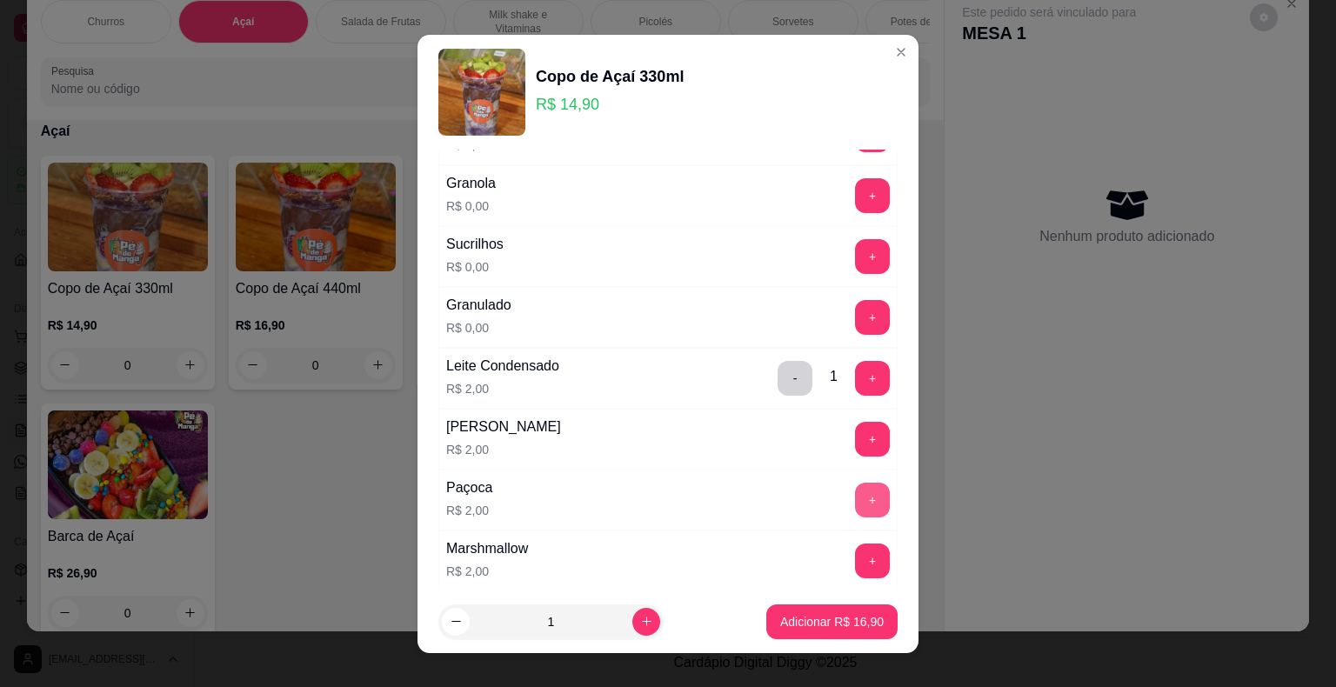
click at [855, 504] on button "+" at bounding box center [872, 500] width 35 height 35
click at [831, 615] on p "Adicionar R$ 18,90" at bounding box center [832, 621] width 101 height 17
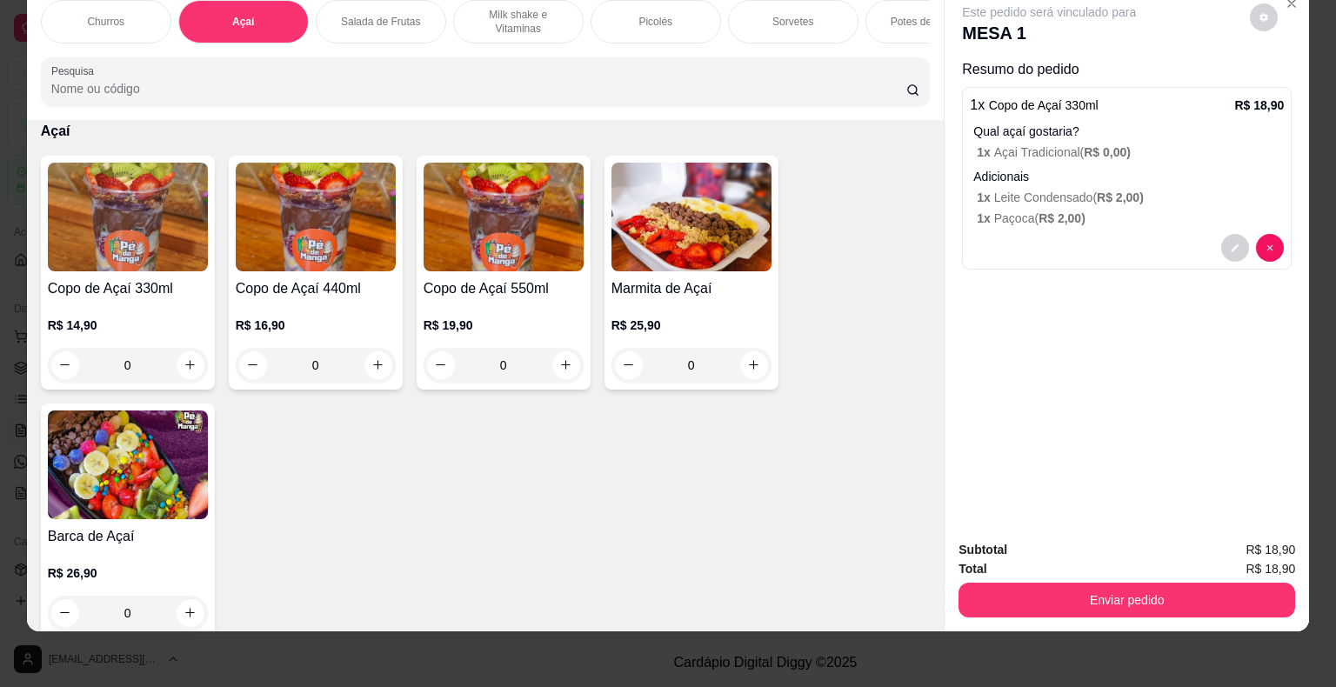
click at [132, 249] on img at bounding box center [128, 217] width 160 height 109
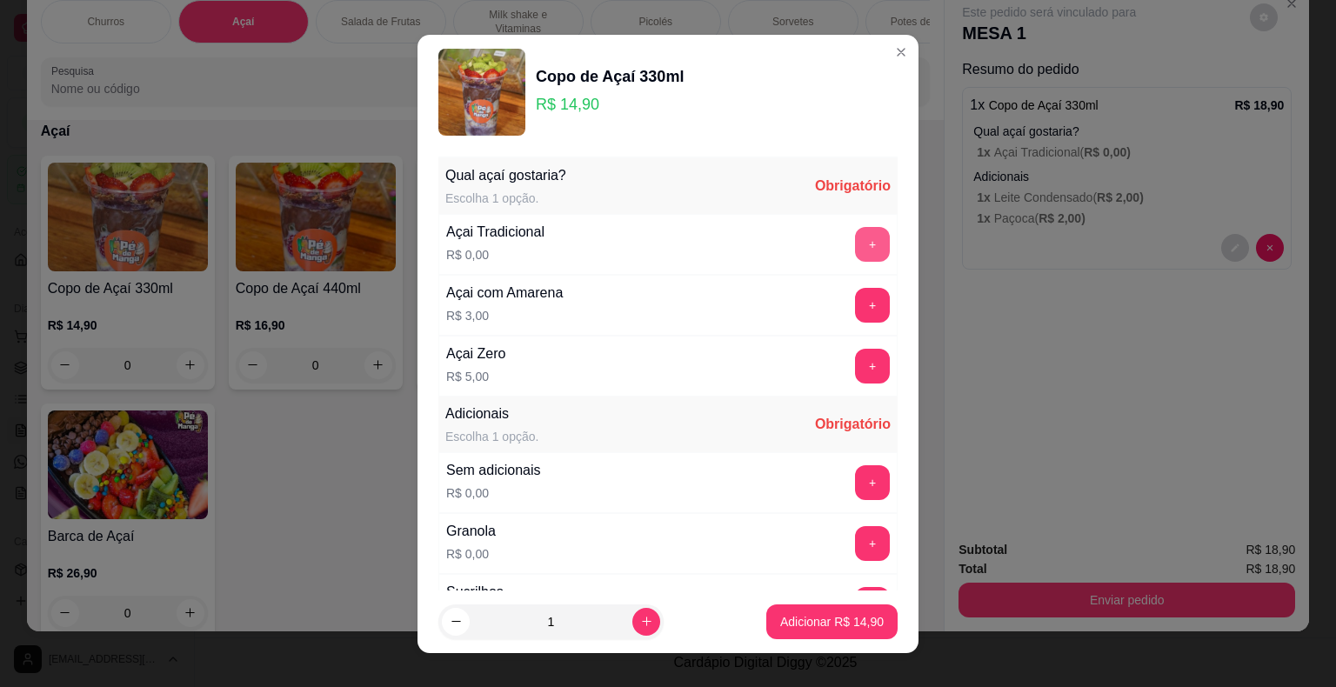
click at [855, 235] on button "+" at bounding box center [872, 244] width 35 height 35
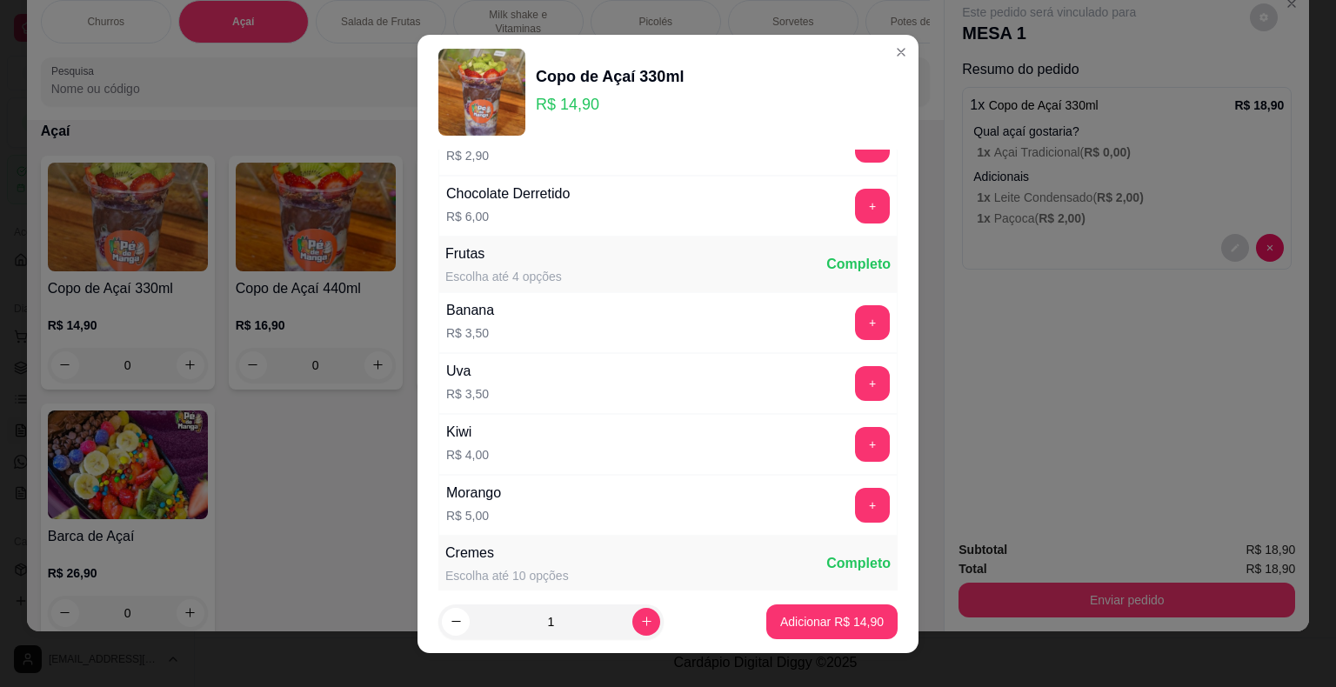
scroll to position [1305, 0]
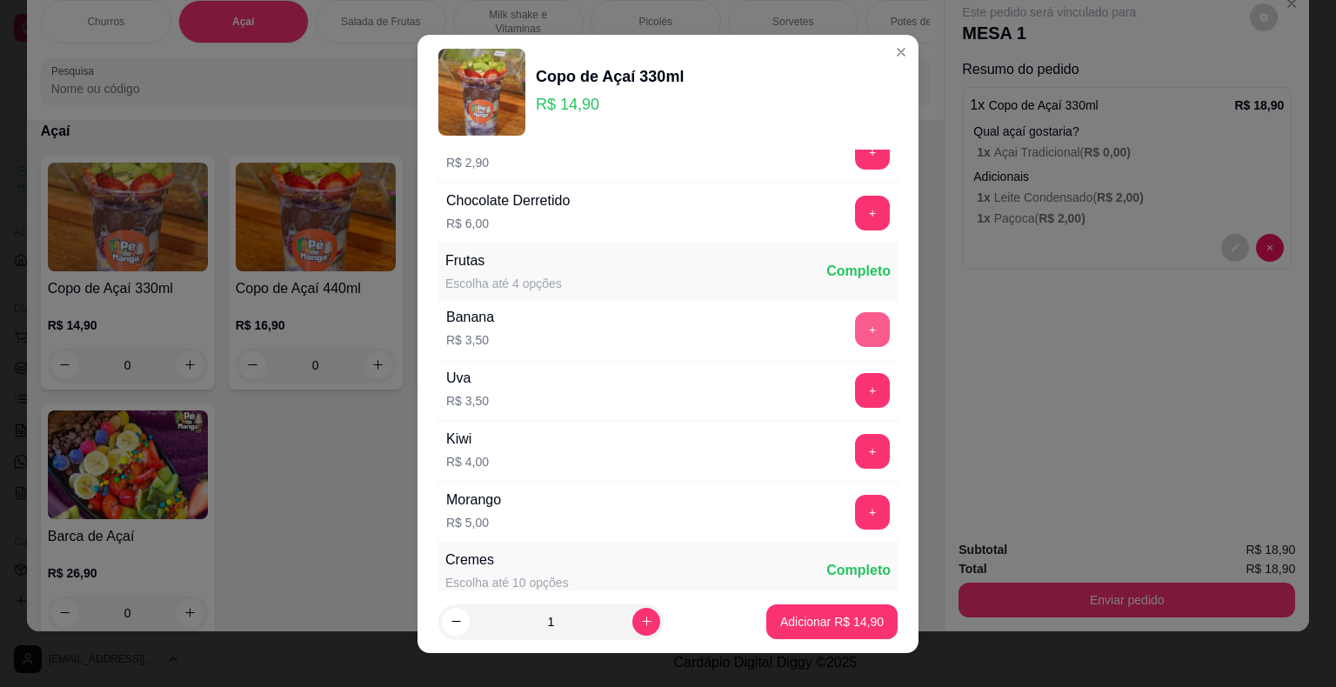
click at [855, 332] on button "+" at bounding box center [872, 329] width 35 height 35
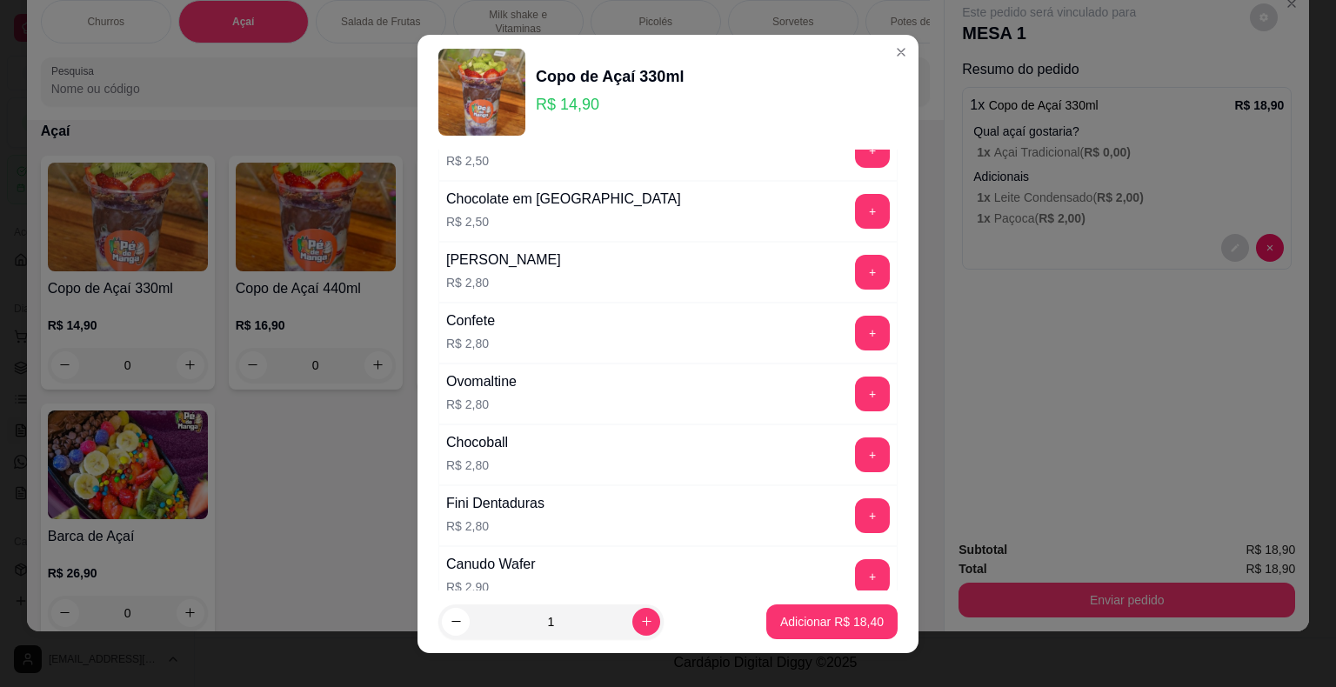
scroll to position [609, 0]
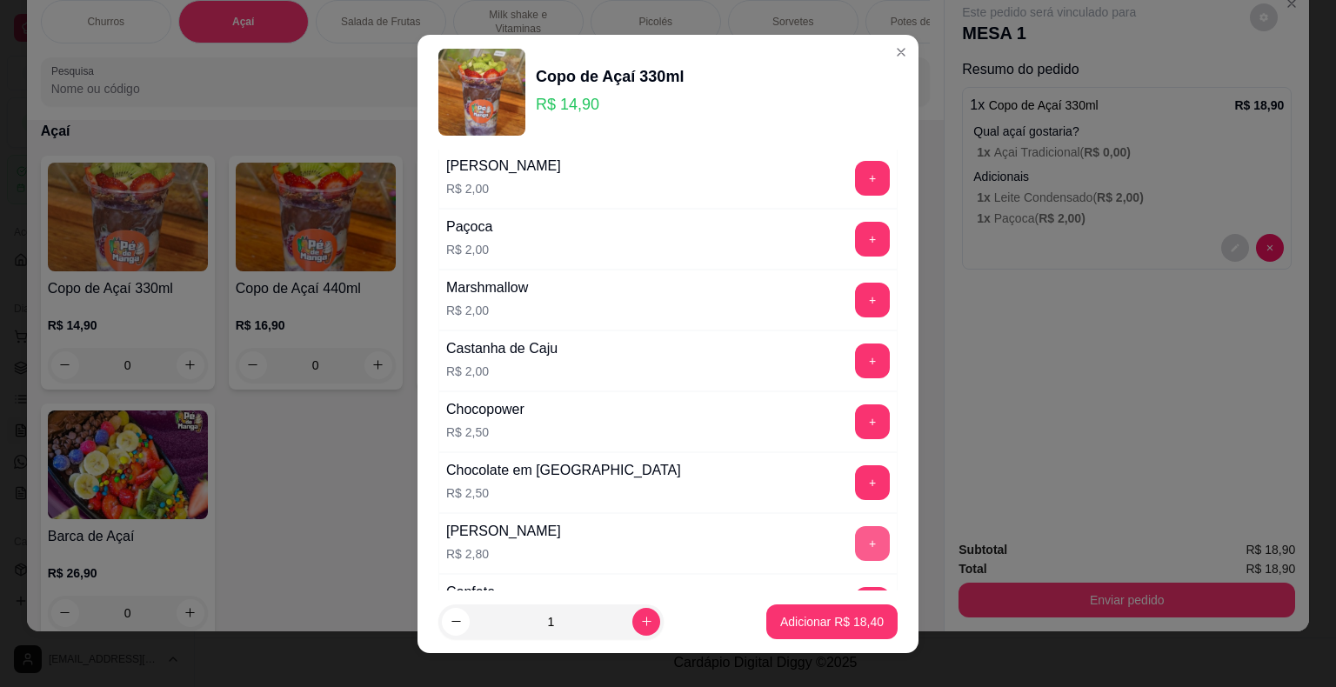
click at [855, 546] on button "+" at bounding box center [872, 543] width 35 height 35
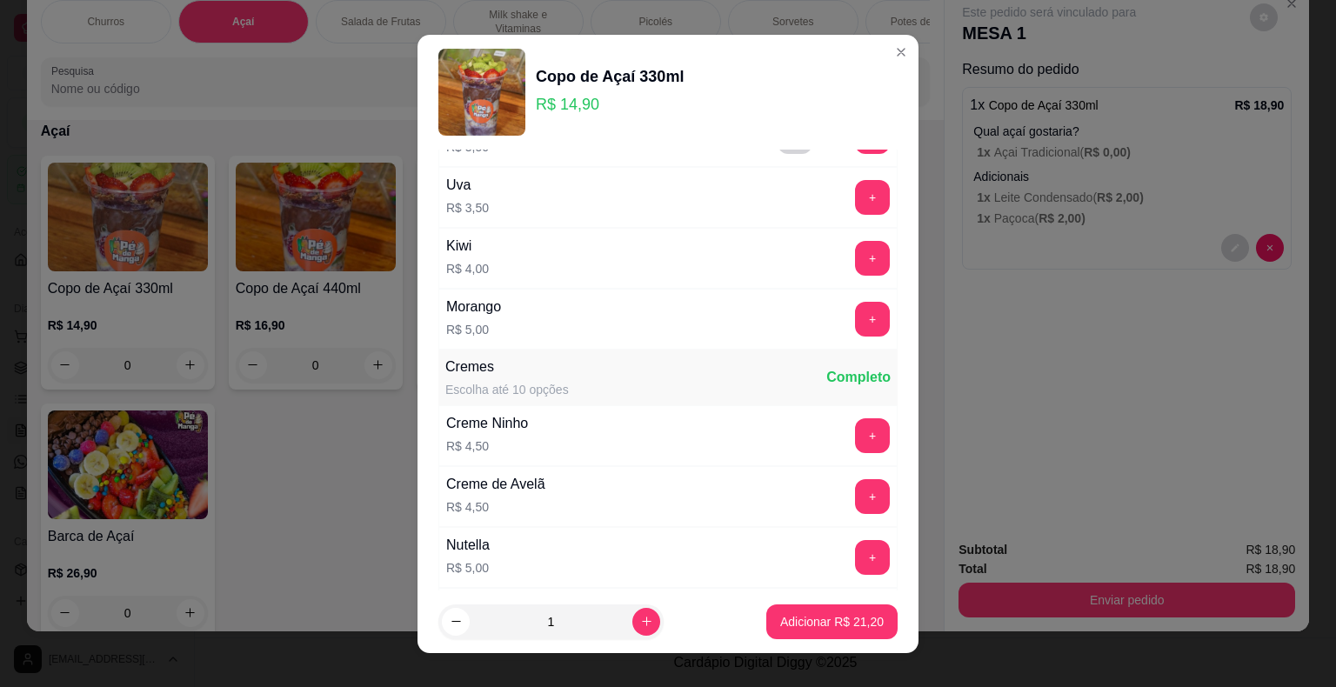
scroll to position [1566, 0]
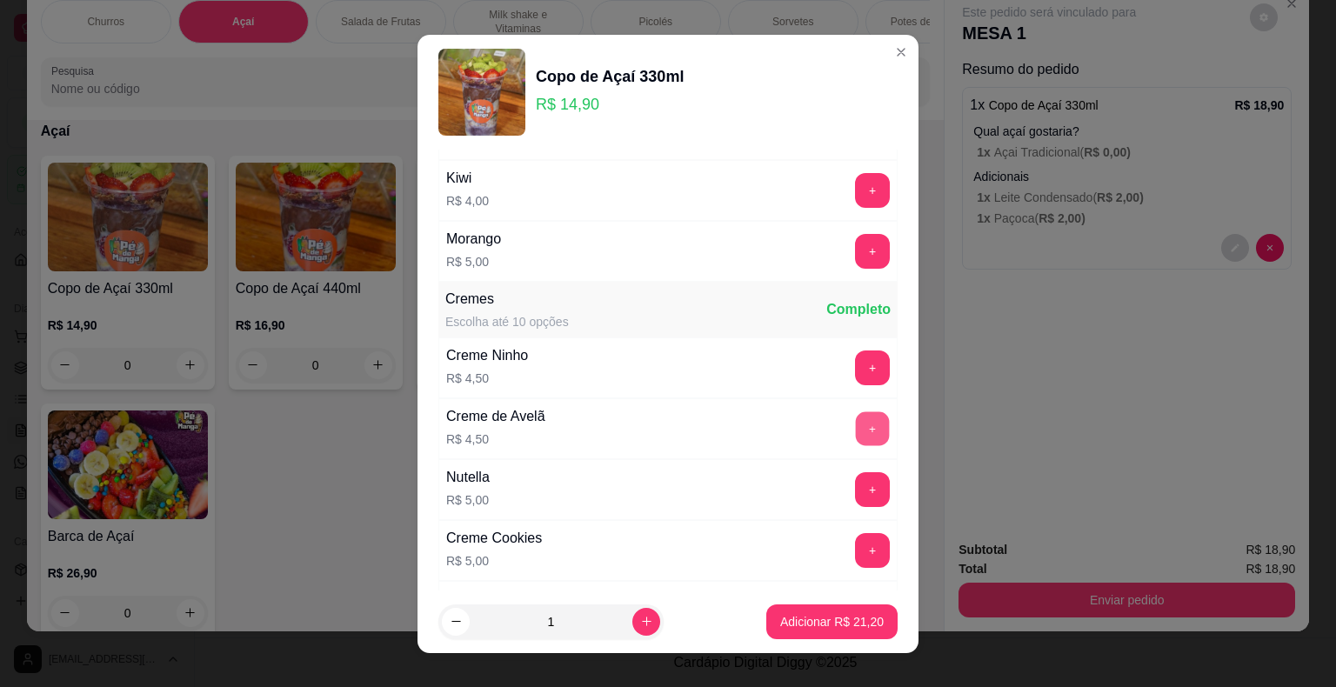
click at [856, 411] on button "+" at bounding box center [873, 428] width 34 height 34
click at [823, 611] on button "Adicionar R$ 25,70" at bounding box center [831, 621] width 131 height 35
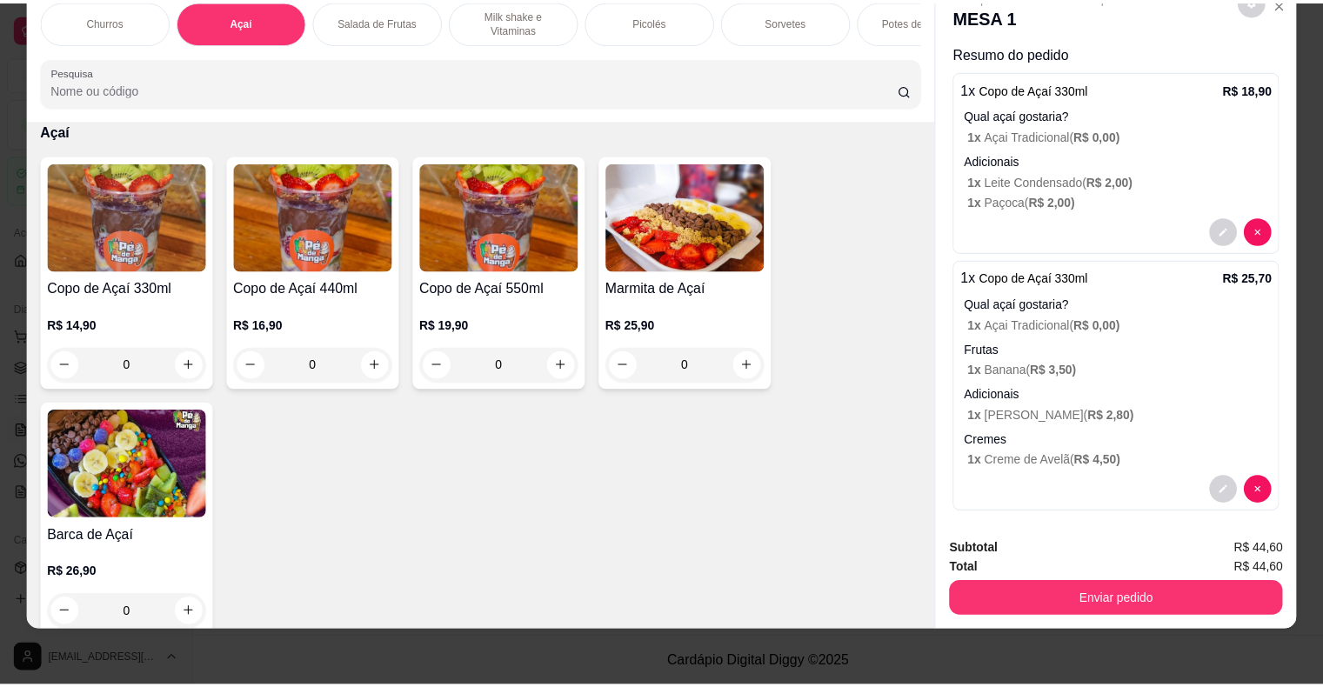
scroll to position [24, 0]
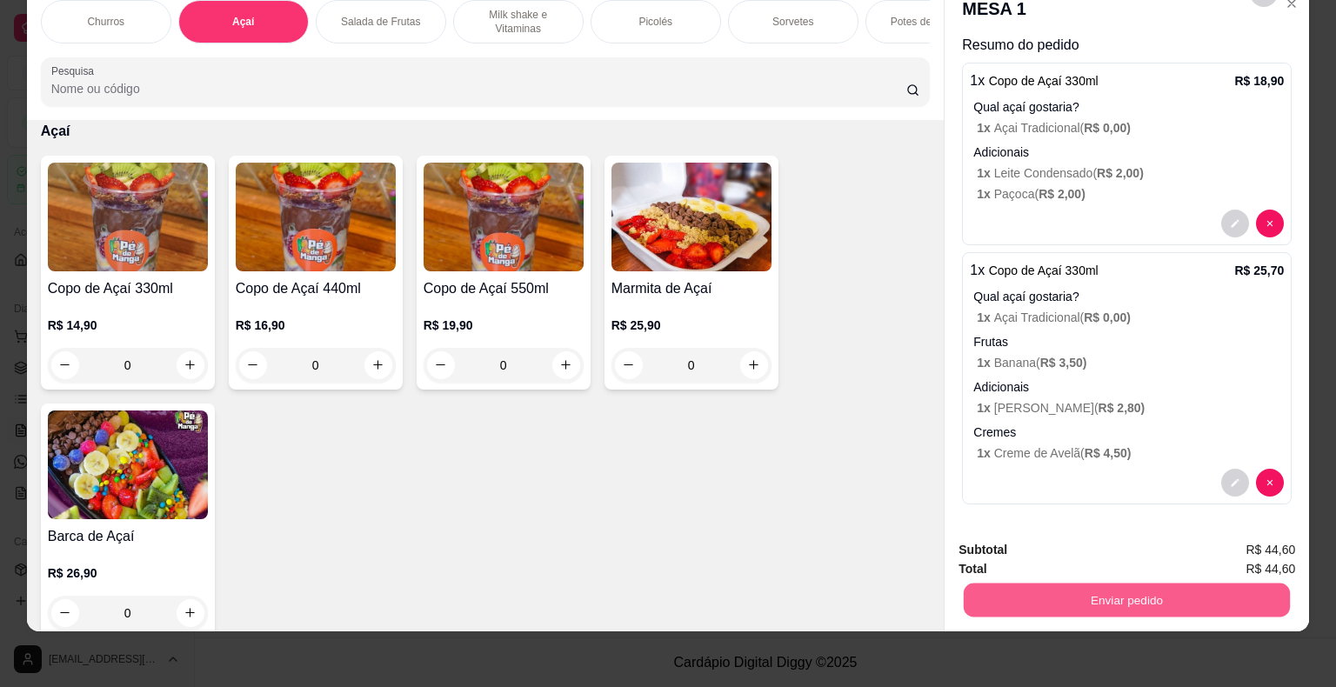
click at [1173, 584] on button "Enviar pedido" at bounding box center [1127, 601] width 326 height 34
click at [1057, 542] on button "Não registrar e enviar pedido" at bounding box center [1068, 544] width 181 height 33
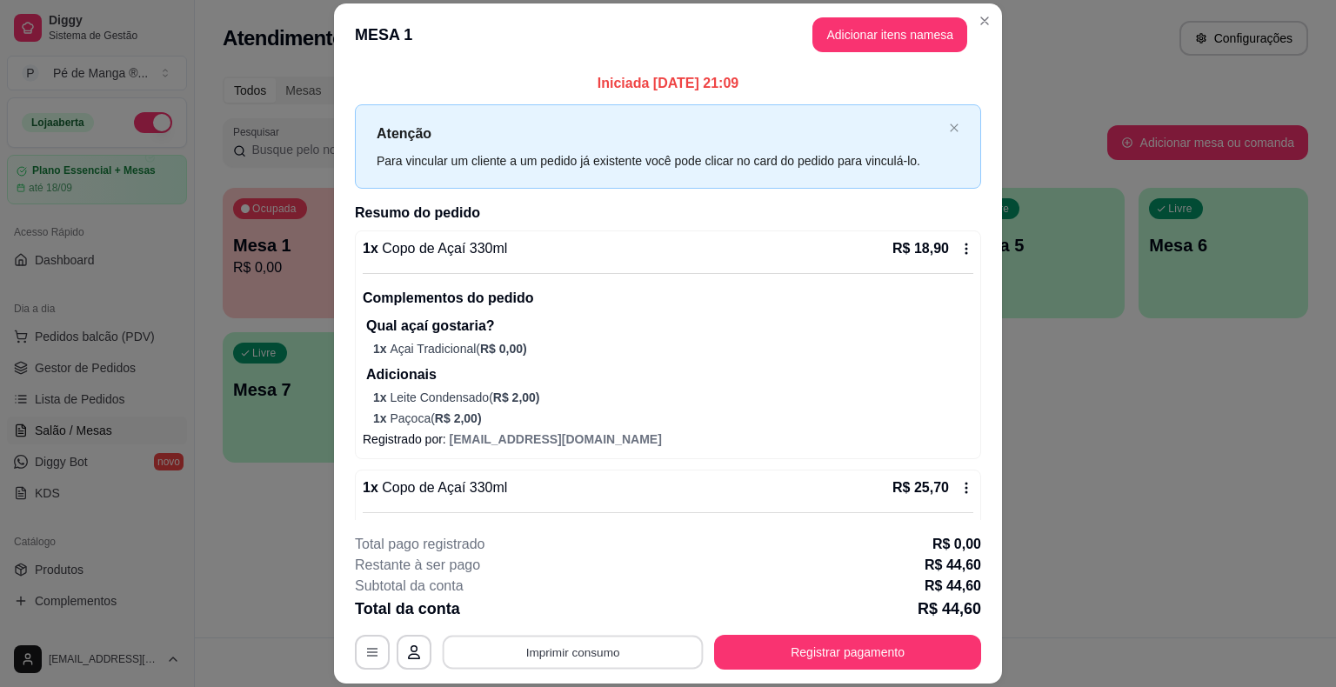
click at [686, 661] on button "Imprimir consumo" at bounding box center [573, 653] width 261 height 34
click at [612, 614] on button "IMPRESSORA" at bounding box center [572, 612] width 126 height 28
click at [778, 648] on button "Registrar pagamento" at bounding box center [847, 653] width 259 height 34
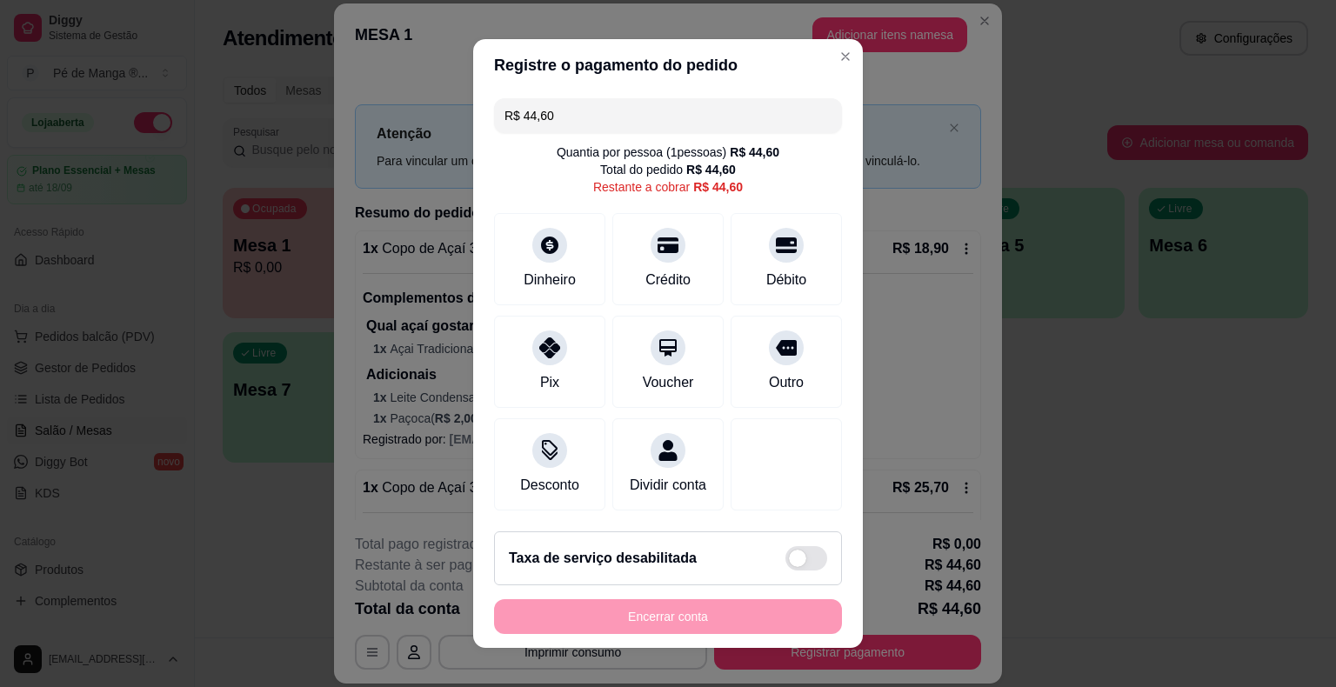
drag, startPoint x: 584, startPoint y: 110, endPoint x: 388, endPoint y: 109, distance: 196.6
click at [392, 108] on div "Registre o pagamento do pedido R$ 44,60 Quantia por pessoa ( 1 pessoas) R$ 44,6…" at bounding box center [668, 343] width 1336 height 687
click at [773, 270] on div "Débito" at bounding box center [787, 278] width 44 height 23
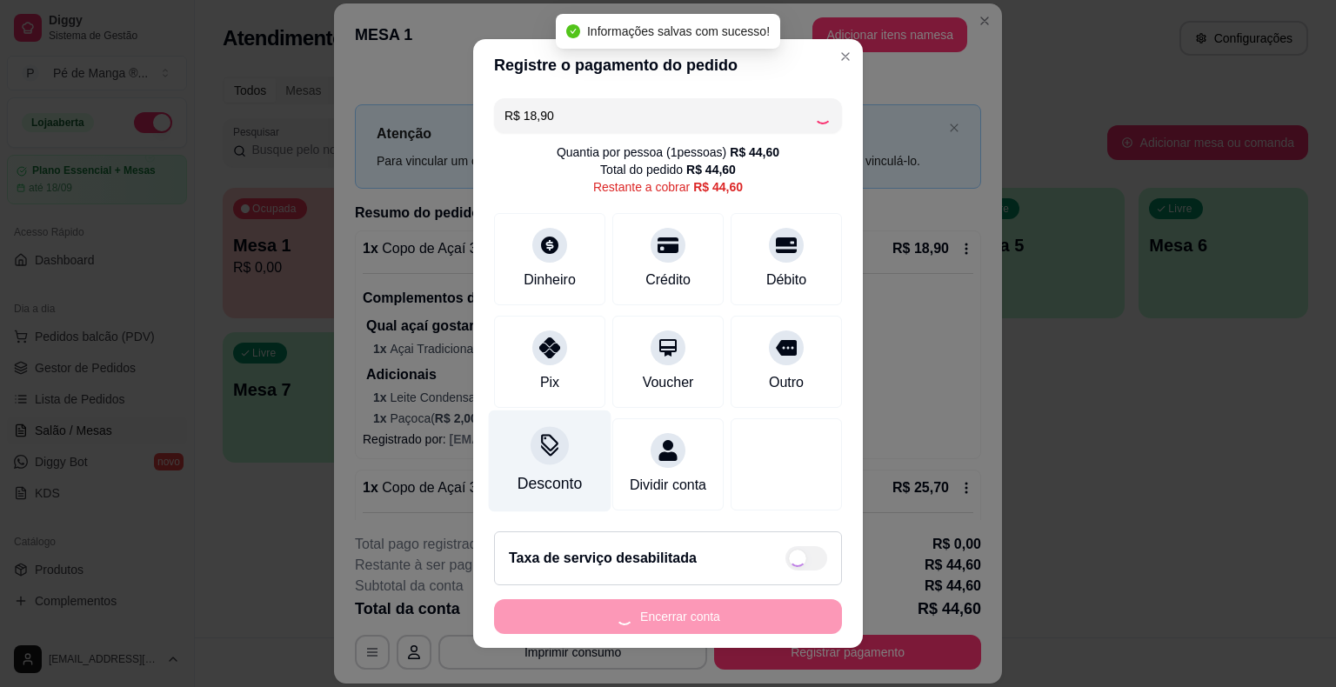
type input "R$ 25,70"
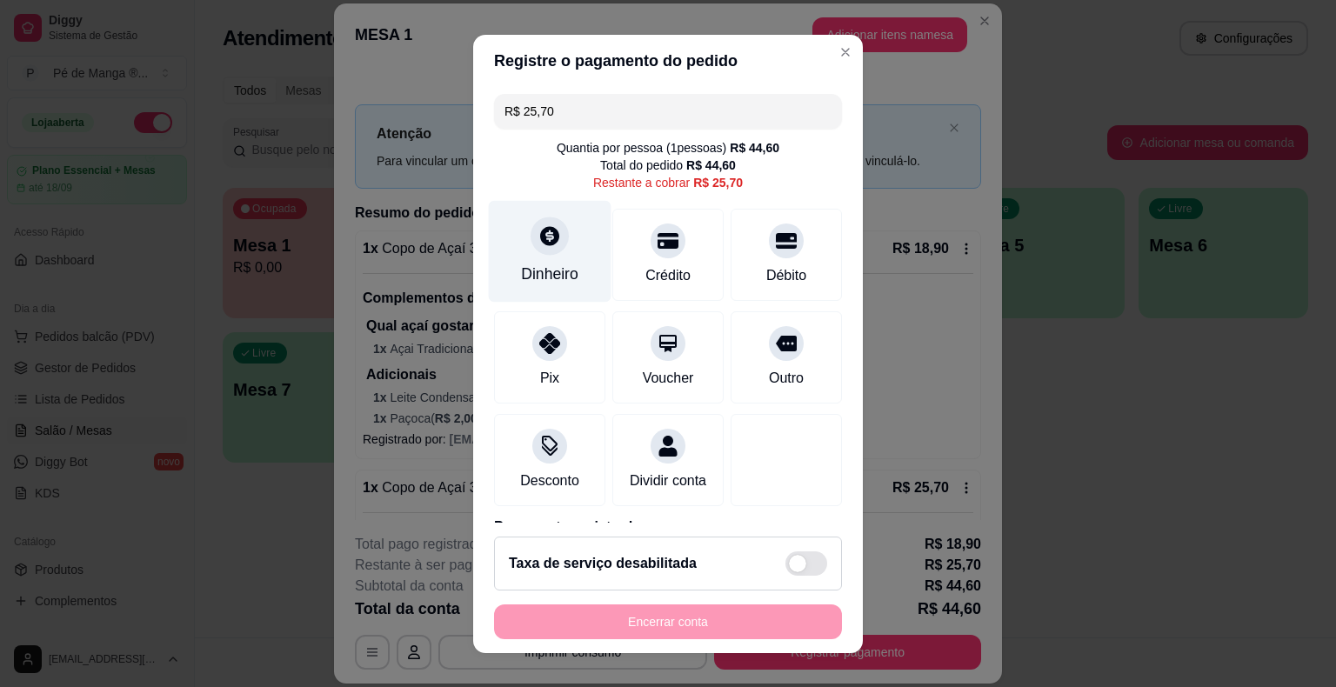
click at [544, 279] on div "Dinheiro" at bounding box center [549, 274] width 57 height 23
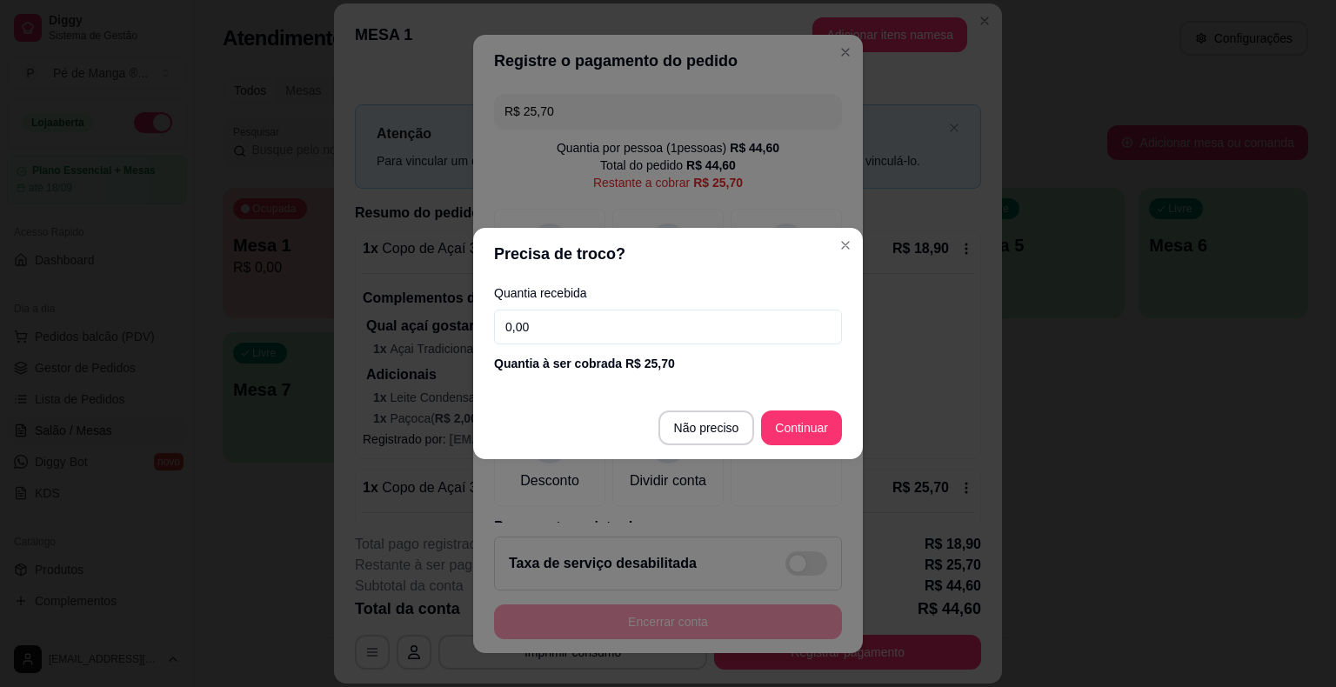
click at [592, 336] on input "0,00" at bounding box center [668, 327] width 348 height 35
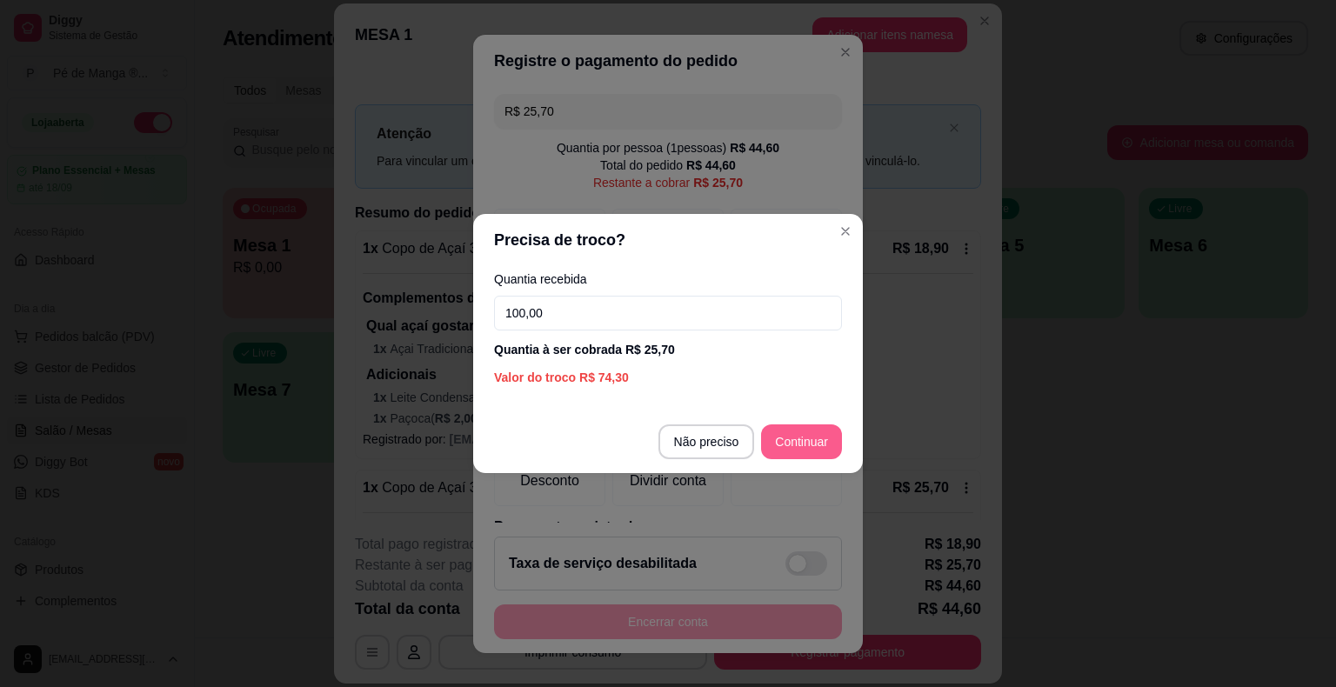
type input "100,00"
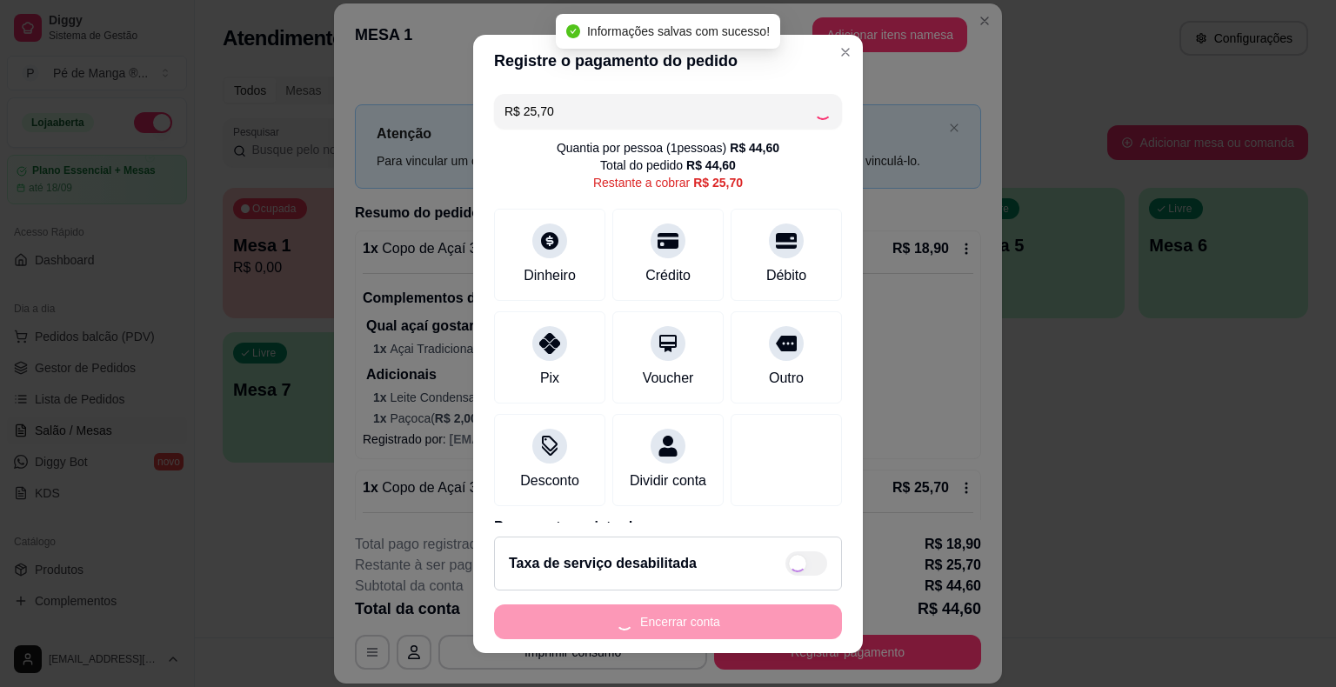
type input "R$ 0,00"
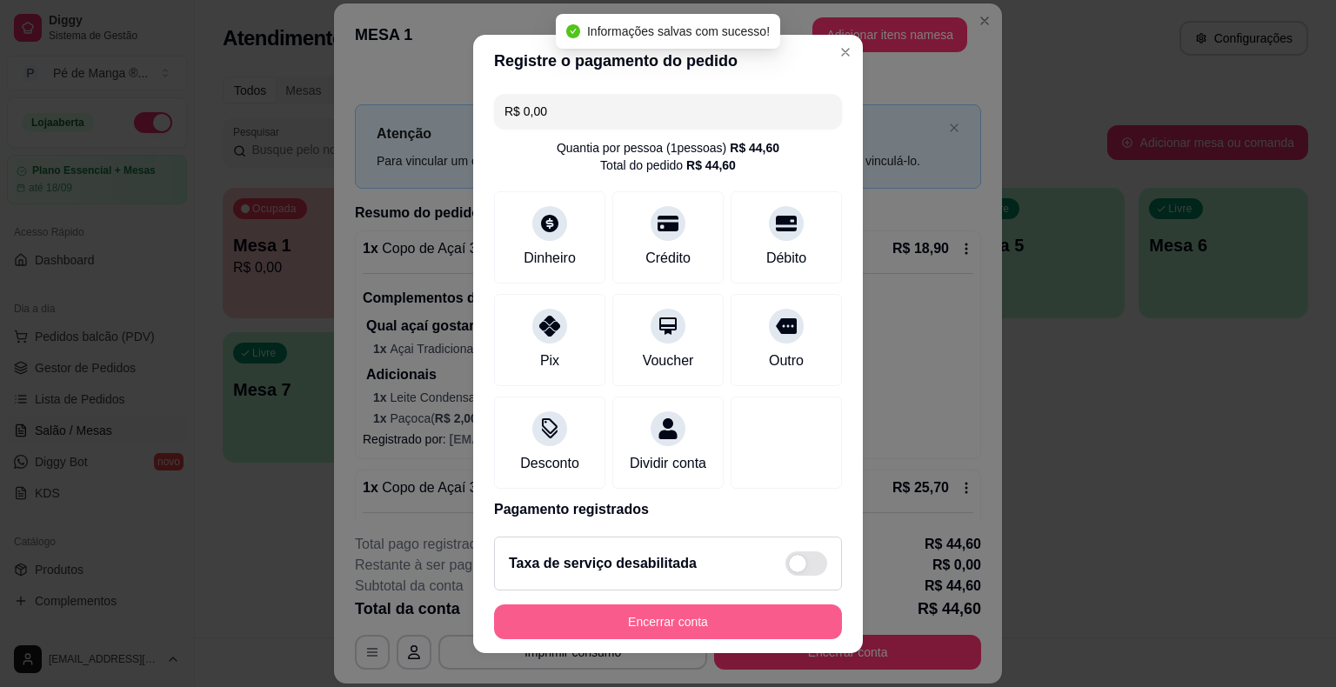
click at [724, 625] on button "Encerrar conta" at bounding box center [668, 621] width 348 height 35
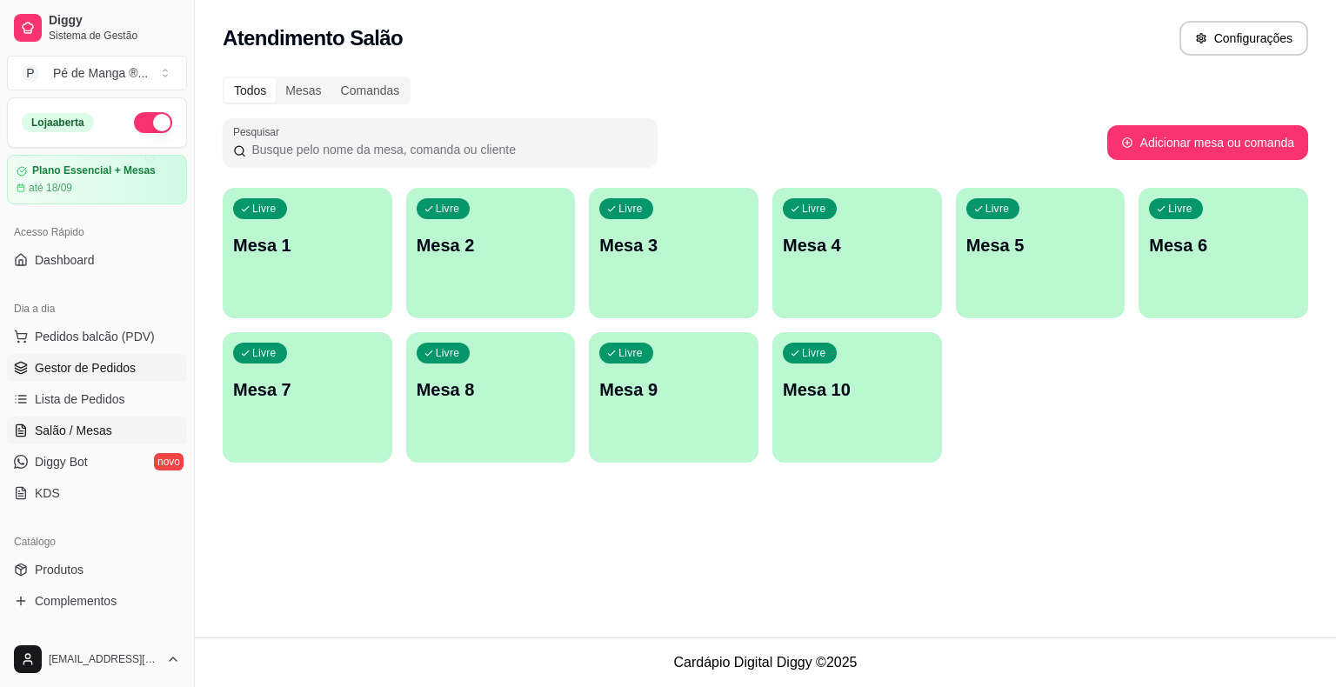
click at [107, 371] on span "Gestor de Pedidos" at bounding box center [85, 367] width 101 height 17
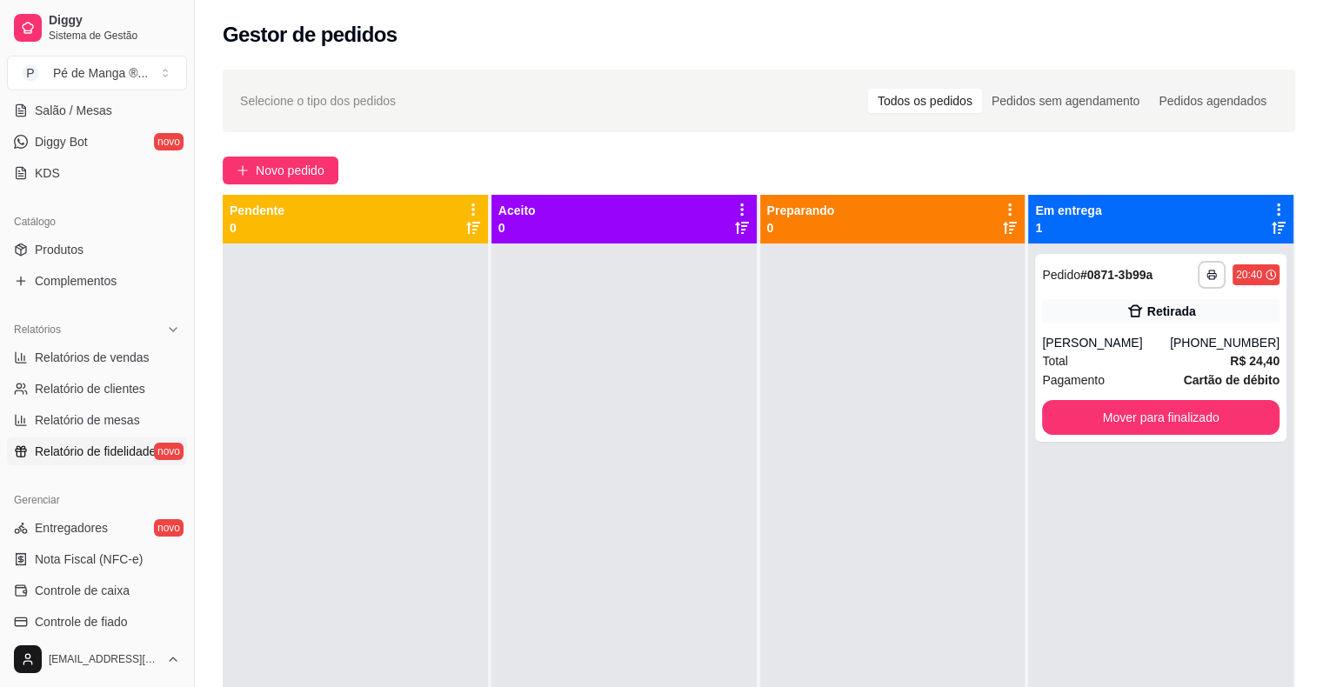
scroll to position [348, 0]
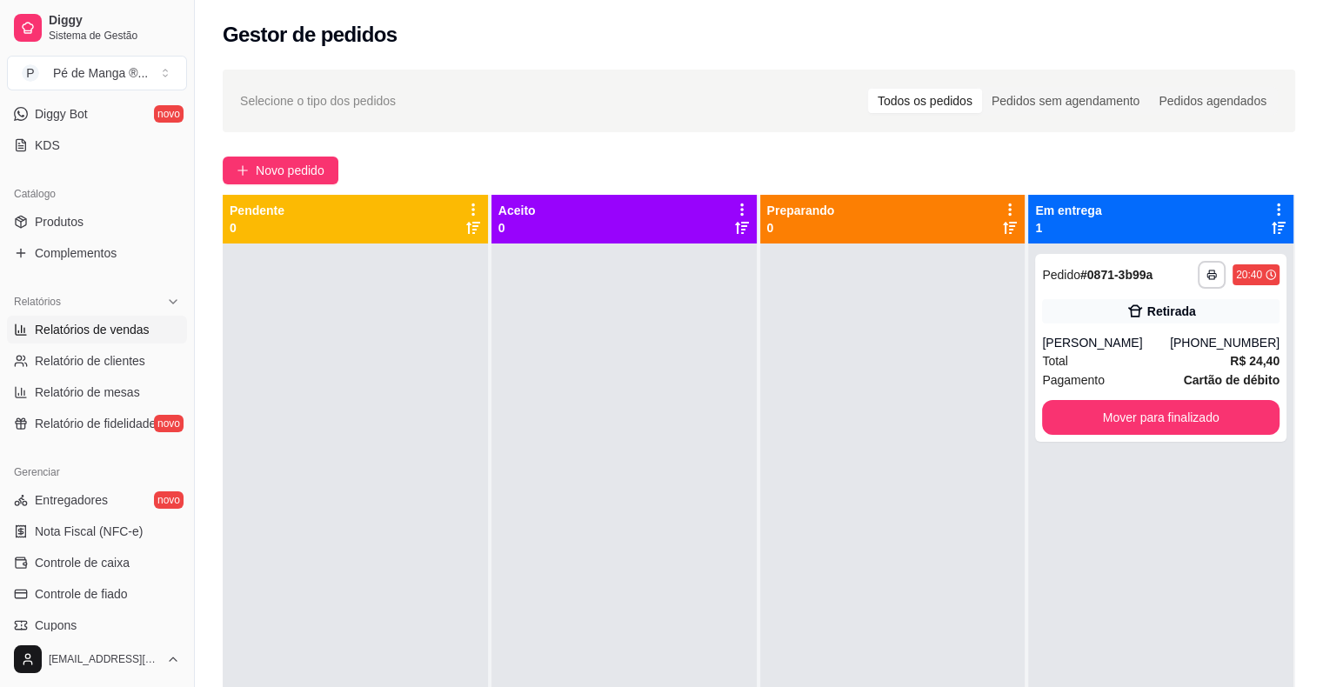
click at [121, 329] on span "Relatórios de vendas" at bounding box center [92, 329] width 115 height 17
select select "ALL"
select select "0"
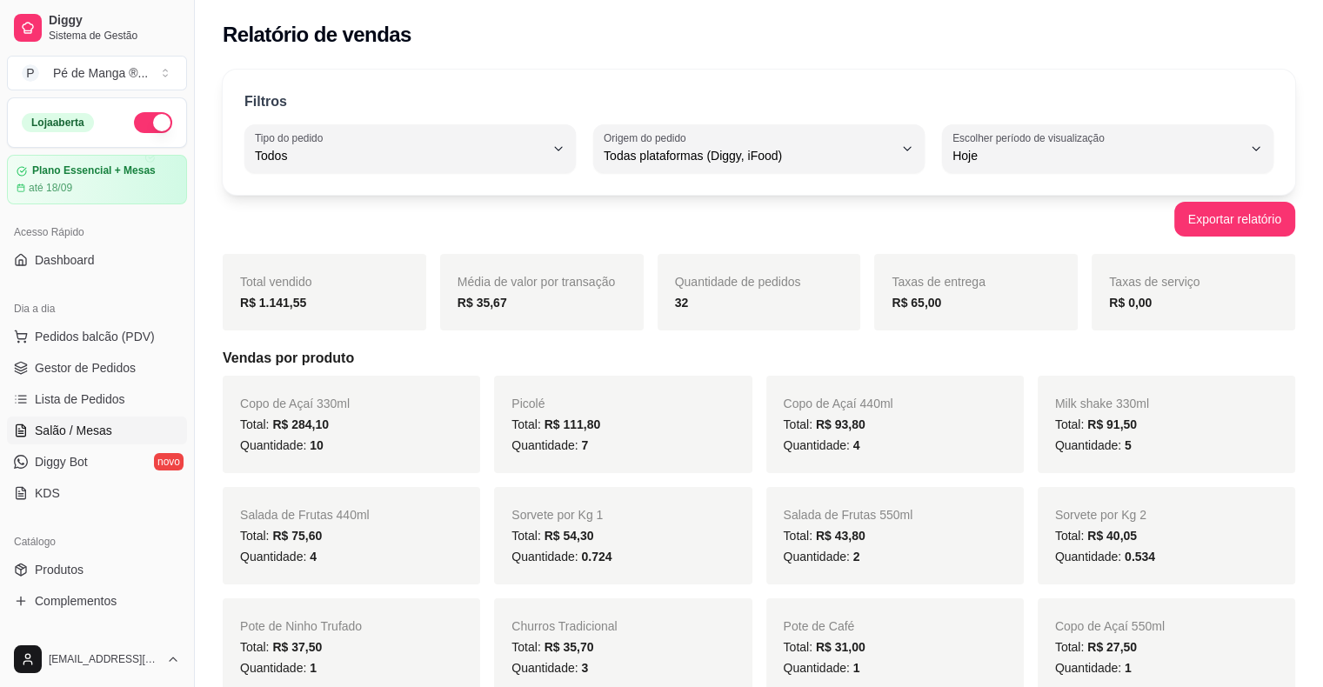
click at [117, 427] on link "Salão / Mesas" at bounding box center [97, 431] width 180 height 28
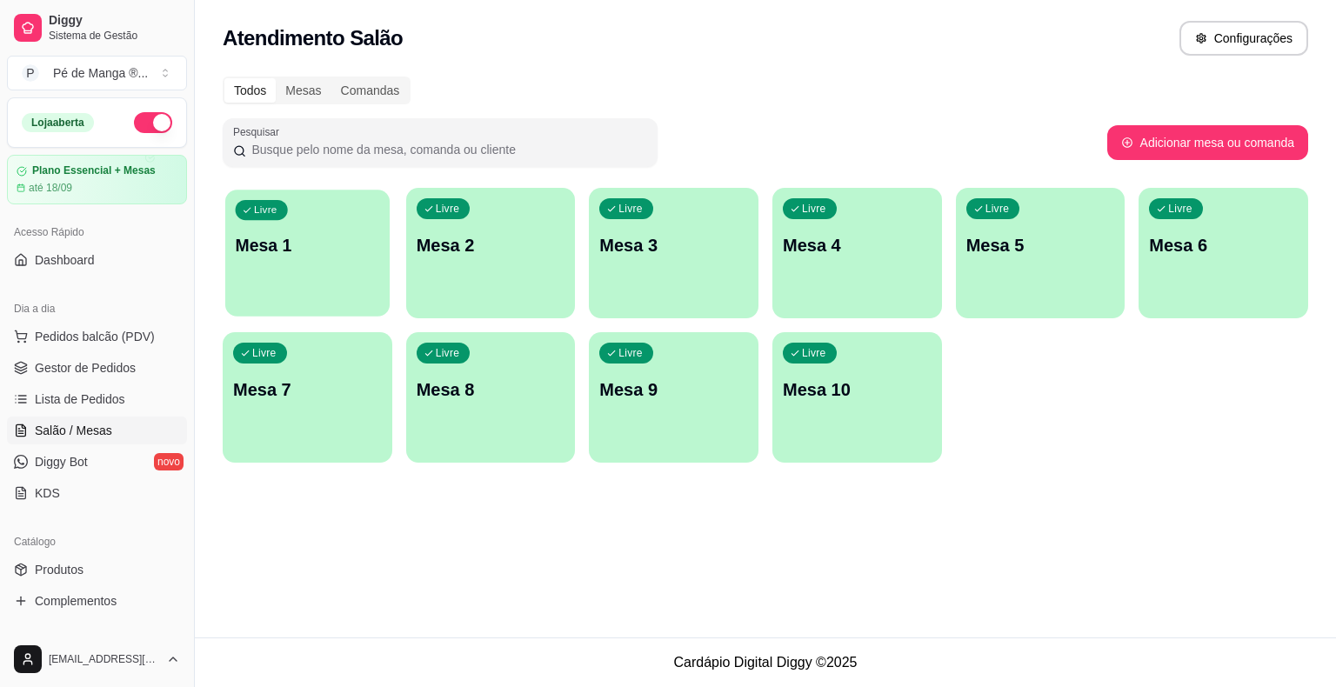
click at [248, 289] on div "Livre Mesa 1" at bounding box center [307, 243] width 164 height 106
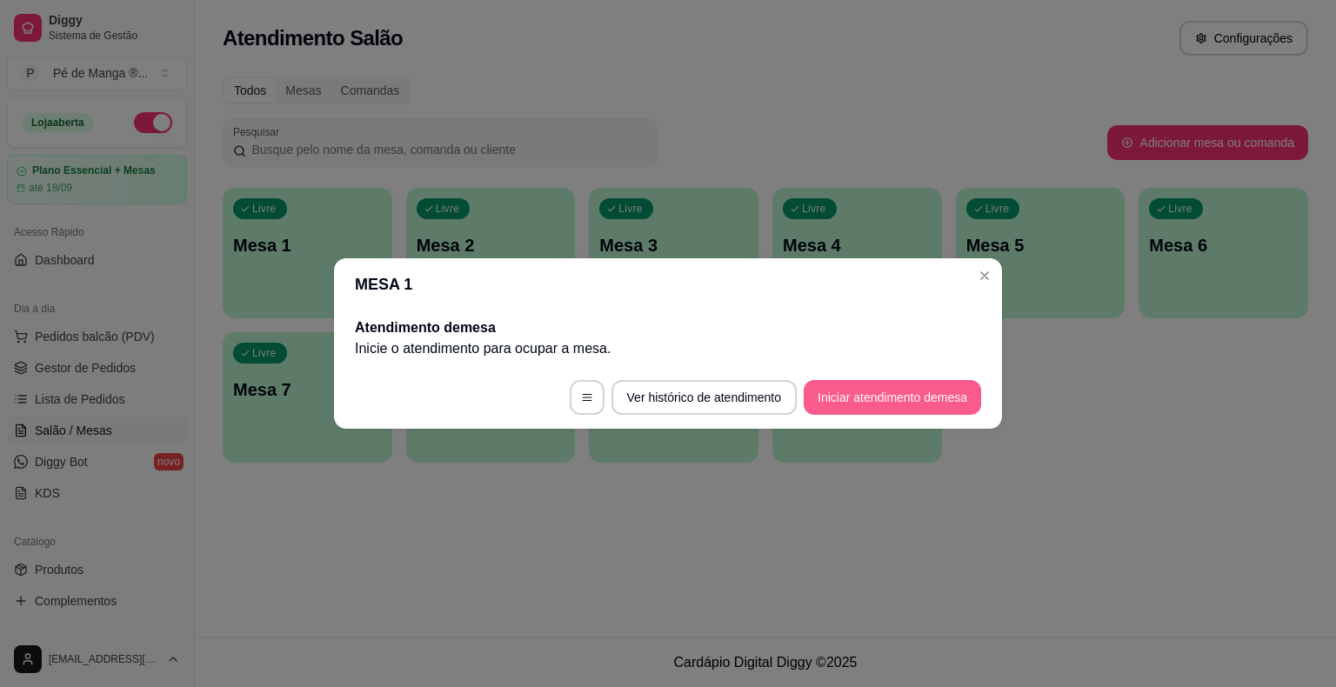
click at [927, 401] on button "Iniciar atendimento de mesa" at bounding box center [892, 397] width 177 height 35
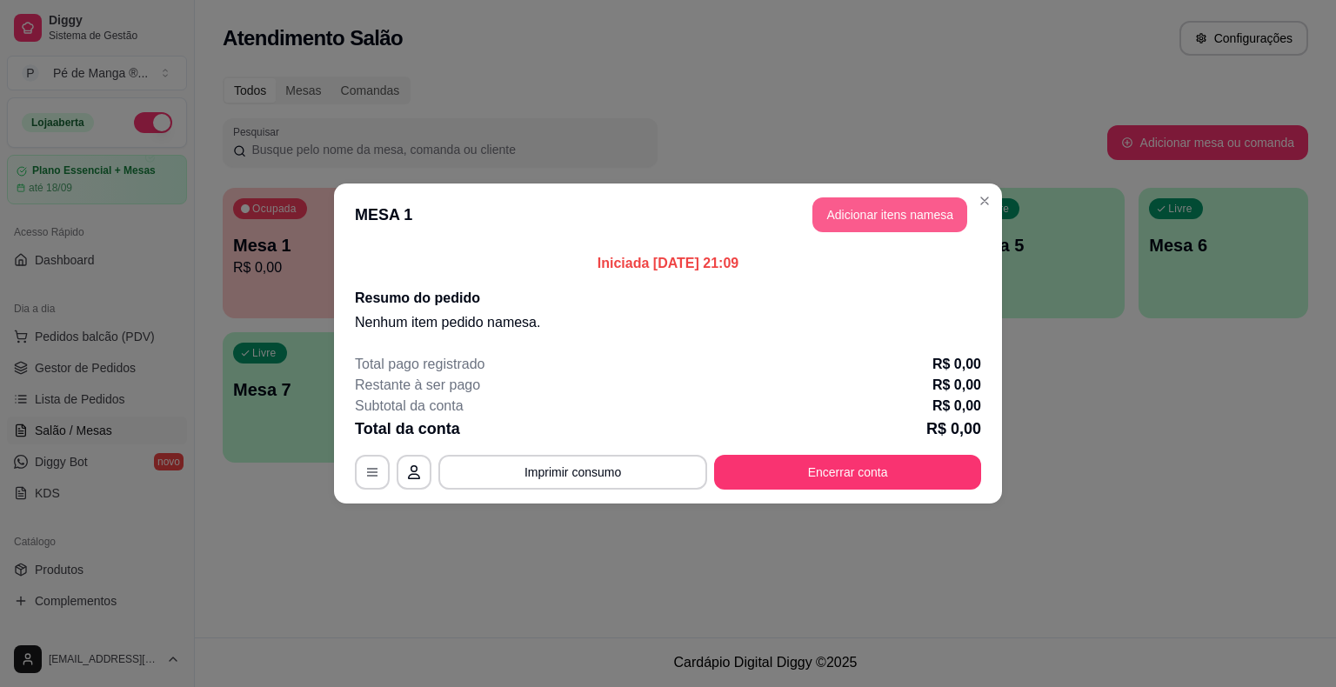
click at [913, 223] on button "Adicionar itens na mesa" at bounding box center [889, 214] width 155 height 35
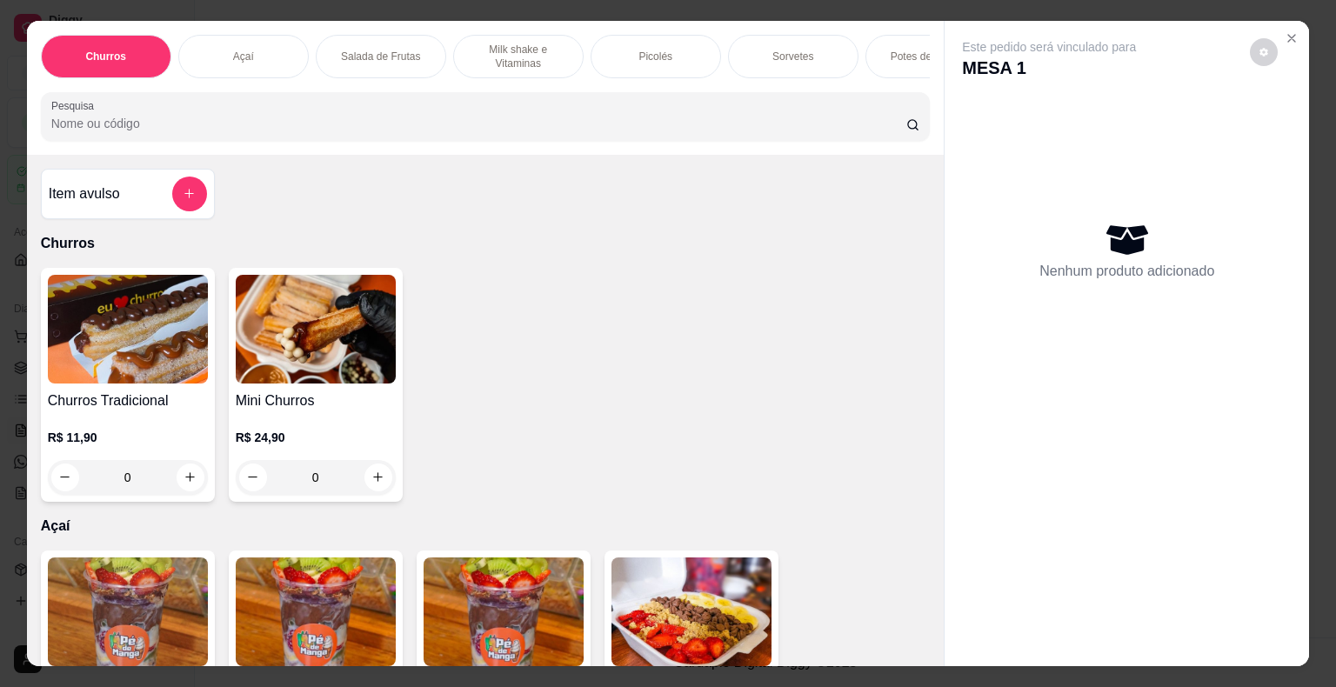
click at [647, 51] on p "Picolés" at bounding box center [655, 57] width 34 height 14
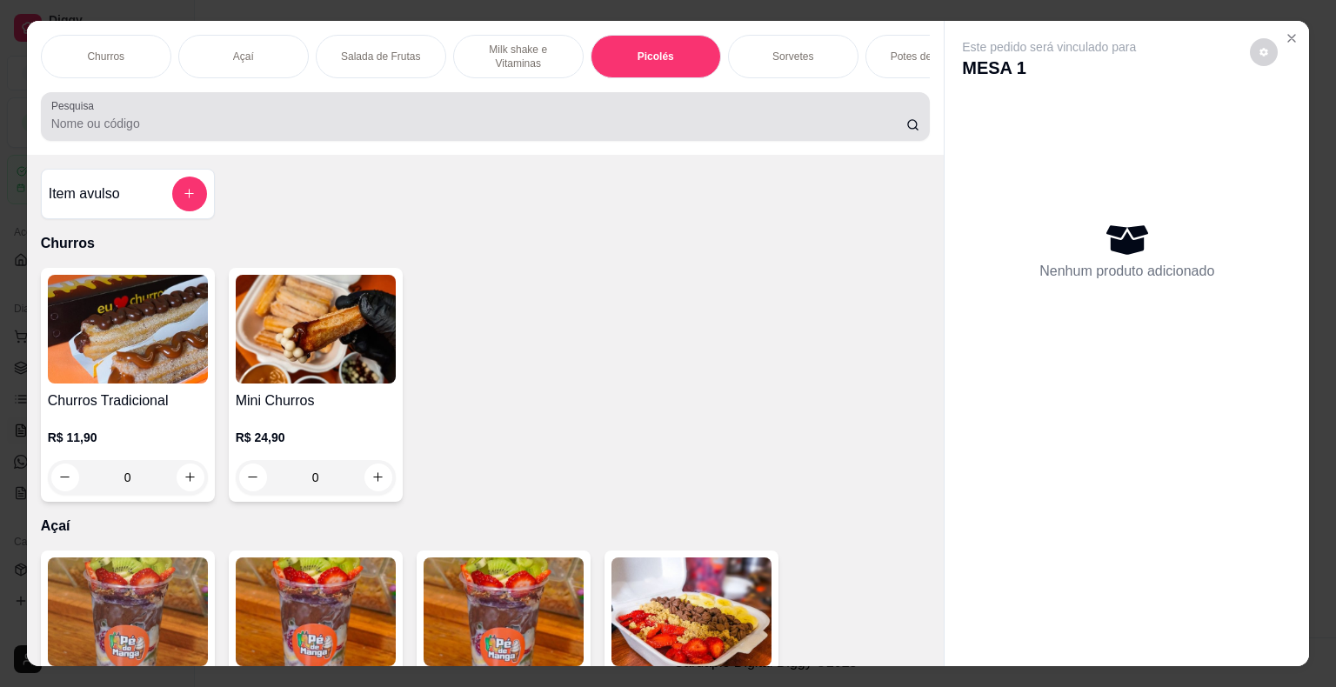
scroll to position [42, 0]
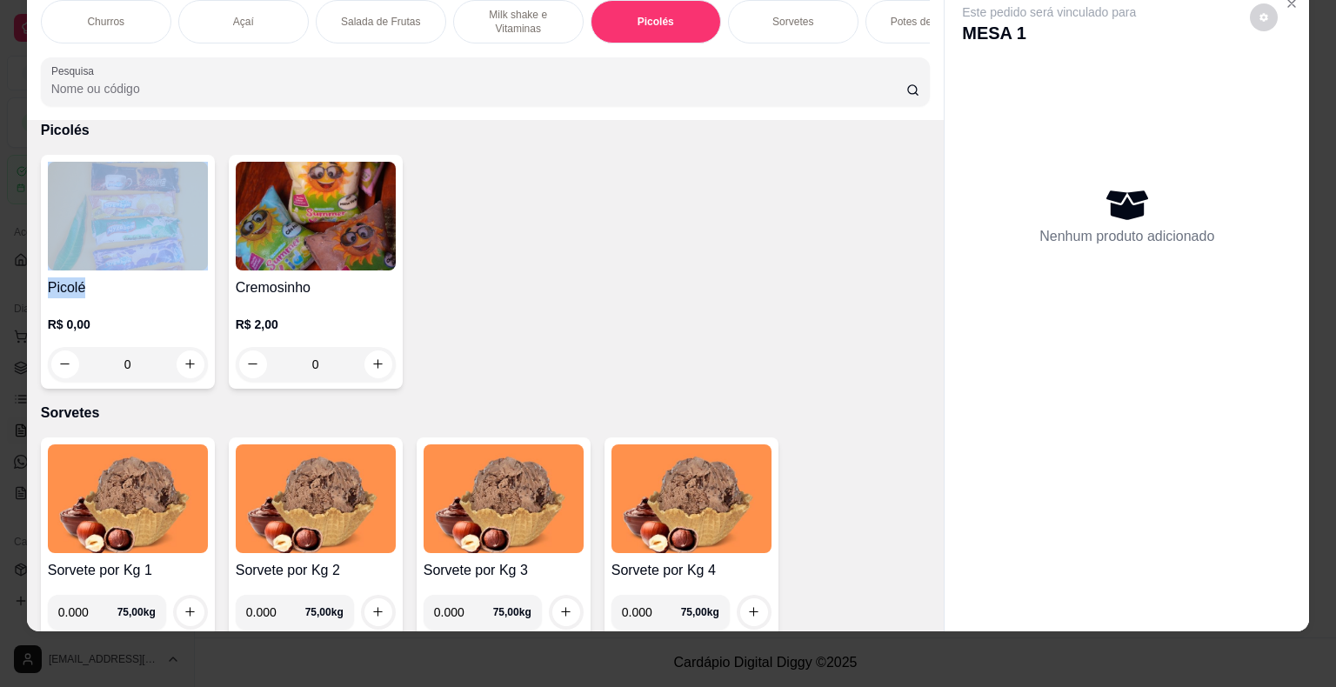
drag, startPoint x: 130, startPoint y: 245, endPoint x: 122, endPoint y: 221, distance: 25.6
click at [122, 221] on div "Picolé R$ 0,00 0" at bounding box center [128, 272] width 174 height 234
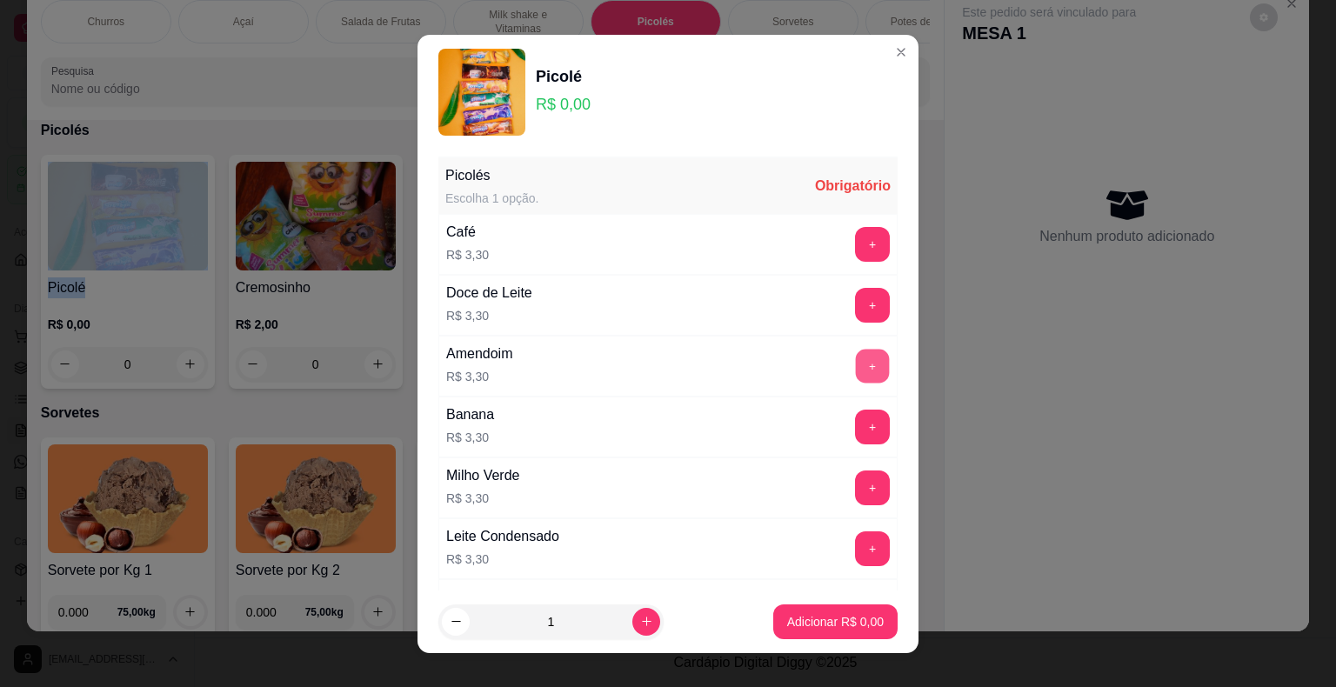
click at [856, 365] on button "+" at bounding box center [873, 366] width 34 height 34
click at [855, 366] on button "+" at bounding box center [872, 366] width 35 height 35
click at [855, 369] on button "+" at bounding box center [872, 366] width 35 height 35
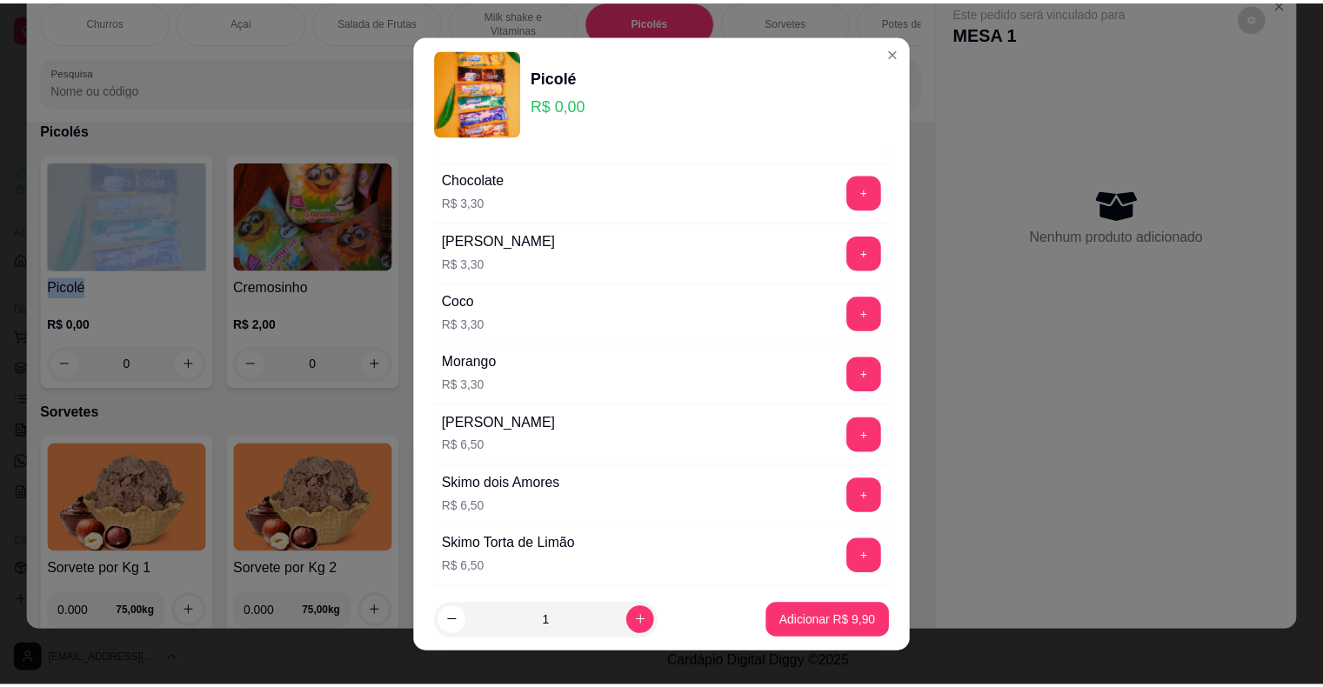
scroll to position [1205, 0]
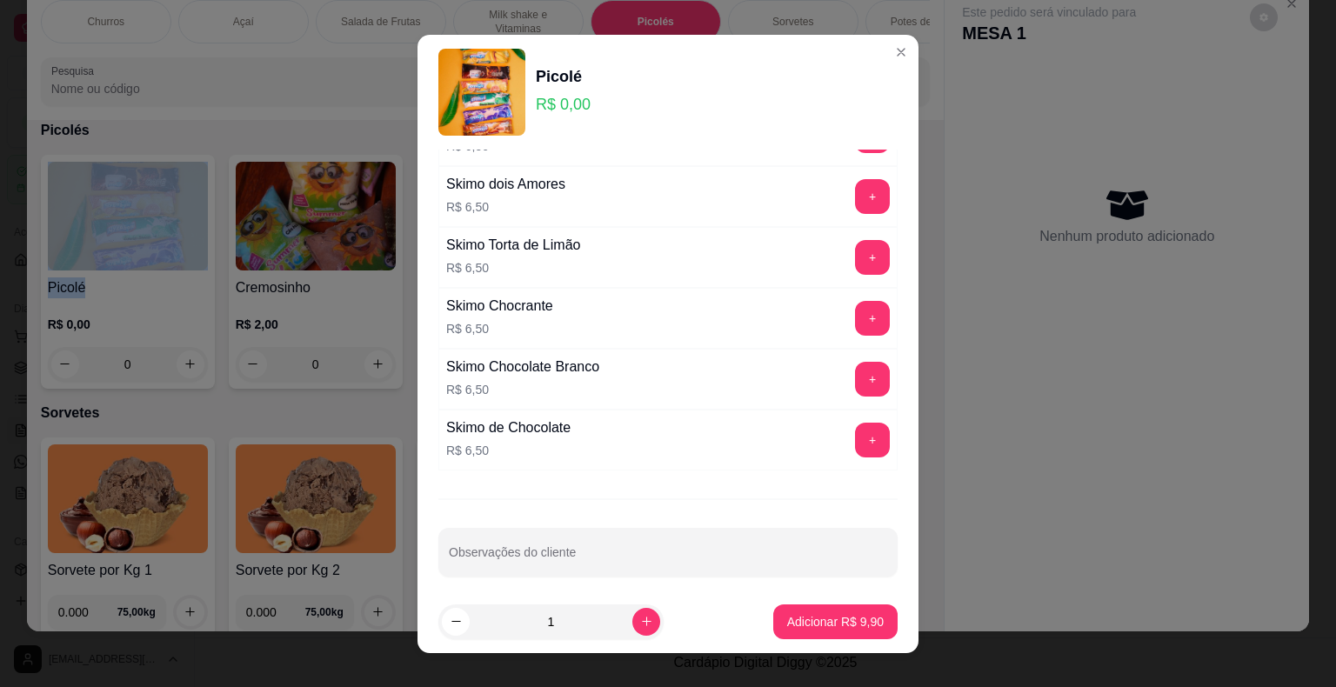
click at [855, 440] on button "+" at bounding box center [872, 440] width 35 height 35
click at [811, 625] on p "Adicionar R$ 16,40" at bounding box center [832, 621] width 101 height 17
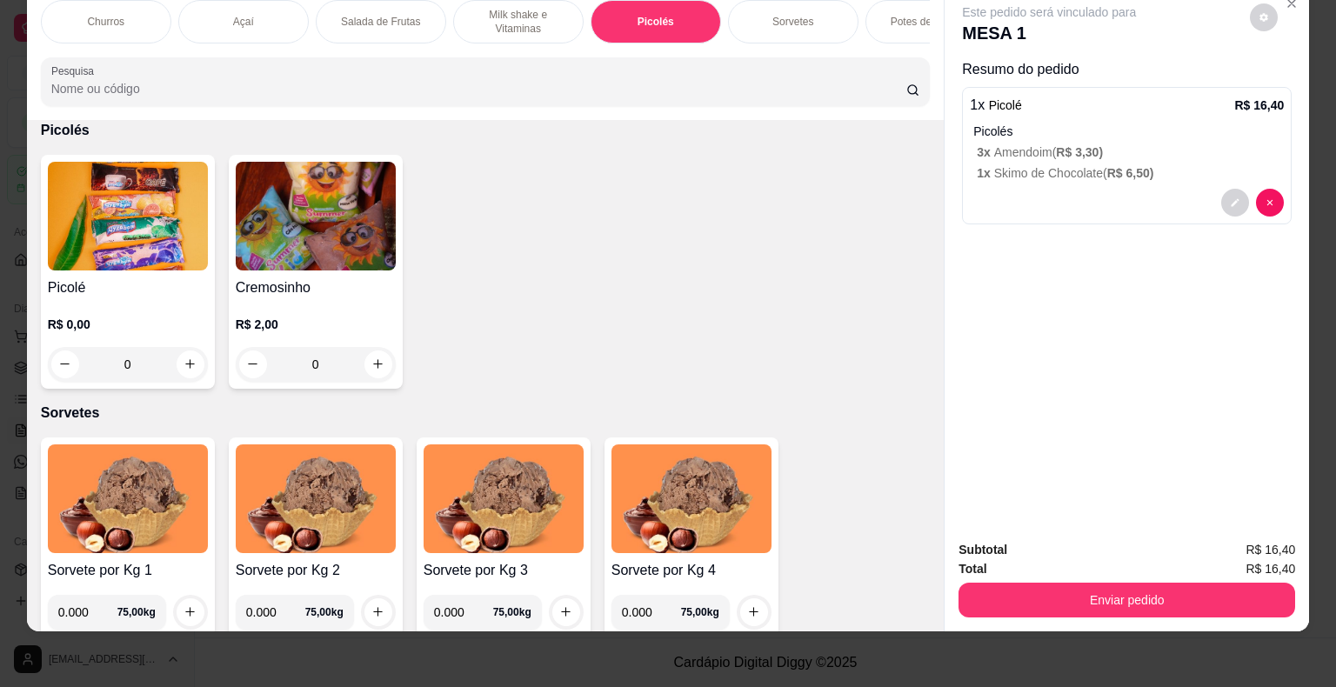
drag, startPoint x: 995, startPoint y: 607, endPoint x: 978, endPoint y: 600, distance: 17.9
click at [993, 605] on div "Subtotal R$ 16,40 Total R$ 16,40 Enviar pedido" at bounding box center [1127, 578] width 364 height 105
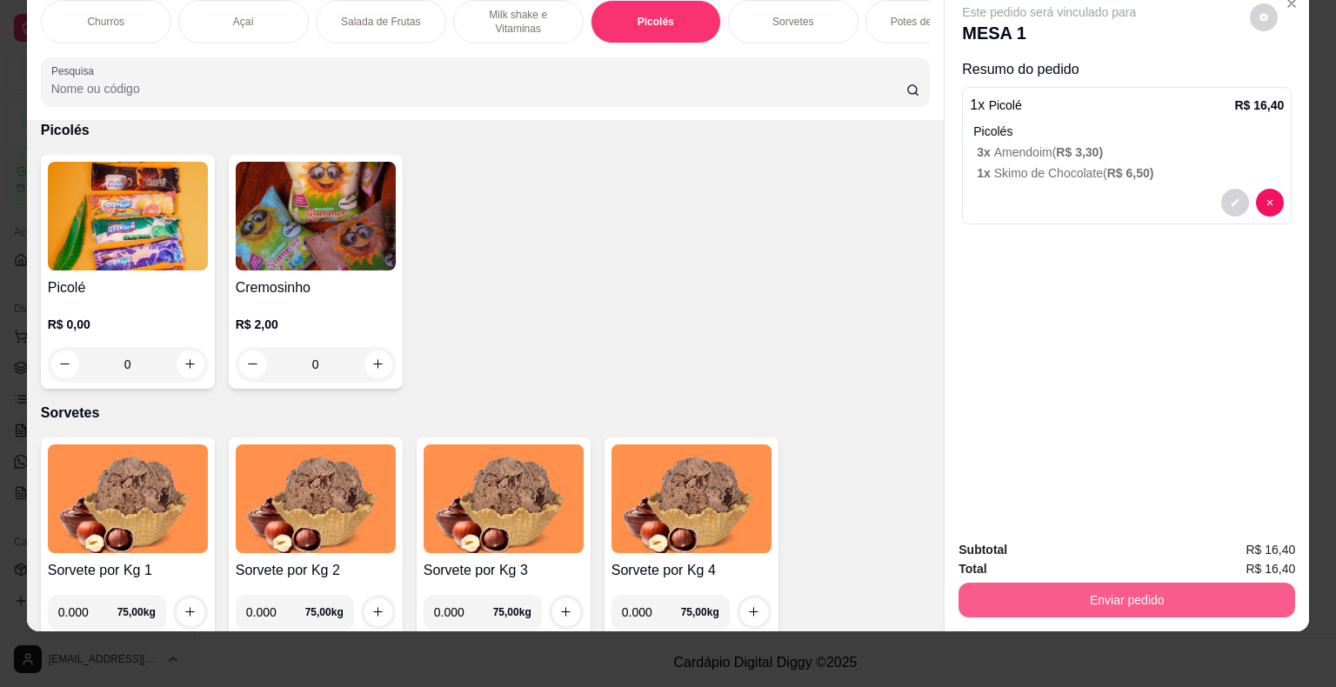
click at [982, 593] on button "Enviar pedido" at bounding box center [1126, 600] width 337 height 35
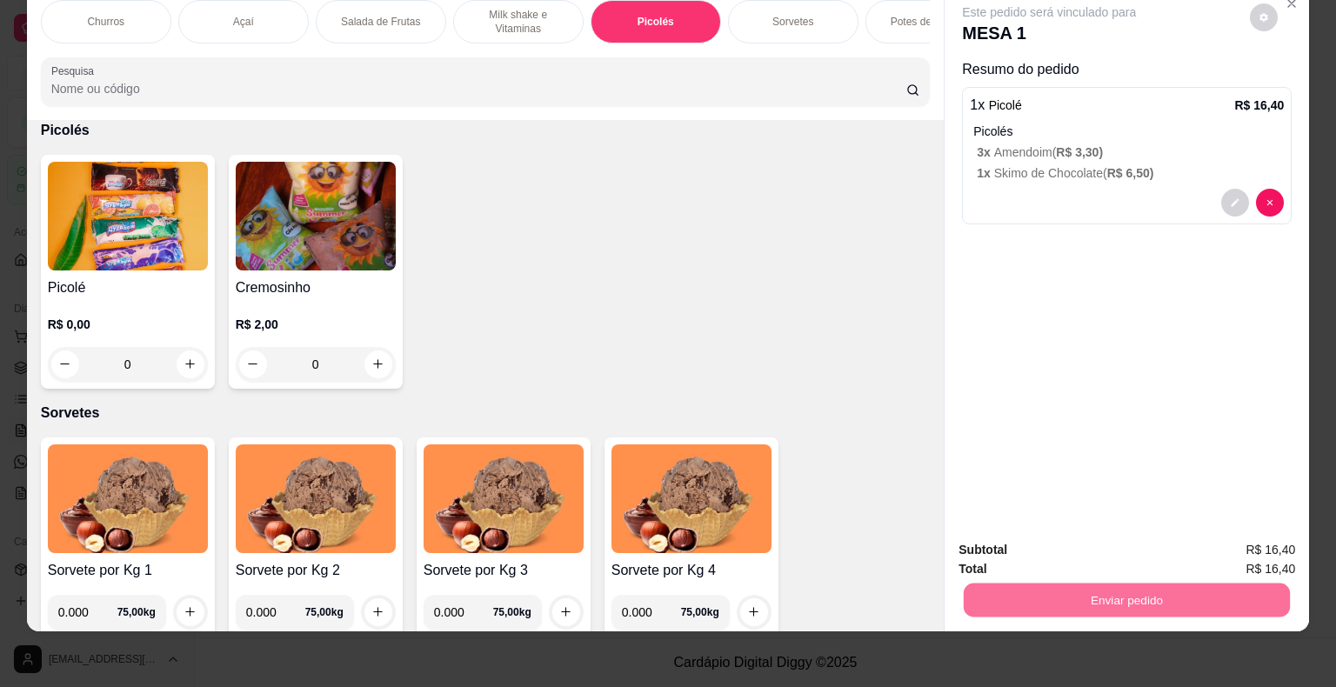
click at [1003, 547] on button "Não registrar e enviar pedido" at bounding box center [1068, 544] width 181 height 33
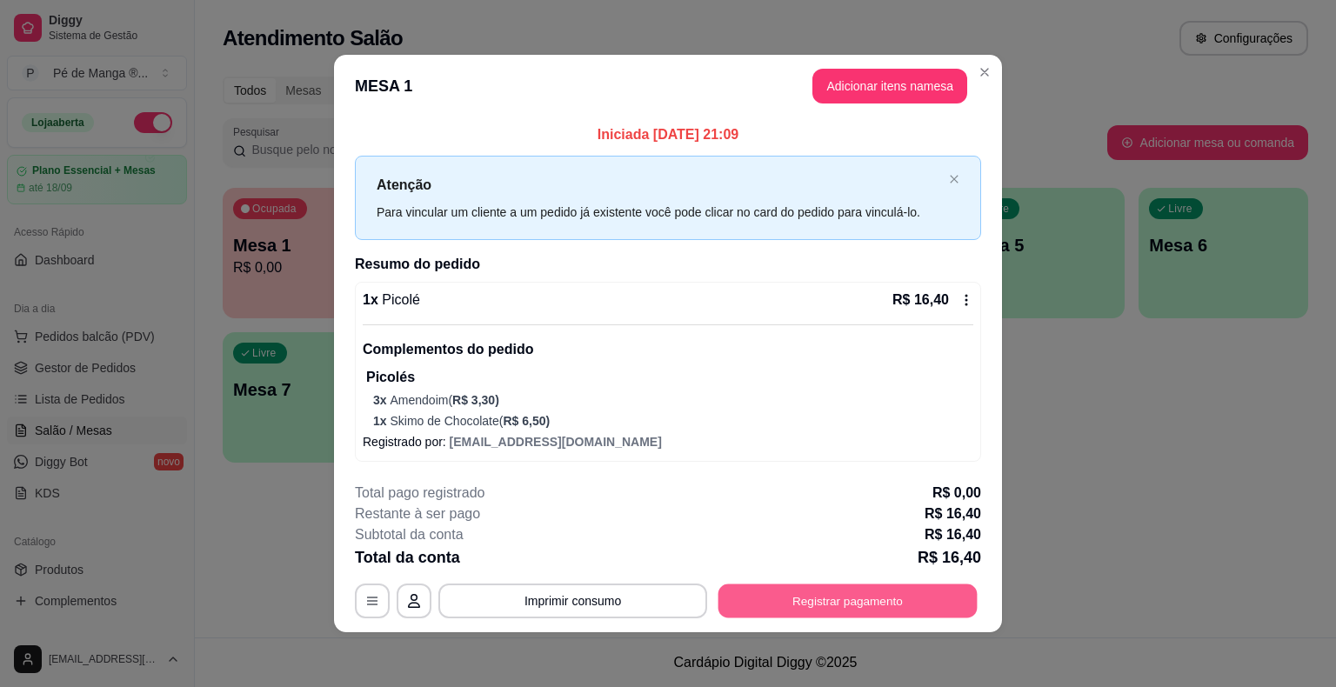
click at [865, 597] on button "Registrar pagamento" at bounding box center [847, 601] width 259 height 34
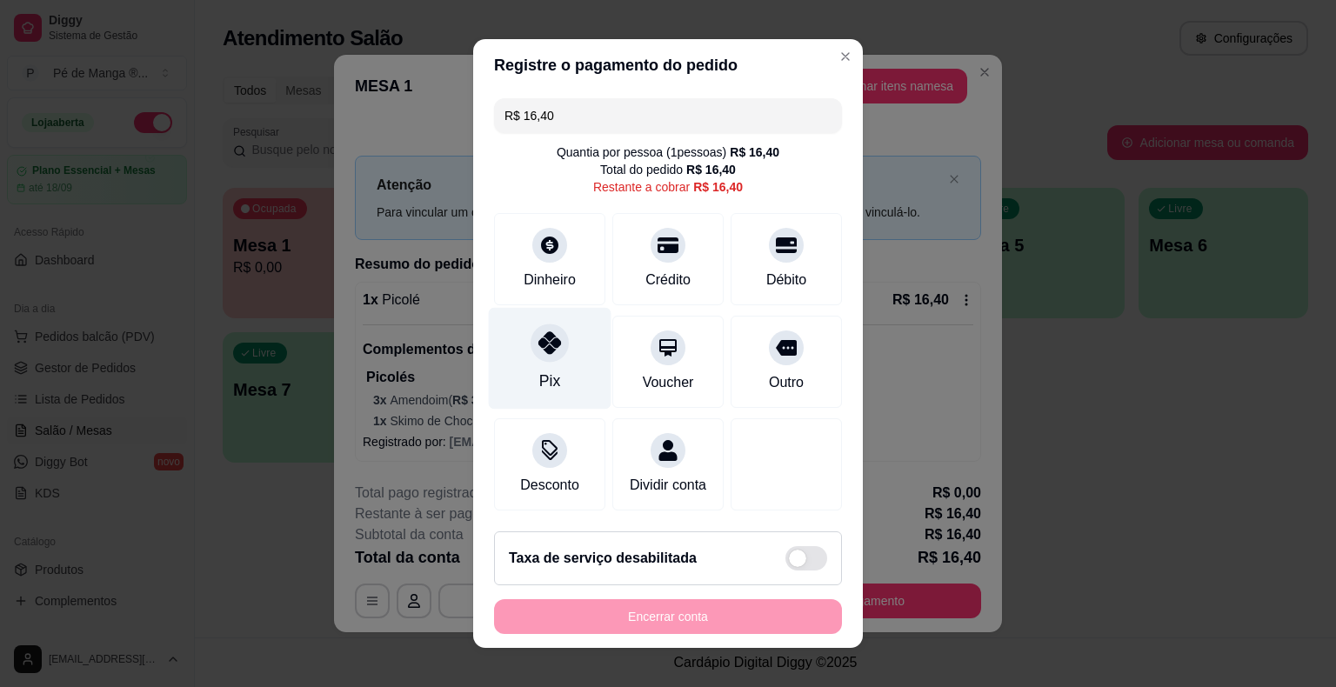
click at [539, 344] on icon at bounding box center [549, 342] width 23 height 23
type input "R$ 0,00"
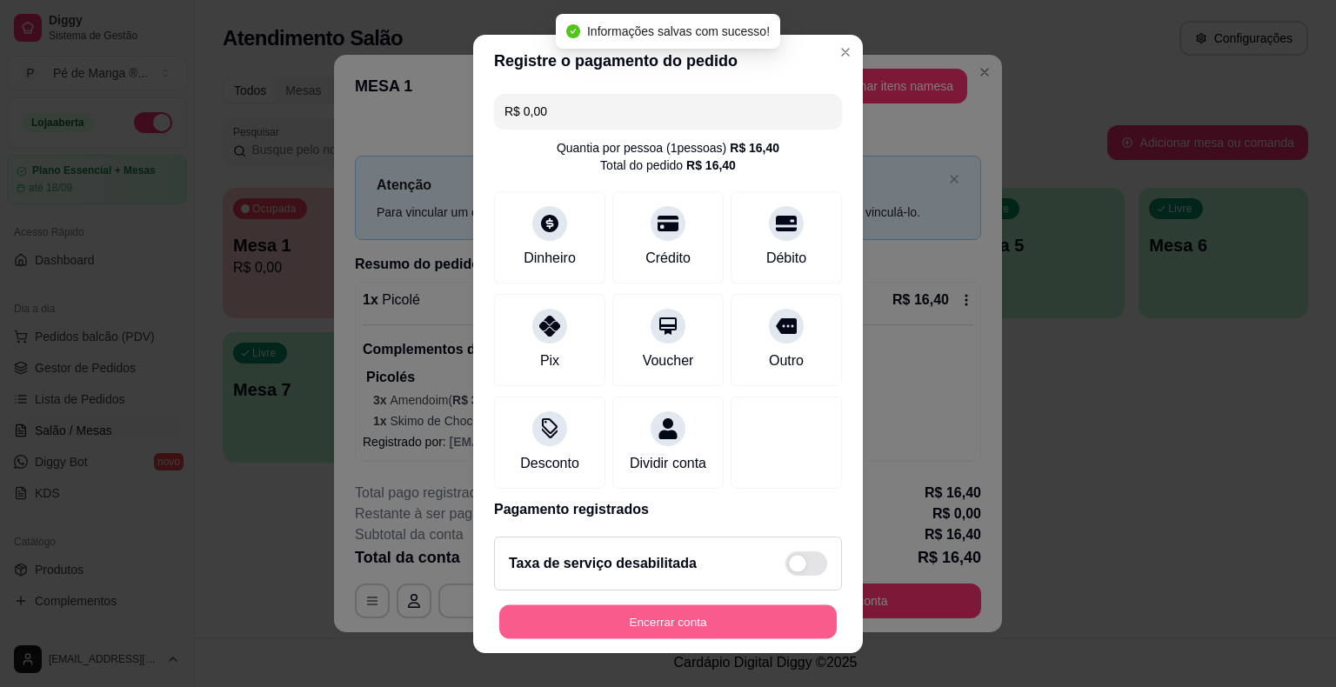
click at [647, 619] on button "Encerrar conta" at bounding box center [667, 621] width 337 height 34
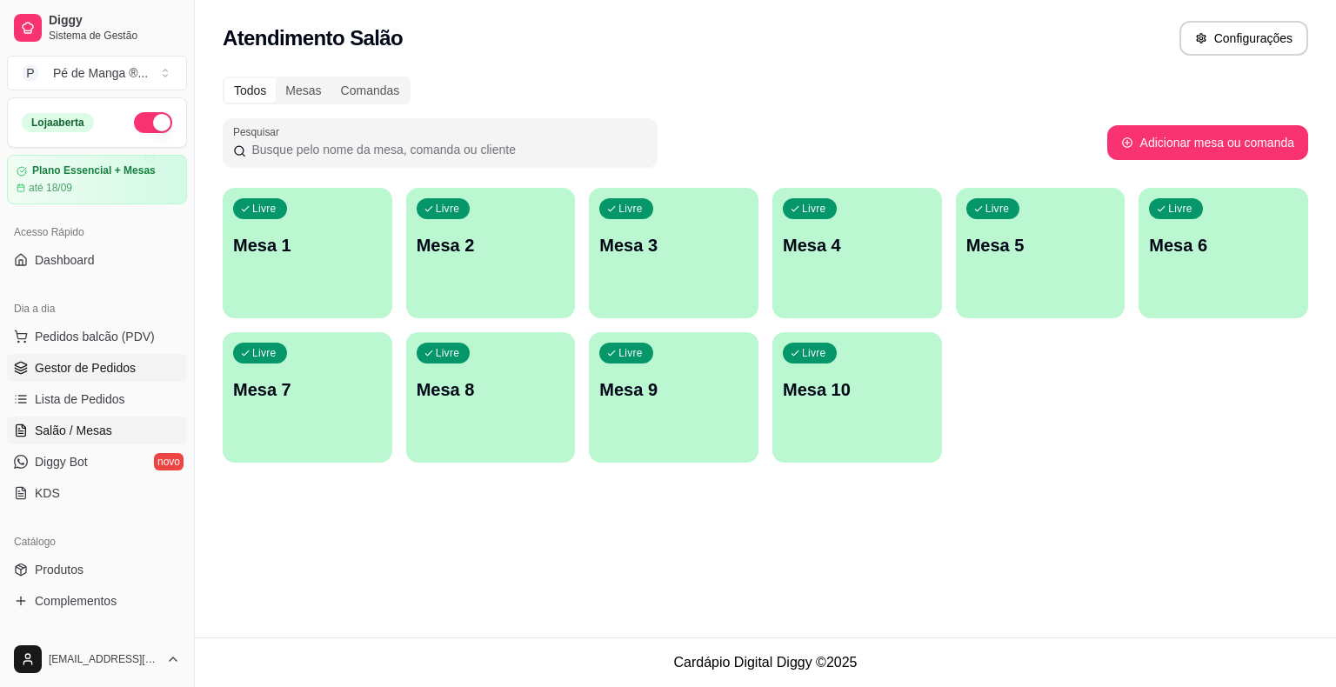
click at [92, 375] on link "Gestor de Pedidos" at bounding box center [97, 368] width 180 height 28
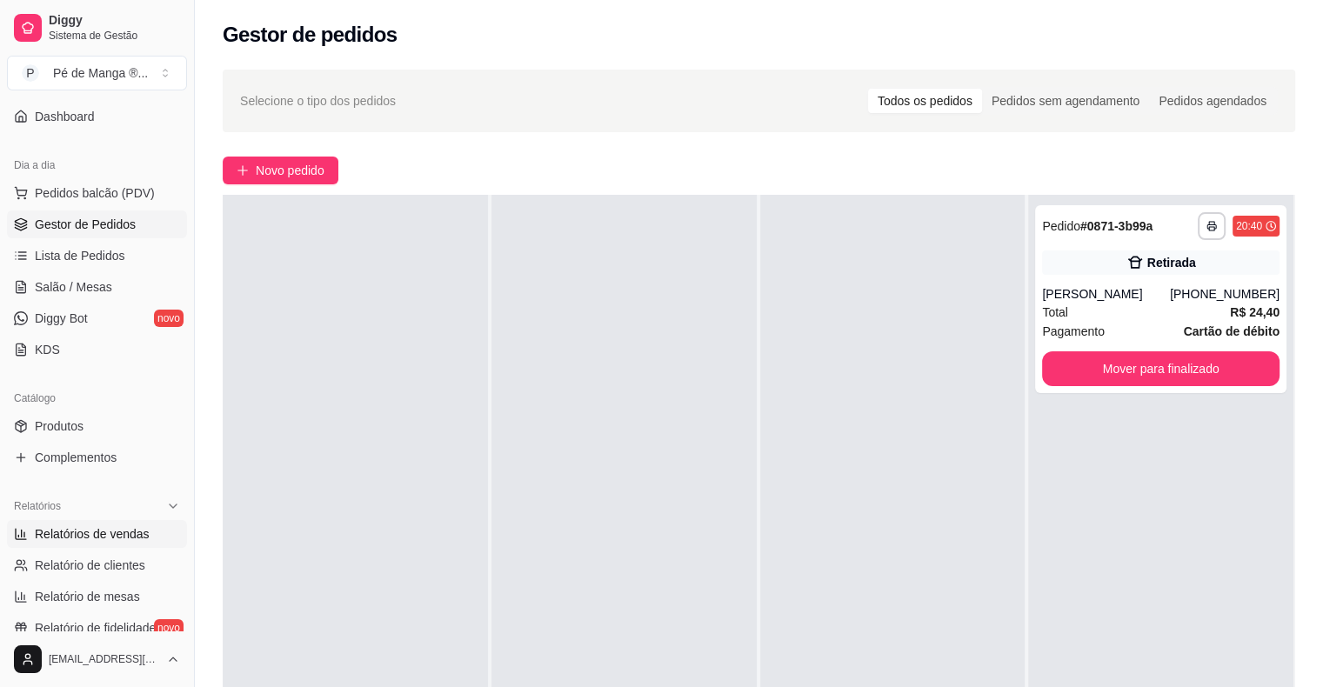
scroll to position [261, 0]
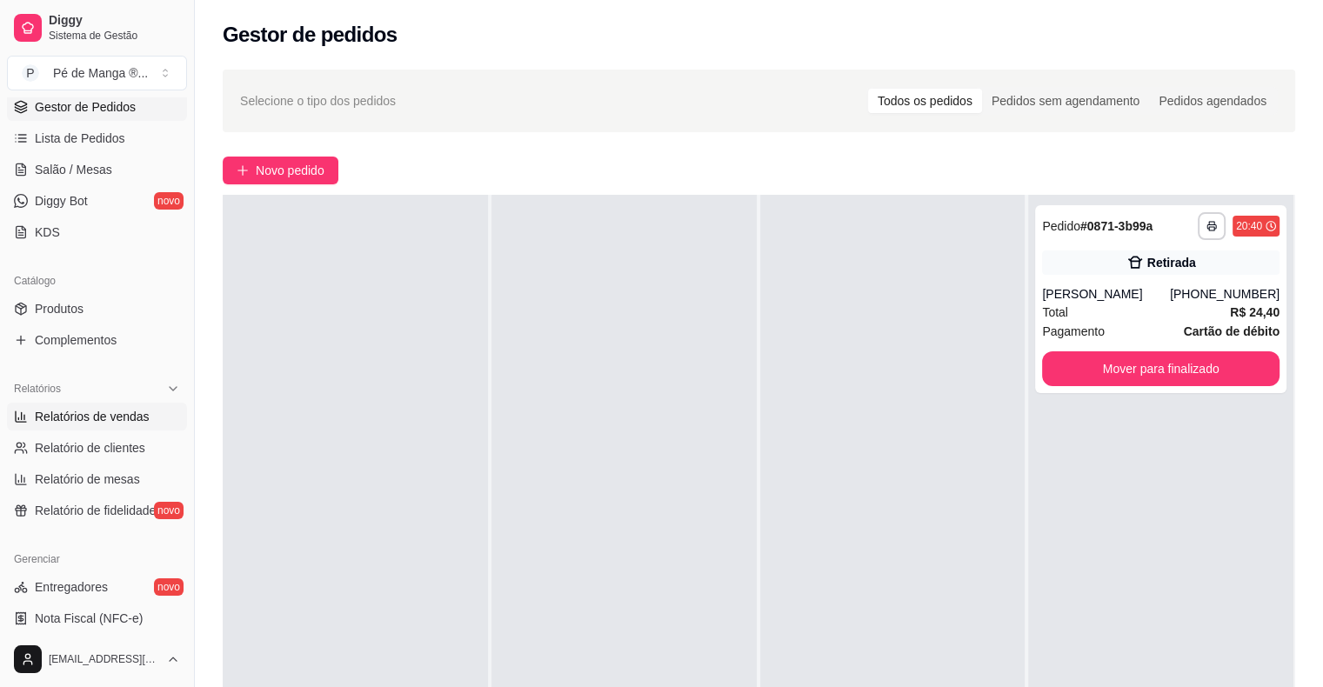
click at [111, 419] on span "Relatórios de vendas" at bounding box center [92, 416] width 115 height 17
select select "ALL"
select select "0"
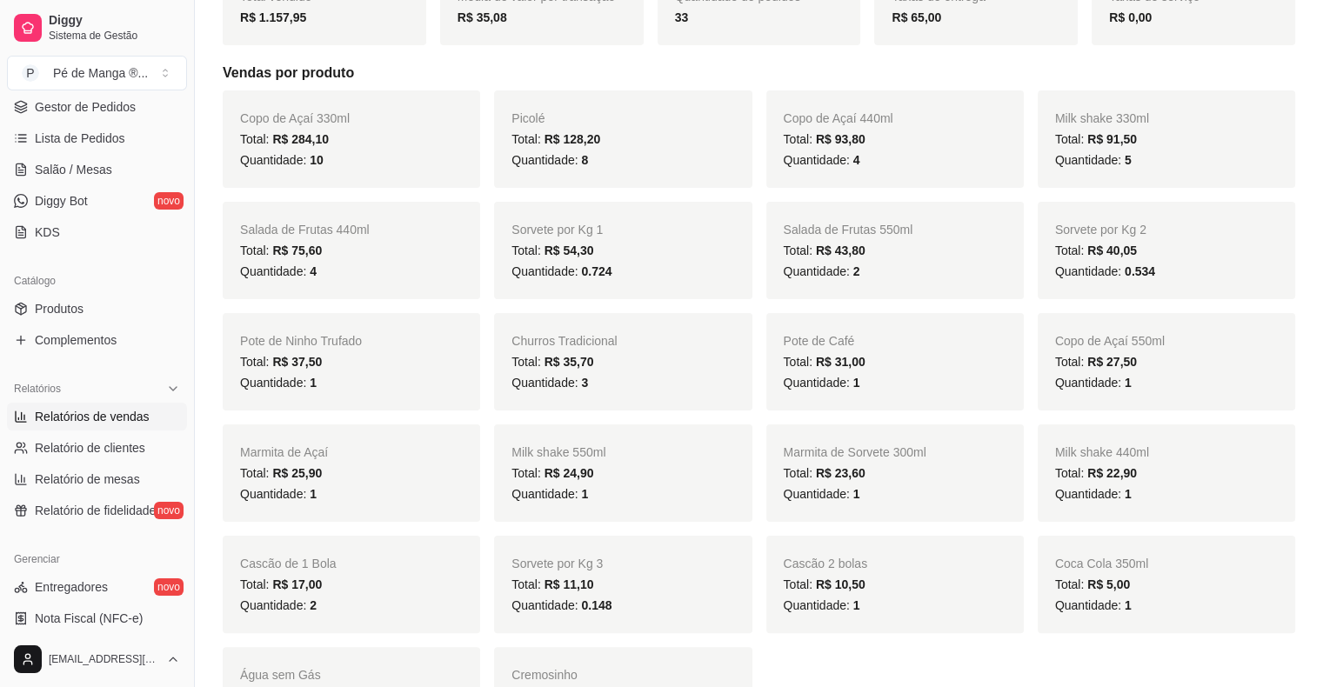
scroll to position [261, 0]
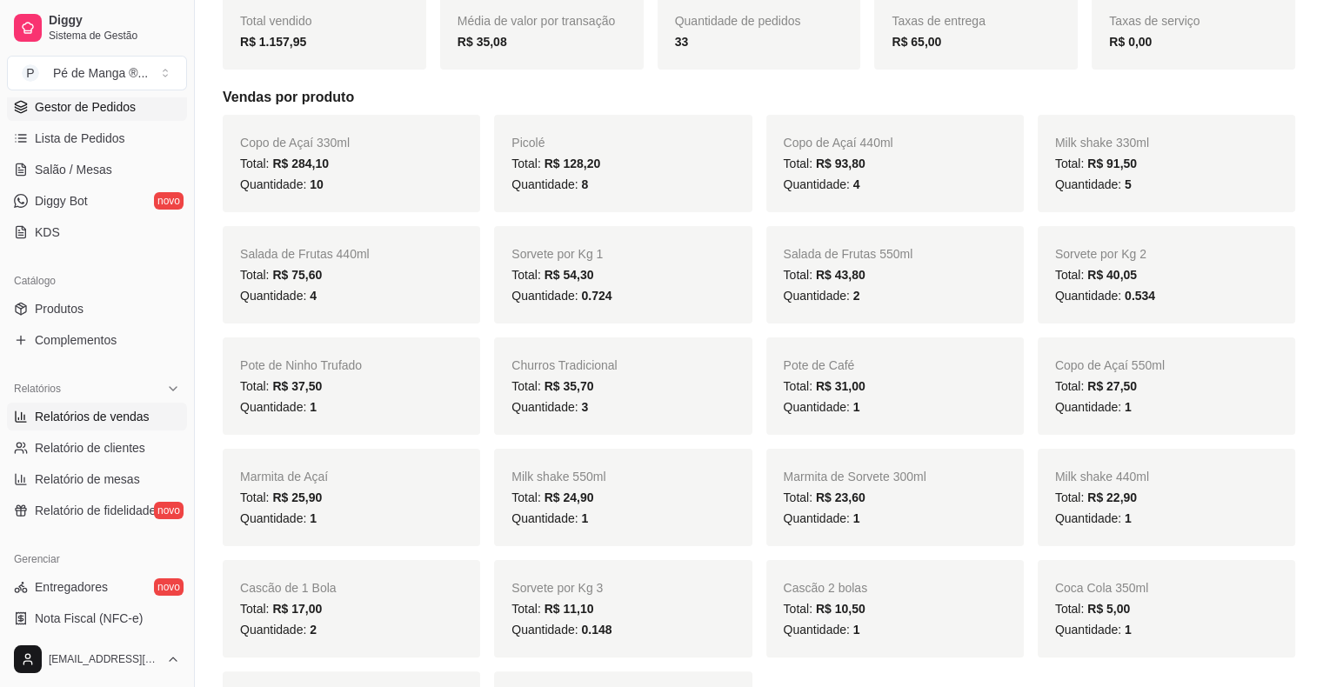
click at [66, 113] on span "Gestor de Pedidos" at bounding box center [85, 106] width 101 height 17
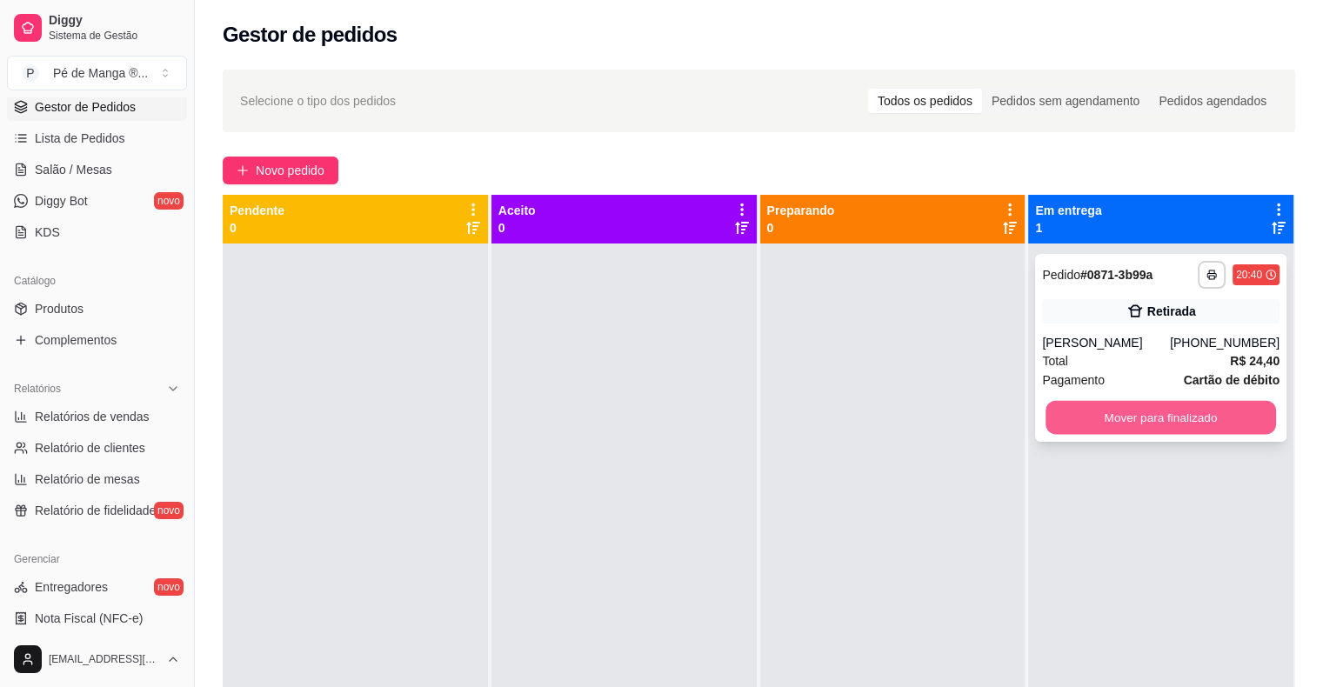
click at [1169, 417] on button "Mover para finalizado" at bounding box center [1160, 418] width 230 height 34
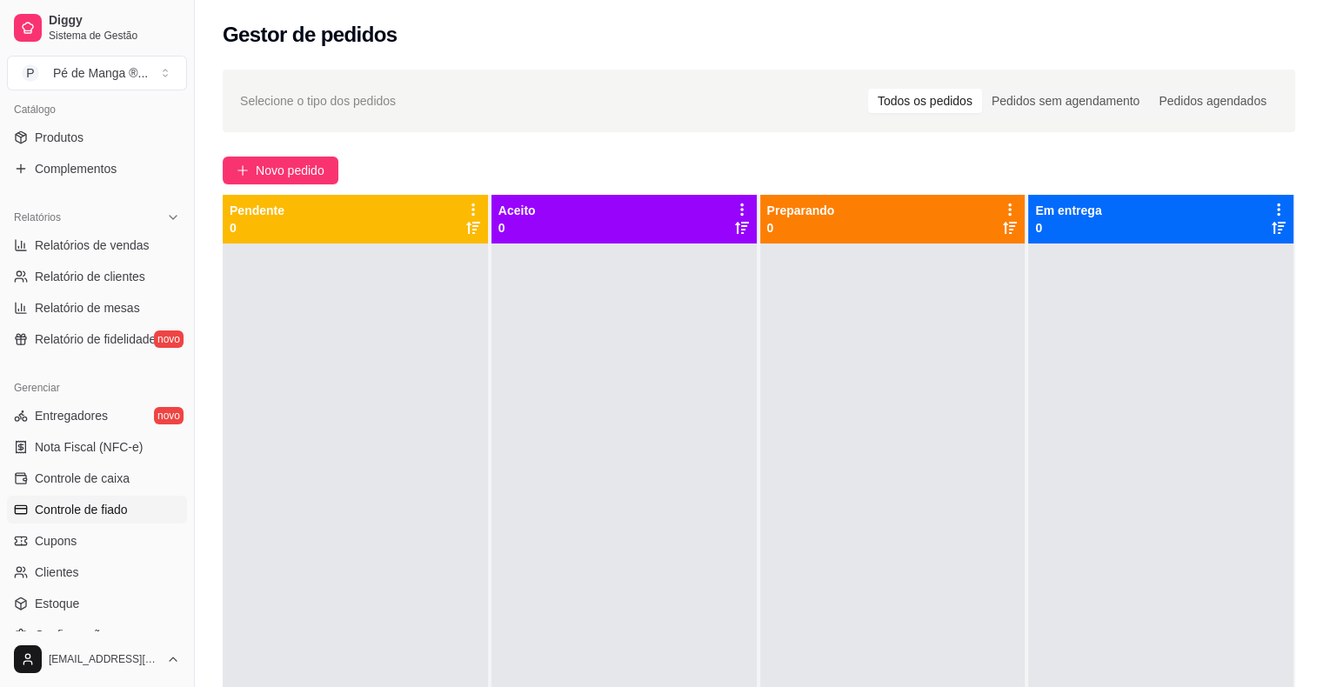
scroll to position [522, 0]
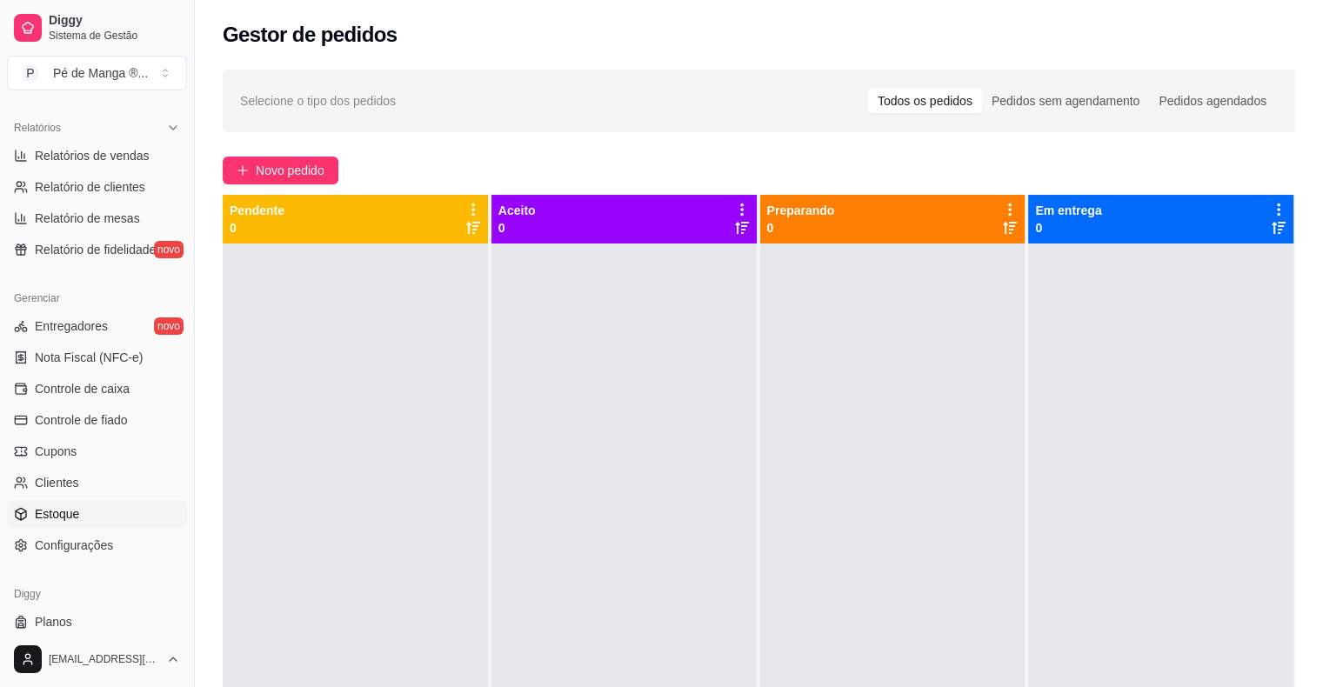
click at [146, 517] on link "Estoque" at bounding box center [97, 514] width 180 height 28
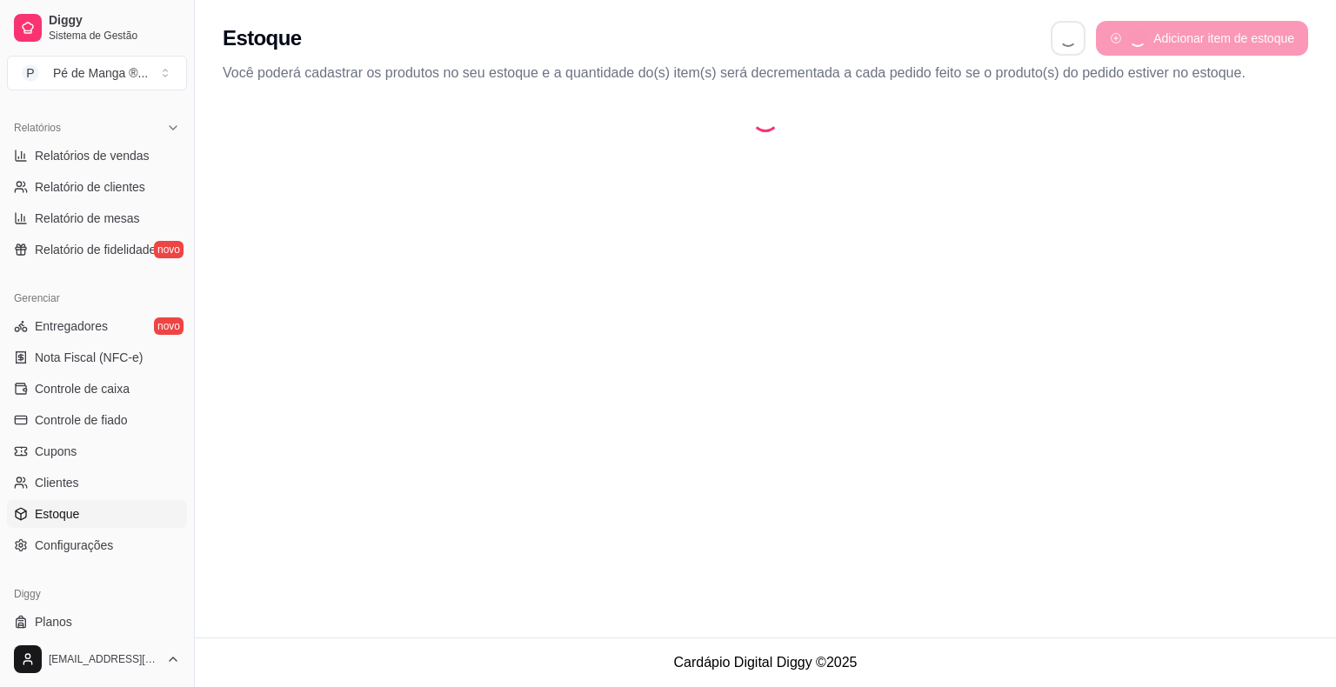
select select "QUANTITY_ORDER"
